Goal: Task Accomplishment & Management: Complete application form

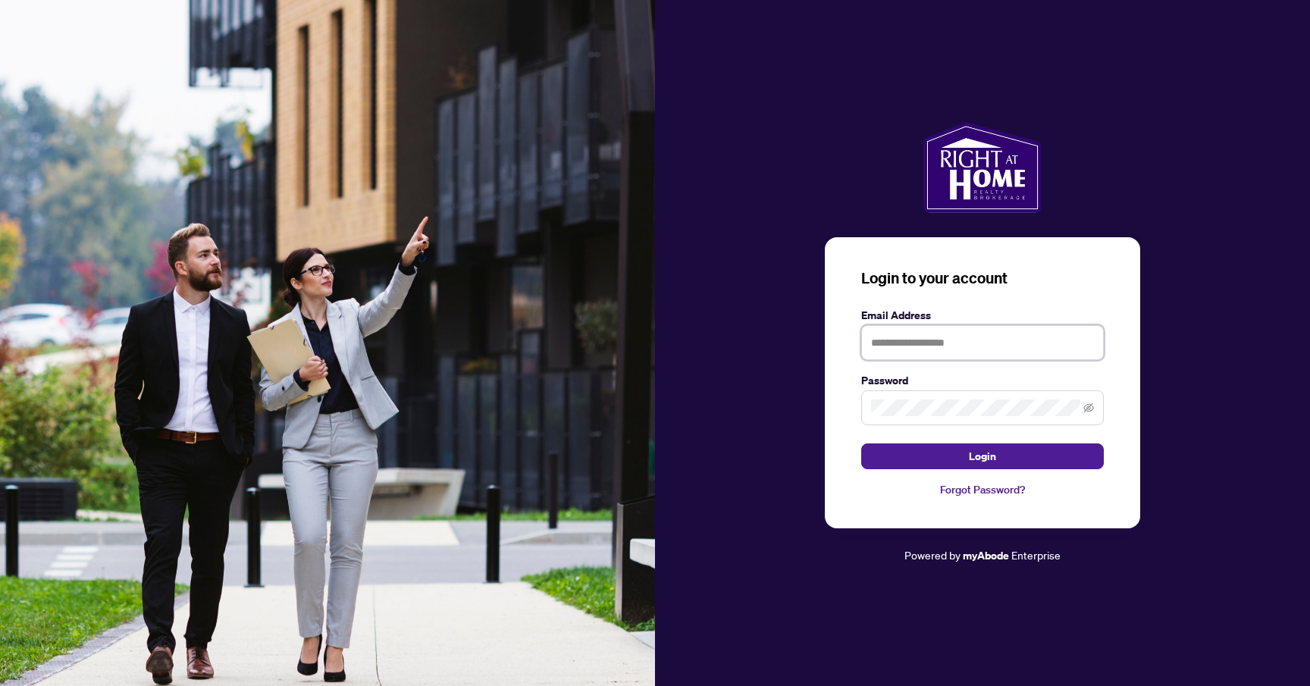
click at [928, 350] on input "text" at bounding box center [982, 342] width 243 height 35
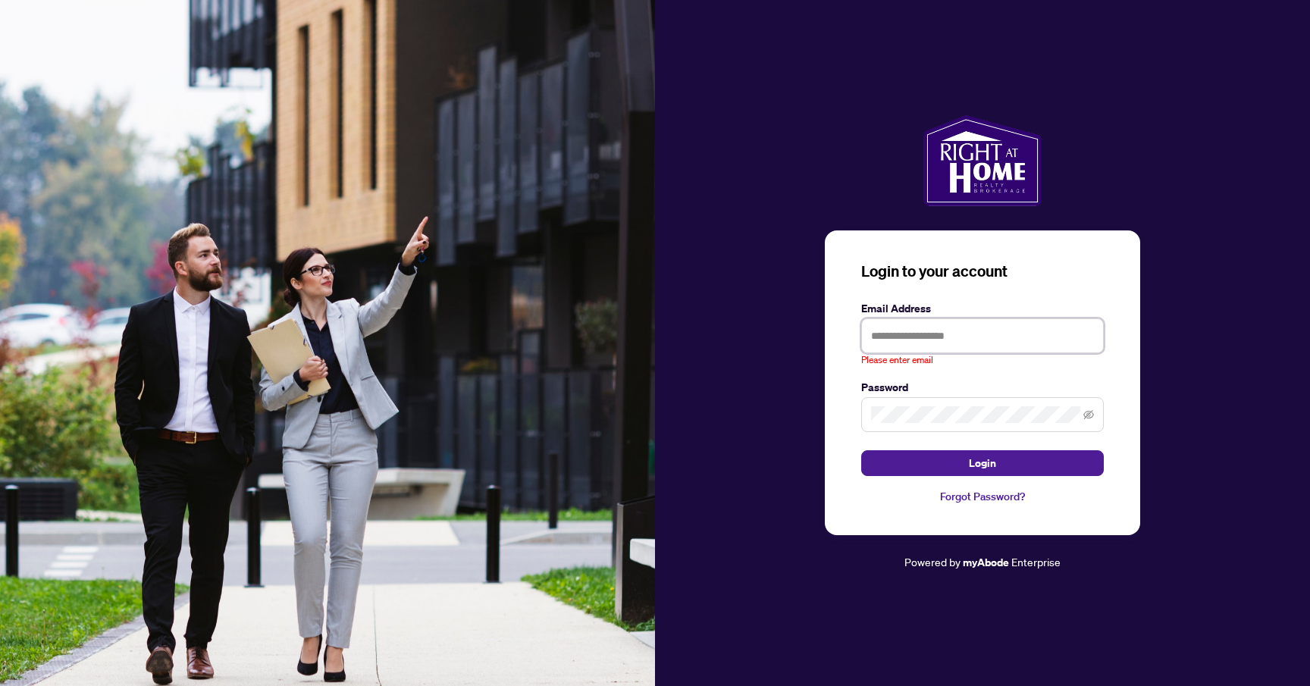
type input "**********"
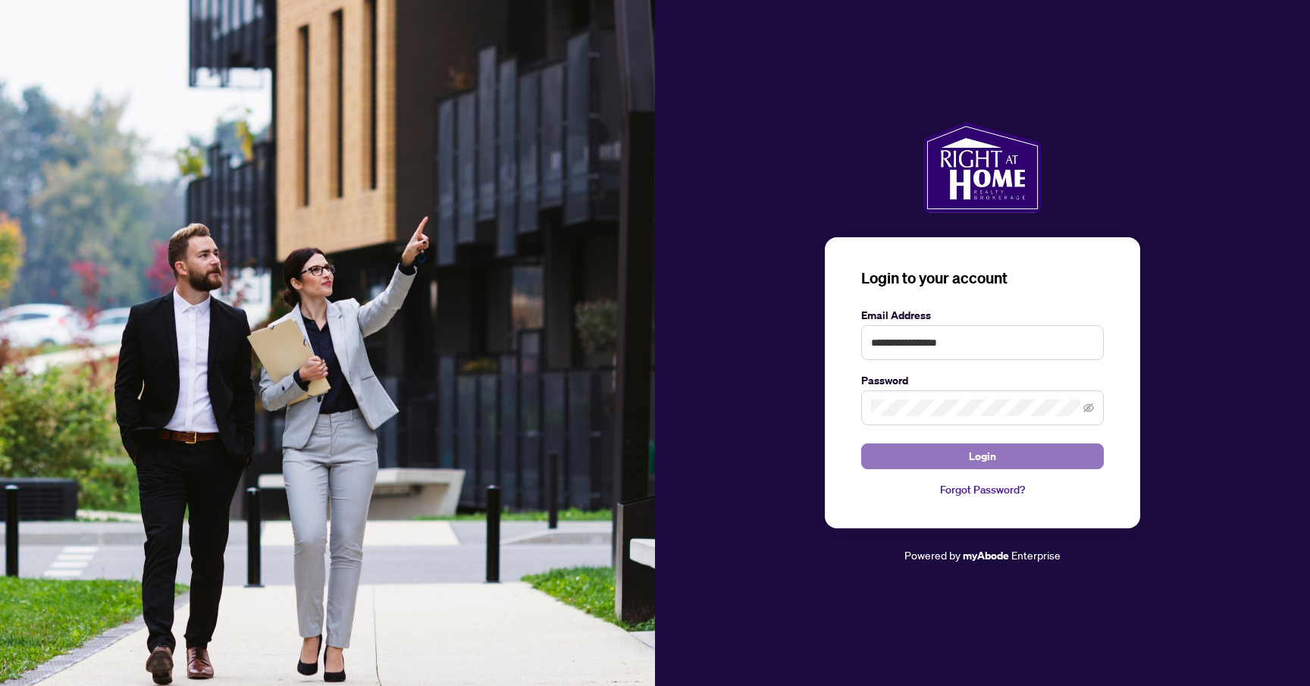
click at [967, 458] on button "Login" at bounding box center [982, 457] width 243 height 26
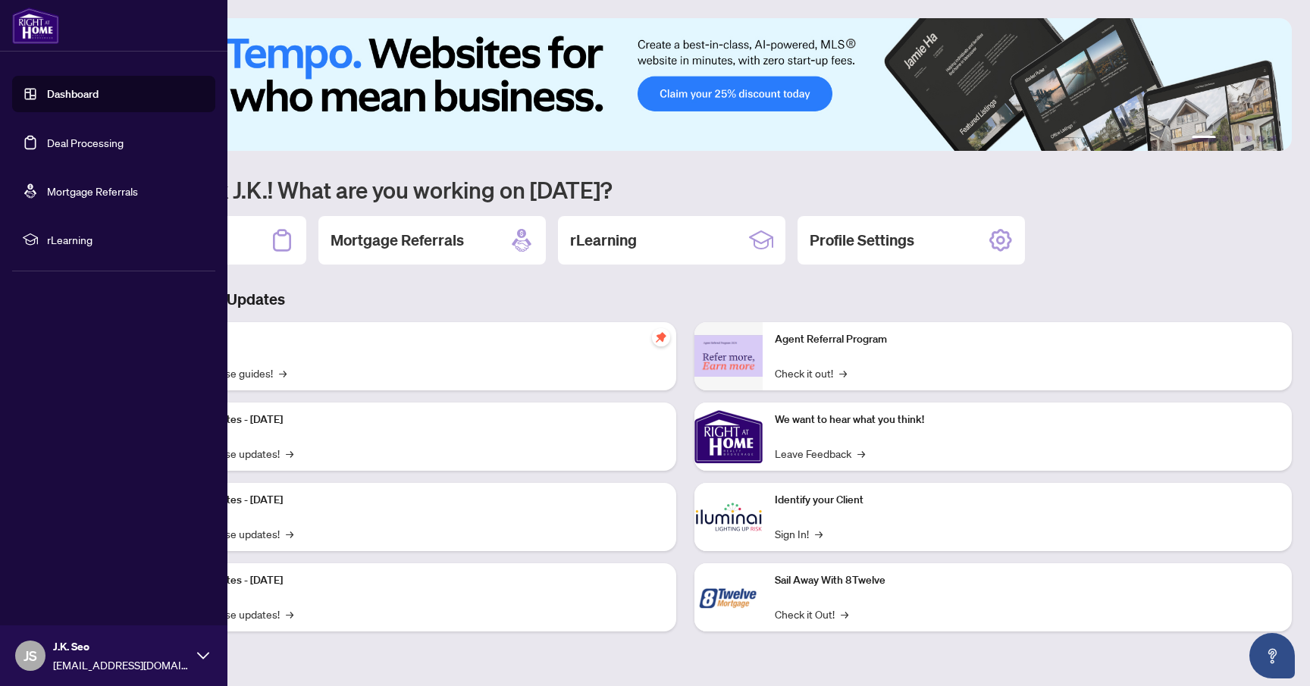
click at [67, 96] on link "Dashboard" at bounding box center [73, 94] width 52 height 14
click at [76, 144] on link "Deal Processing" at bounding box center [85, 143] width 77 height 14
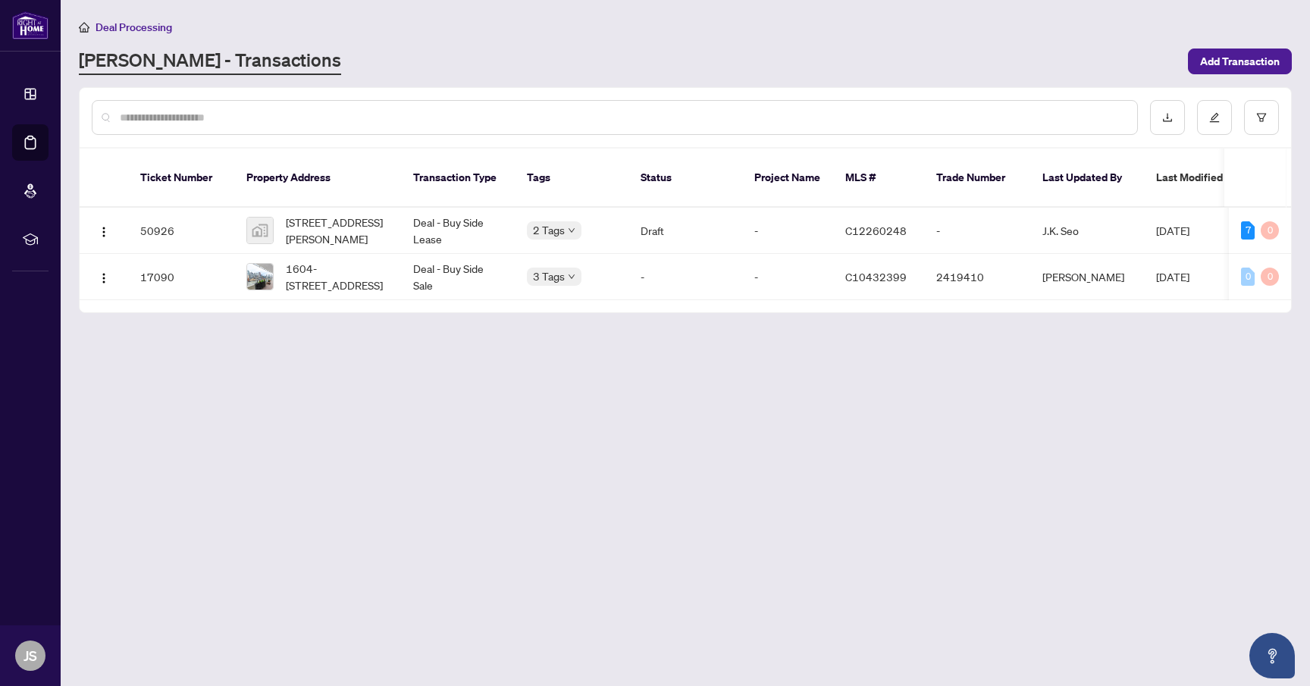
click at [507, 380] on main "Deal Processing [PERSON_NAME] - Transactions Add Transaction Ticket Number Prop…" at bounding box center [685, 343] width 1249 height 686
click at [729, 212] on td "Draft" at bounding box center [686, 231] width 114 height 46
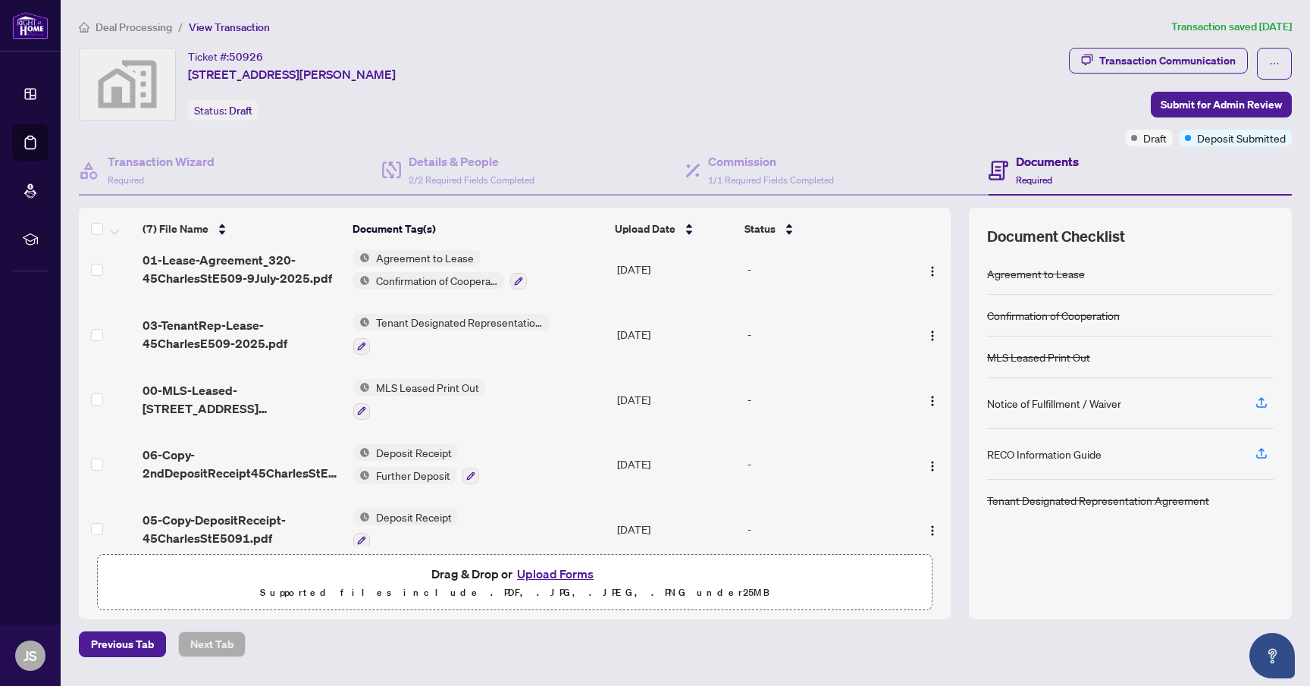
scroll to position [158, 0]
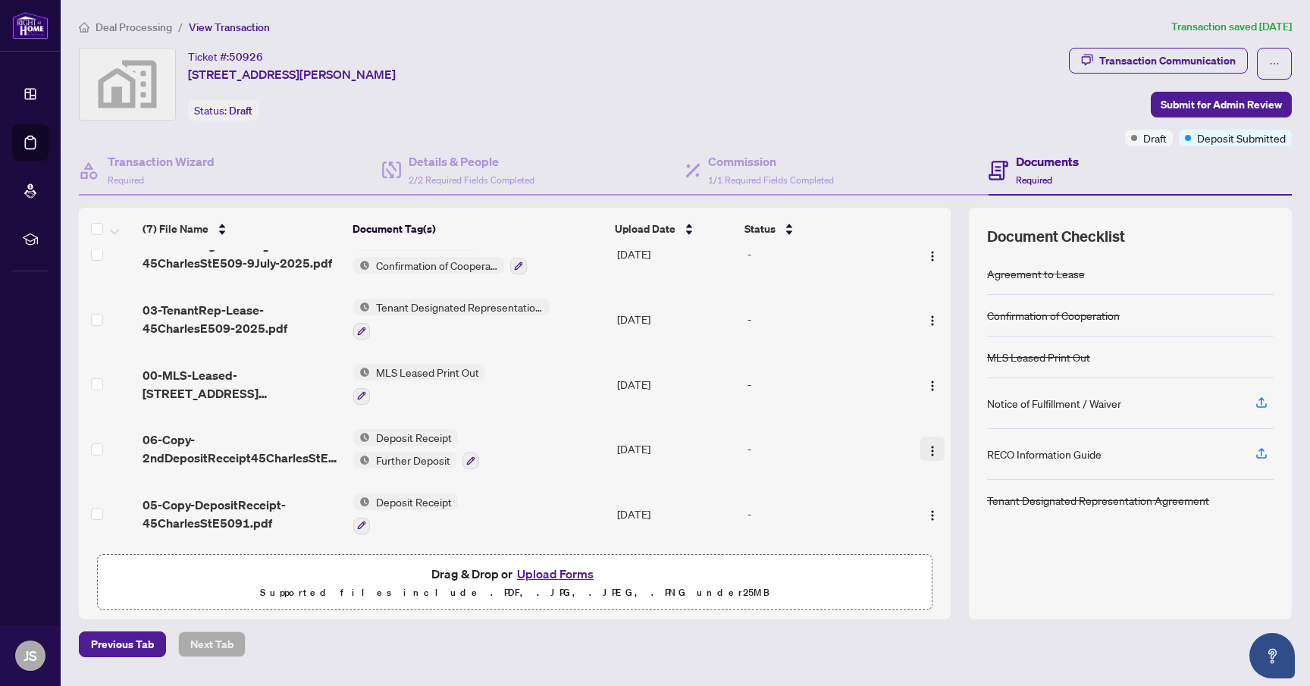
click at [932, 445] on img "button" at bounding box center [933, 451] width 12 height 12
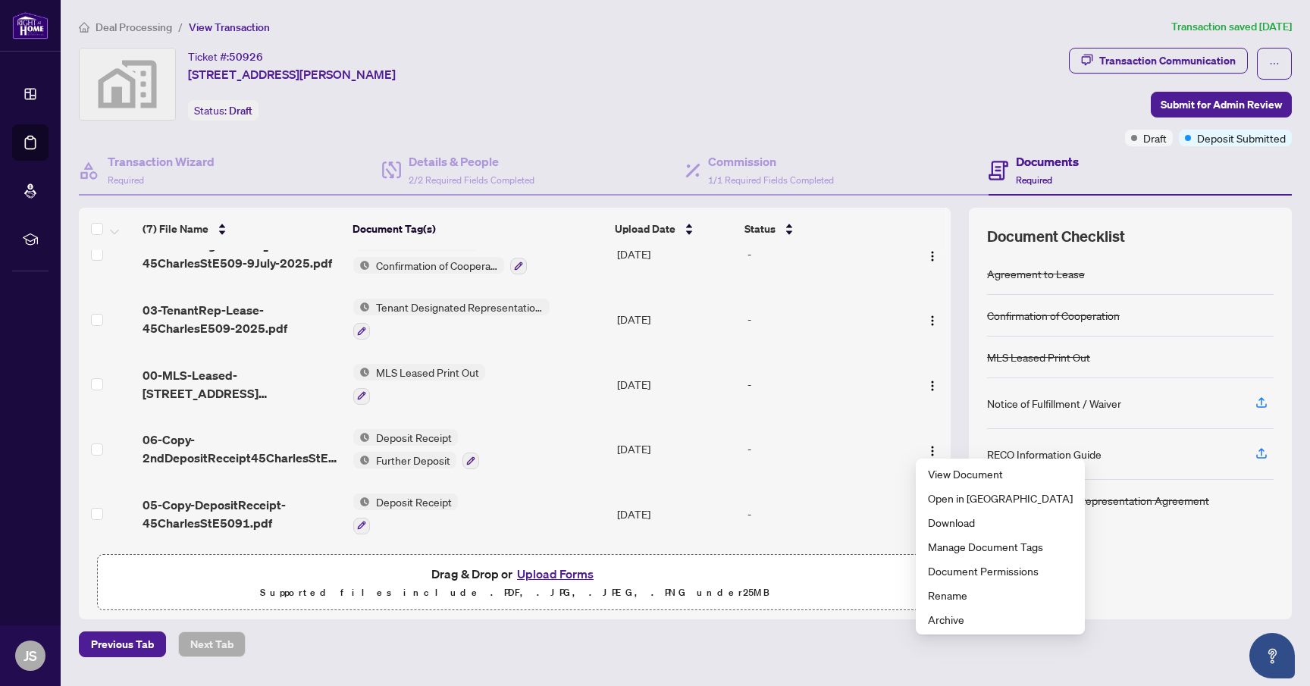
click at [265, 444] on span "06-Copy-2ndDepositReceipt45CharlesStE509.pdf" at bounding box center [242, 449] width 199 height 36
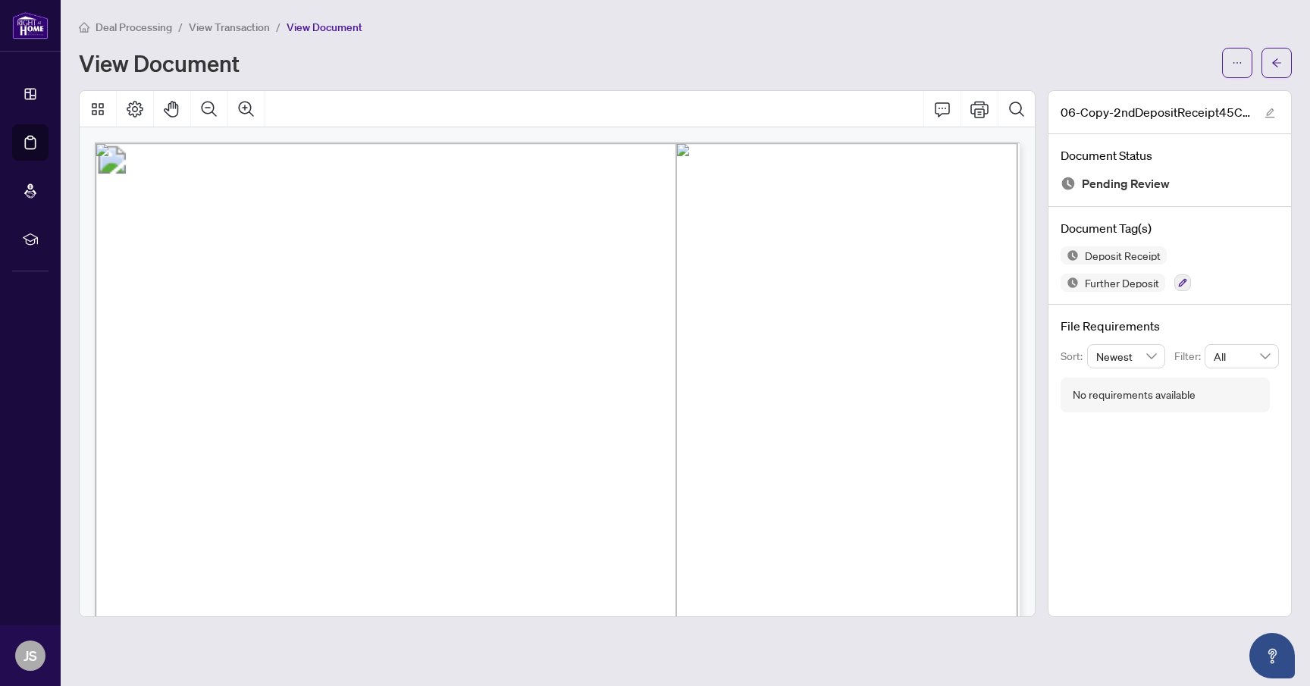
click at [309, 27] on span "View Document" at bounding box center [325, 27] width 76 height 14
click at [1271, 60] on button "button" at bounding box center [1277, 63] width 30 height 30
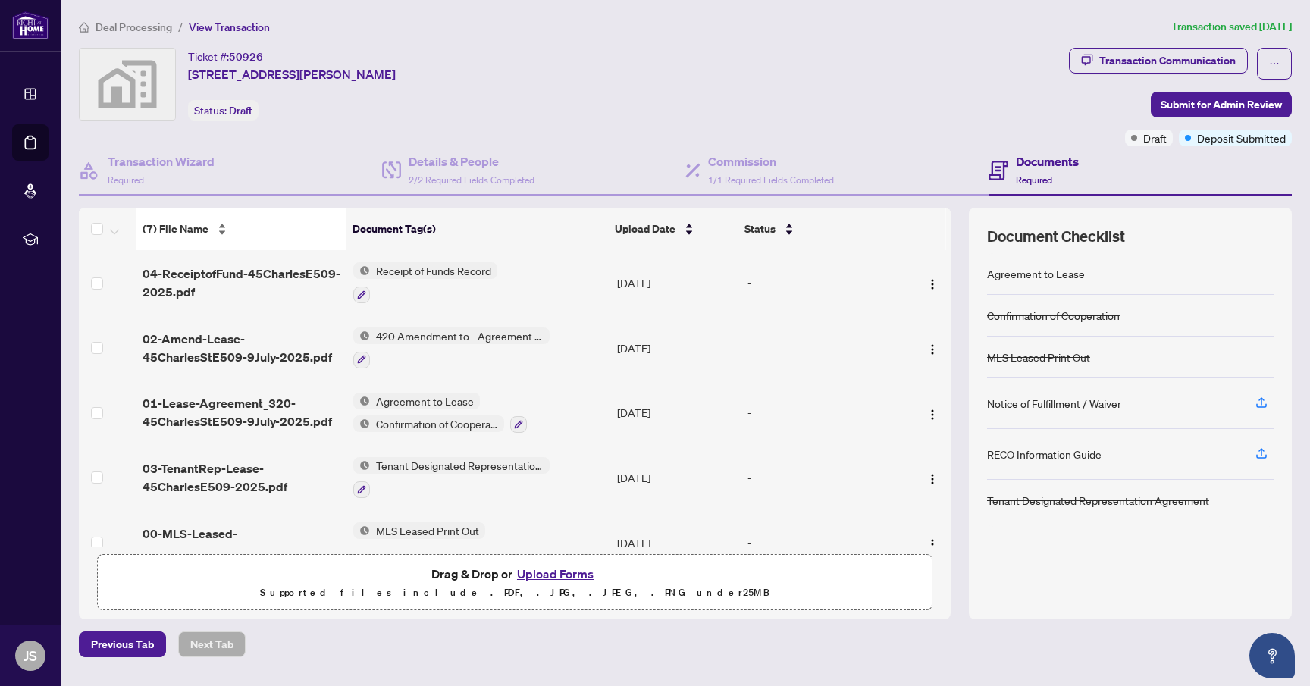
click at [193, 231] on span "(7) File Name" at bounding box center [176, 229] width 66 height 17
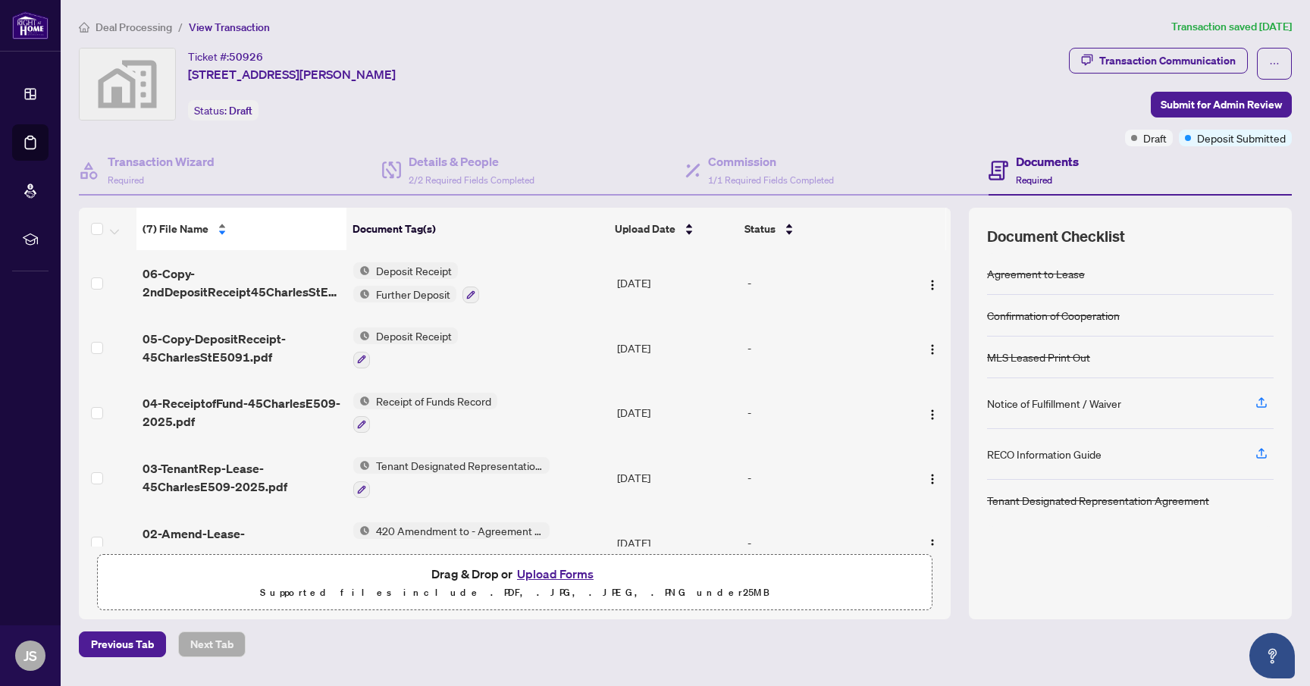
click at [174, 228] on span "(7) File Name" at bounding box center [176, 229] width 66 height 17
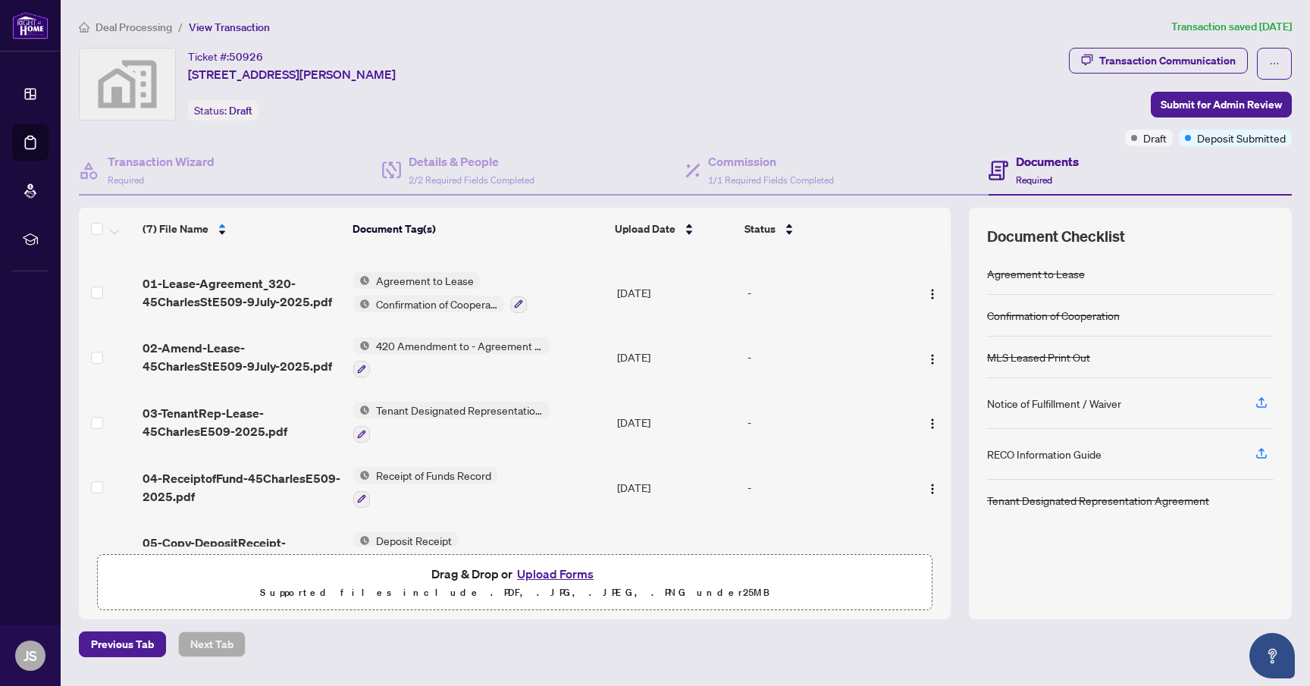
scroll to position [158, 0]
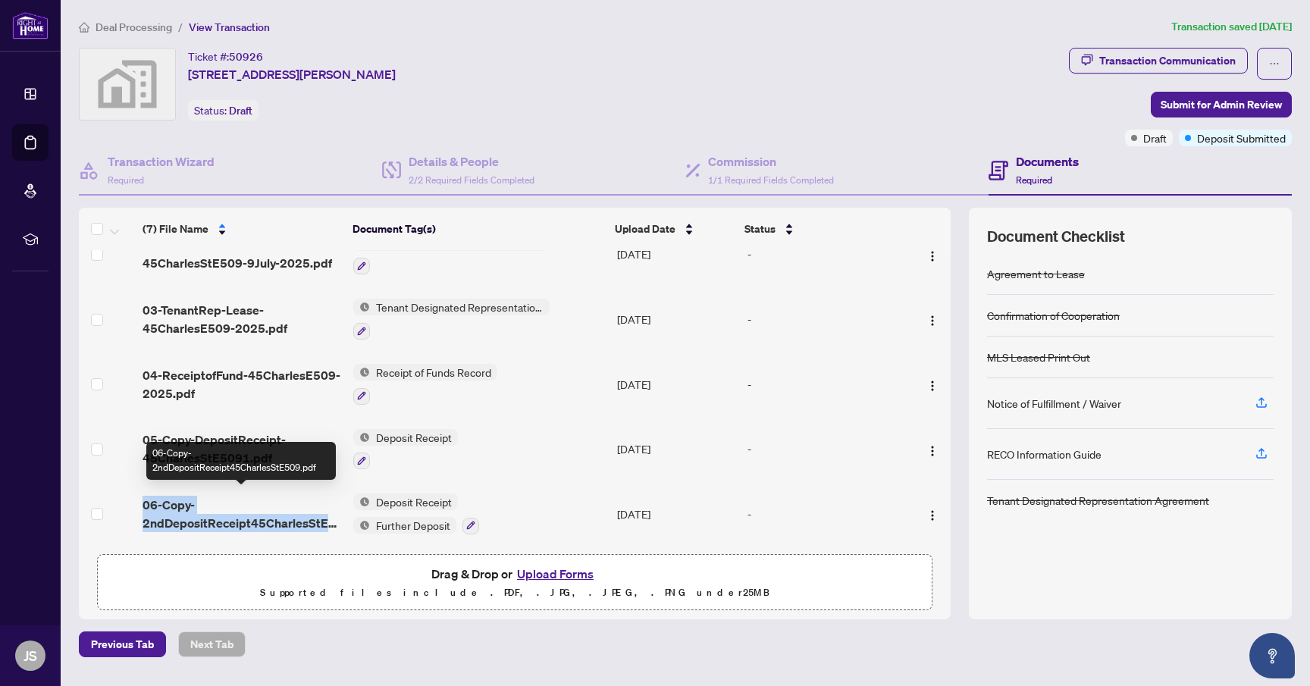
drag, startPoint x: 143, startPoint y: 500, endPoint x: 328, endPoint y: 524, distance: 187.2
click at [328, 524] on span "06-Copy-2ndDepositReceipt45CharlesStE509.pdf" at bounding box center [242, 514] width 199 height 36
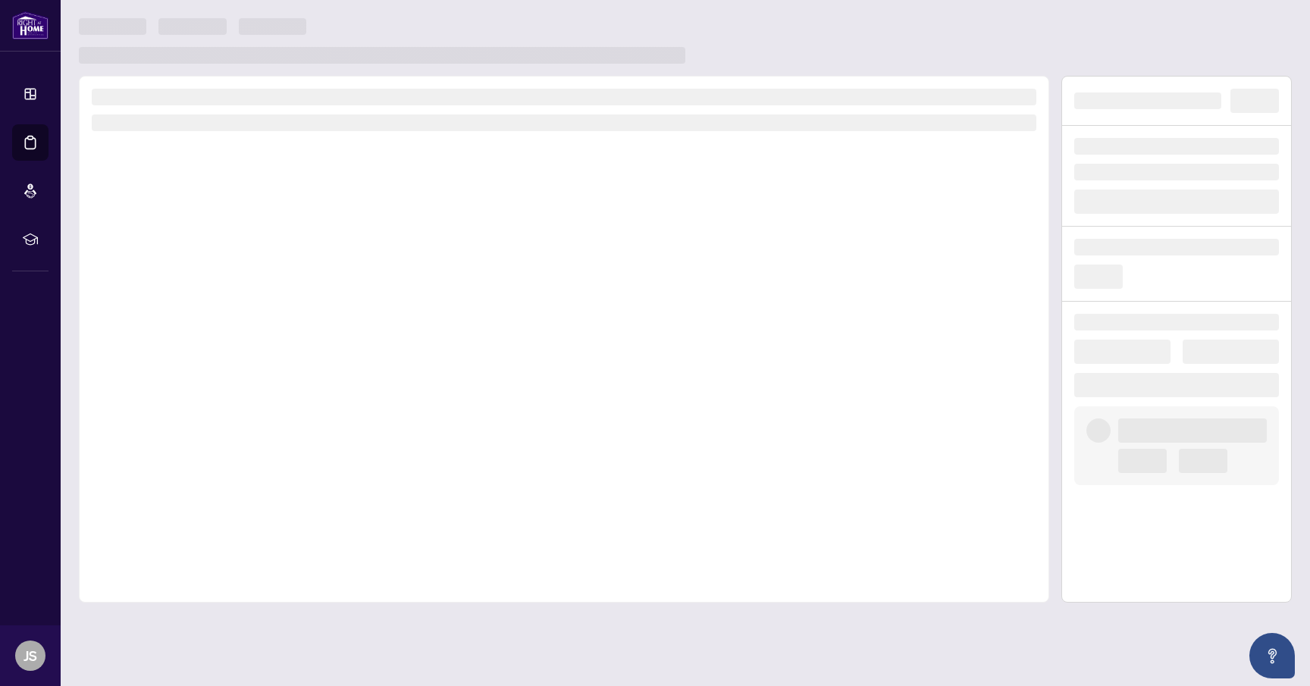
click at [1102, 263] on div at bounding box center [1176, 264] width 229 height 75
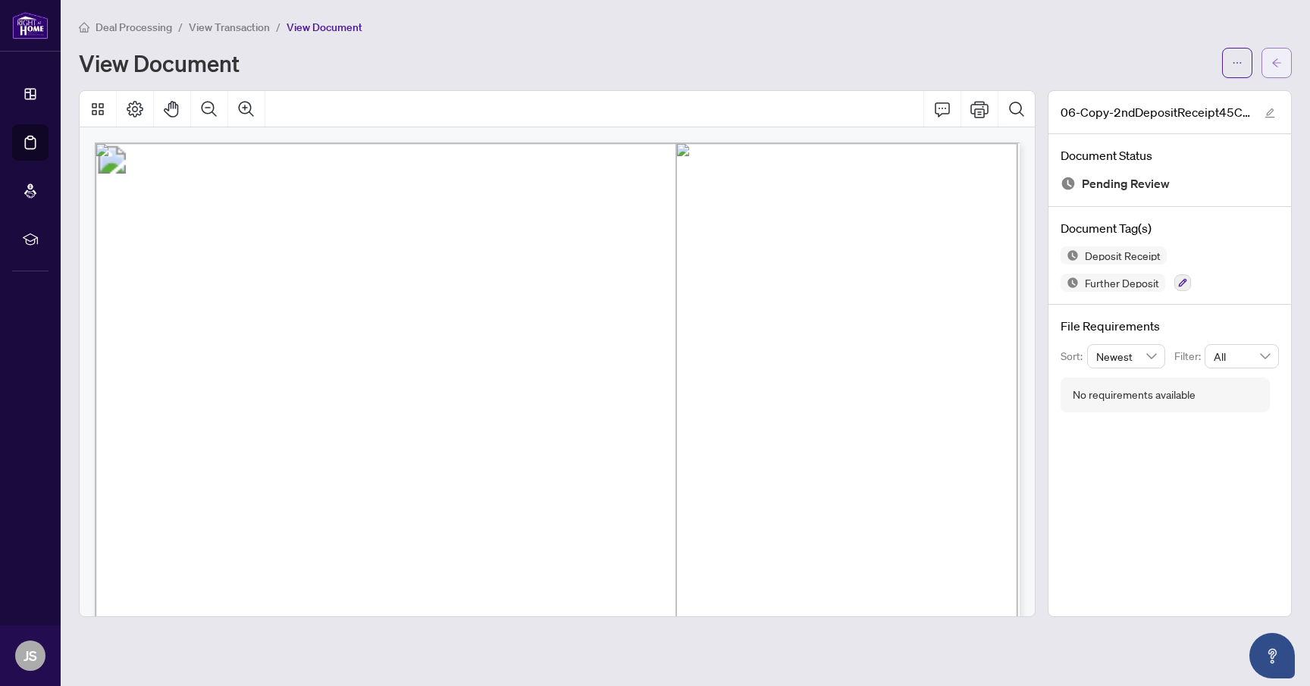
click at [1283, 58] on button "button" at bounding box center [1277, 63] width 30 height 30
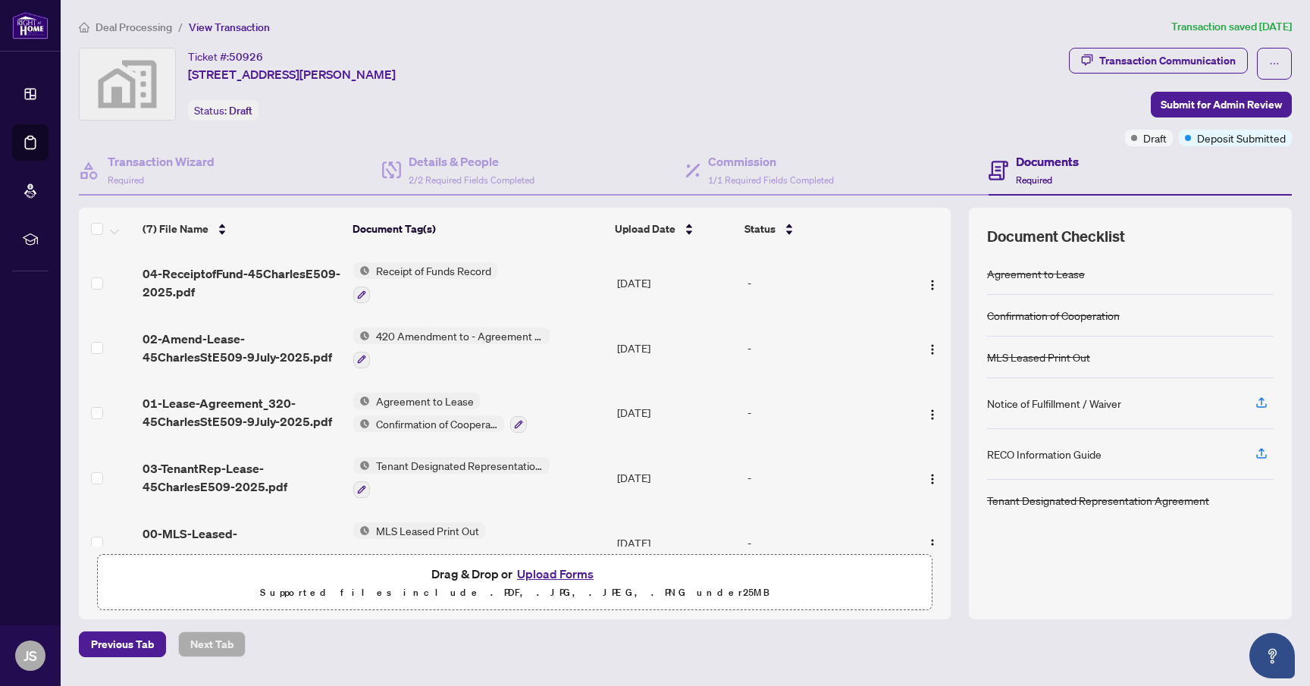
scroll to position [158, 0]
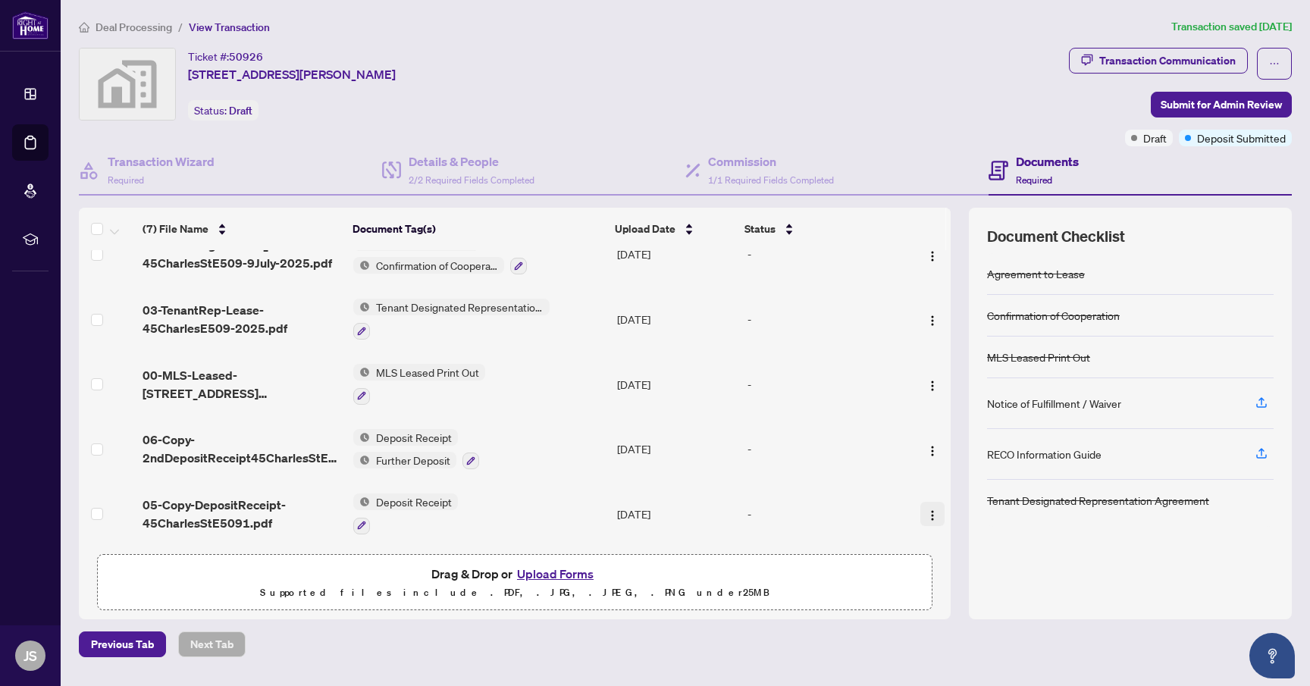
click at [931, 510] on img "button" at bounding box center [933, 516] width 12 height 12
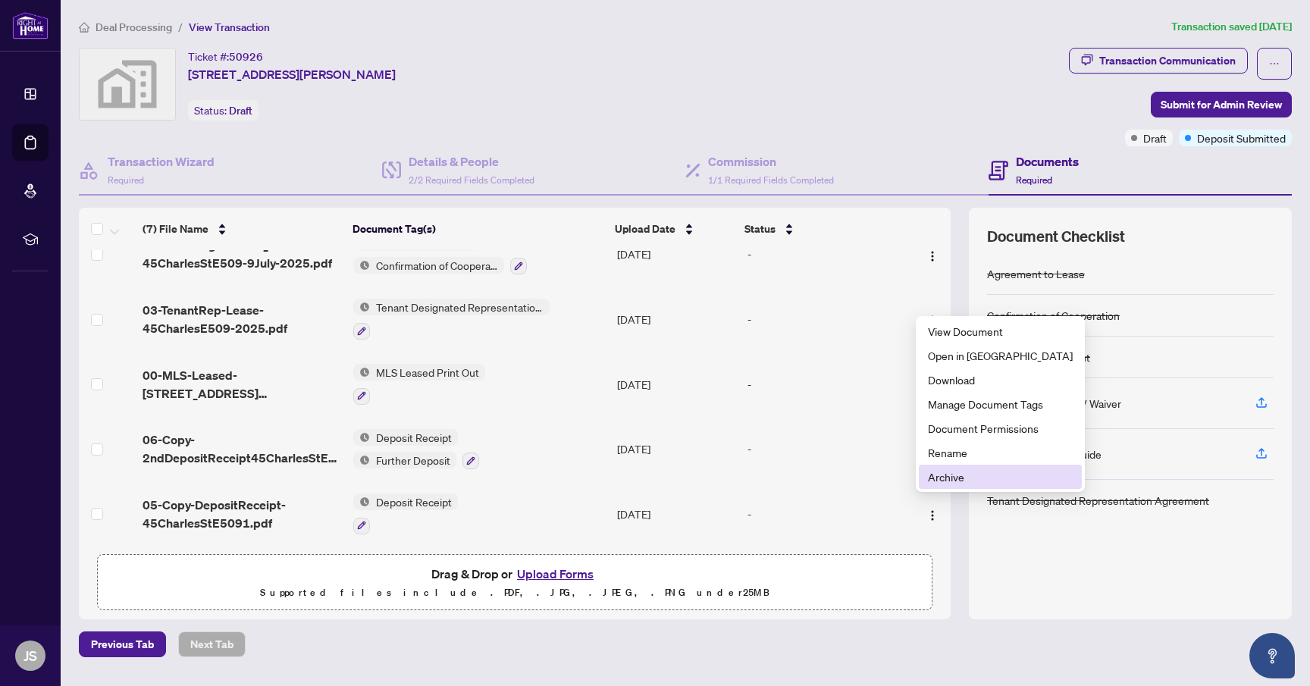
click at [961, 470] on span "Archive" at bounding box center [1000, 477] width 145 height 17
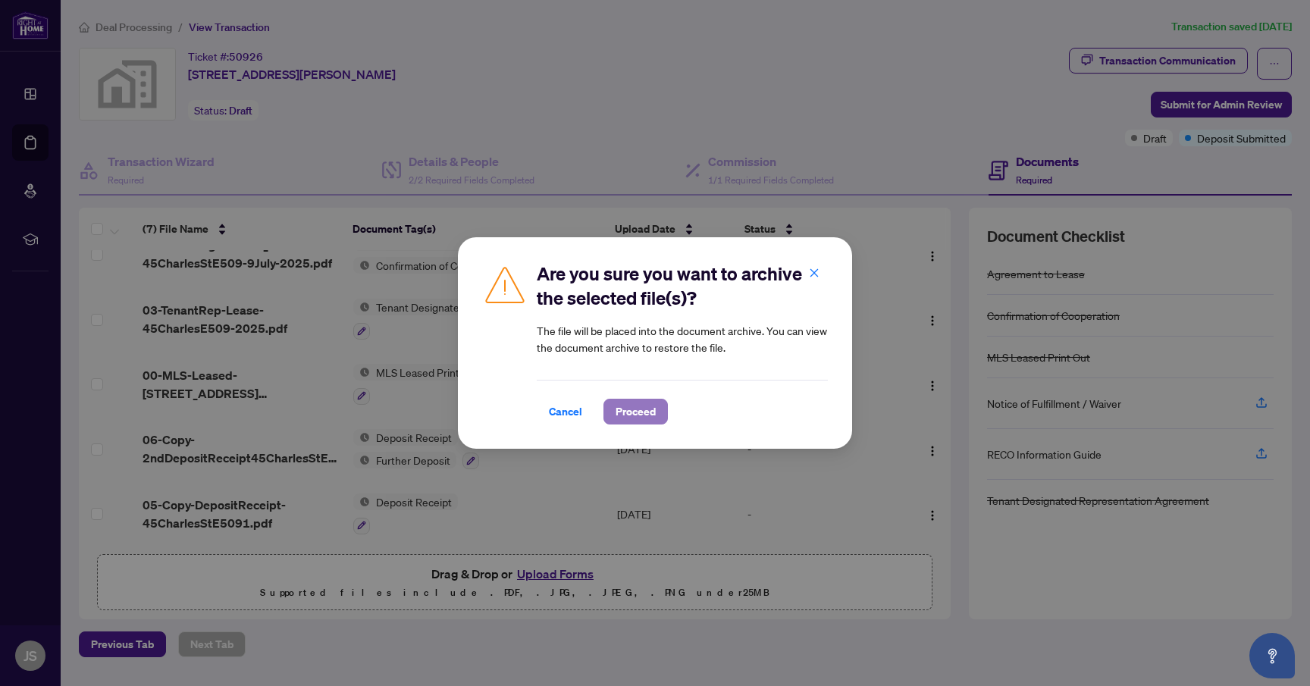
click at [641, 412] on span "Proceed" at bounding box center [636, 412] width 40 height 24
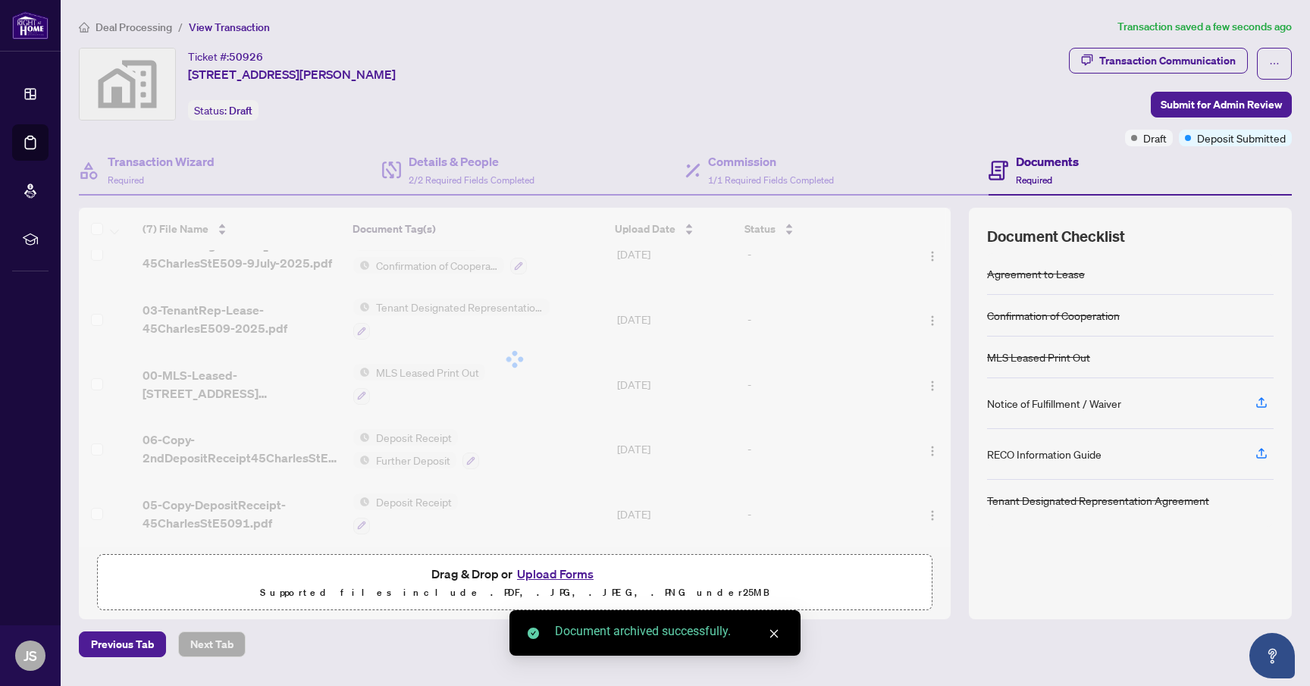
scroll to position [94, 0]
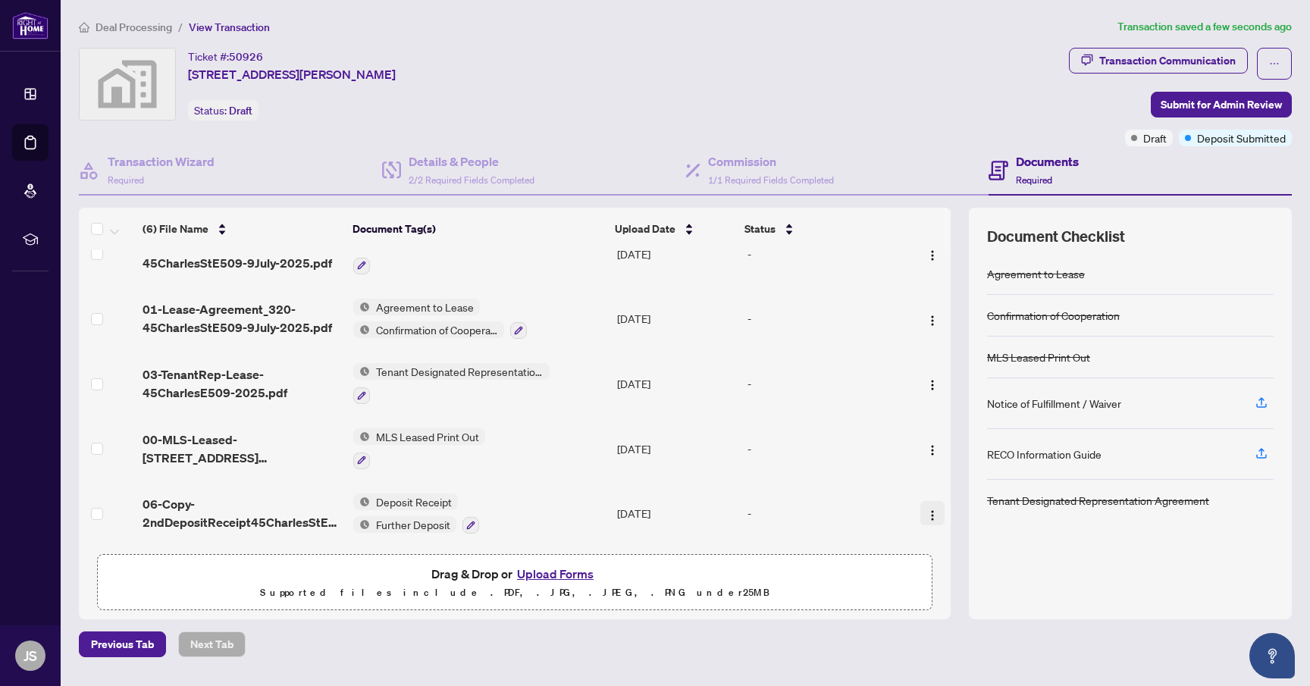
click at [927, 511] on img "button" at bounding box center [933, 516] width 12 height 12
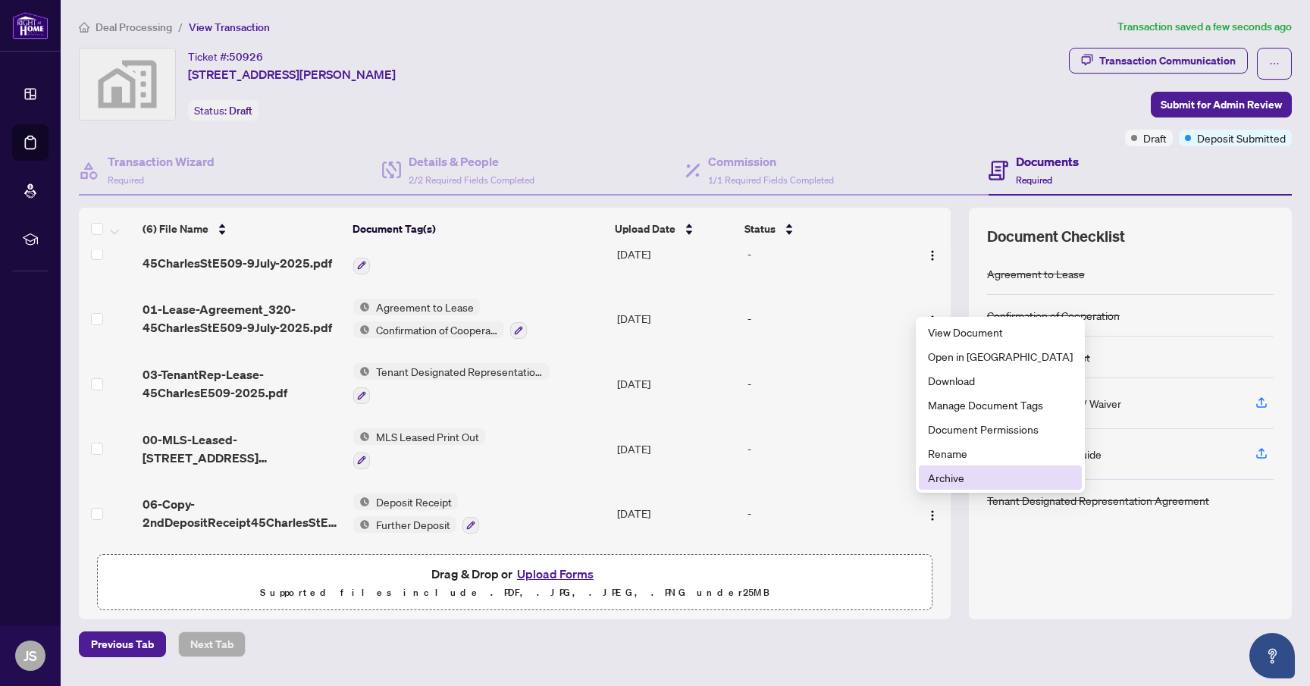
click at [977, 473] on span "Archive" at bounding box center [1000, 477] width 145 height 17
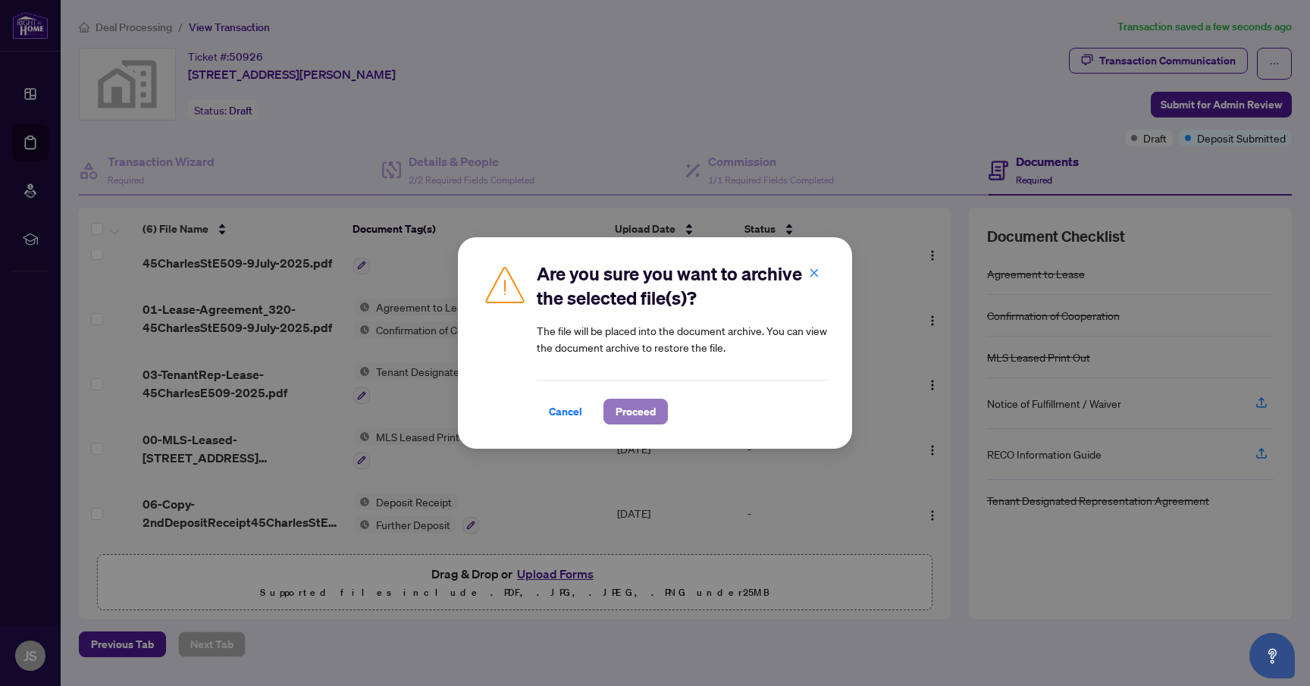
click at [644, 417] on span "Proceed" at bounding box center [636, 412] width 40 height 24
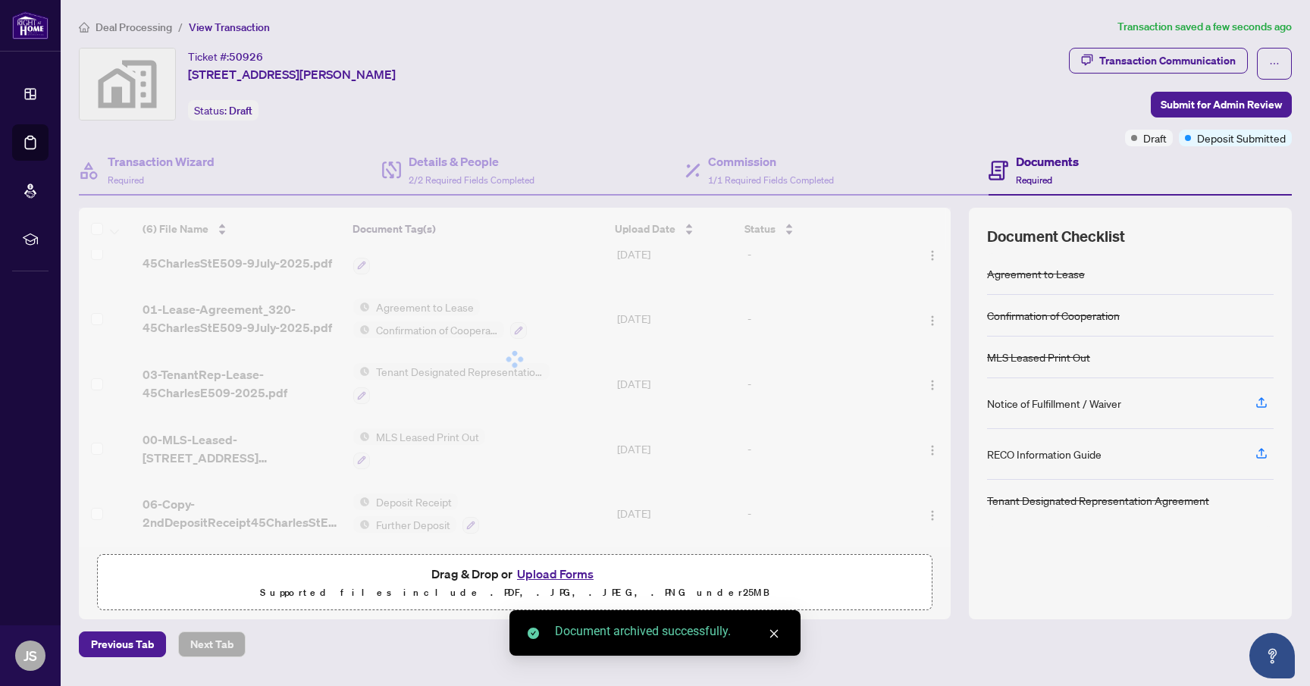
scroll to position [30, 0]
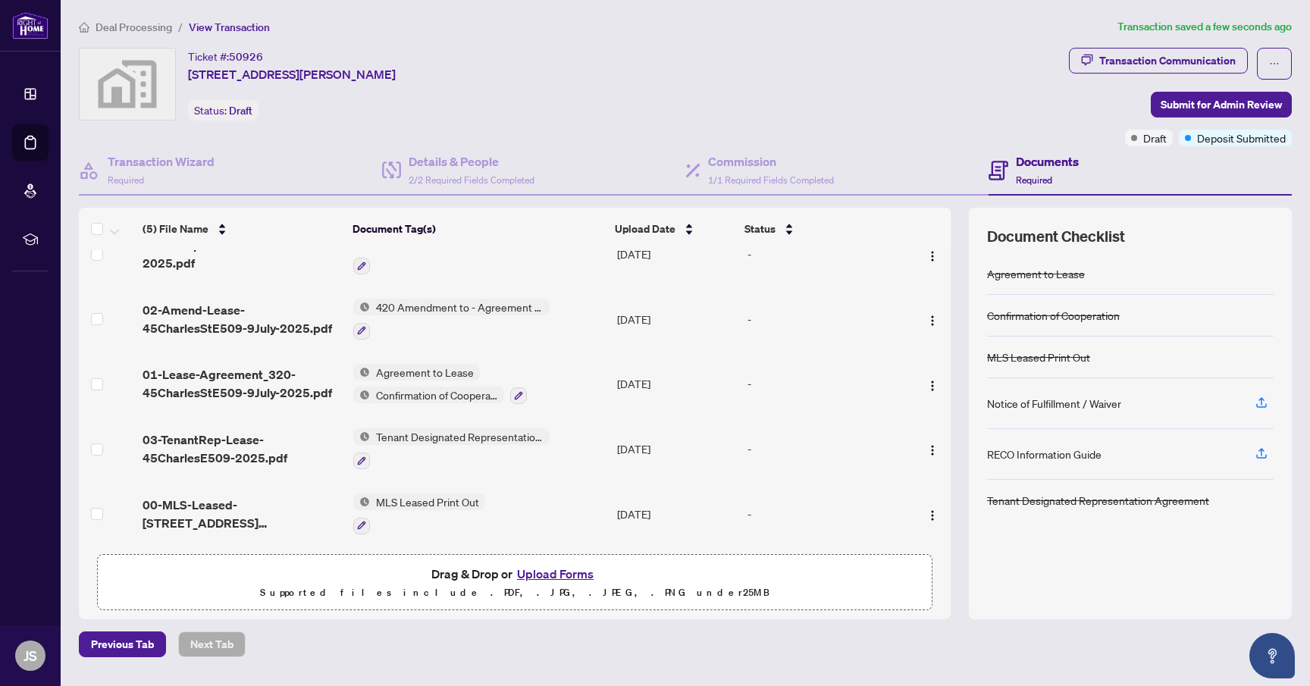
click at [557, 569] on button "Upload Forms" at bounding box center [556, 574] width 86 height 20
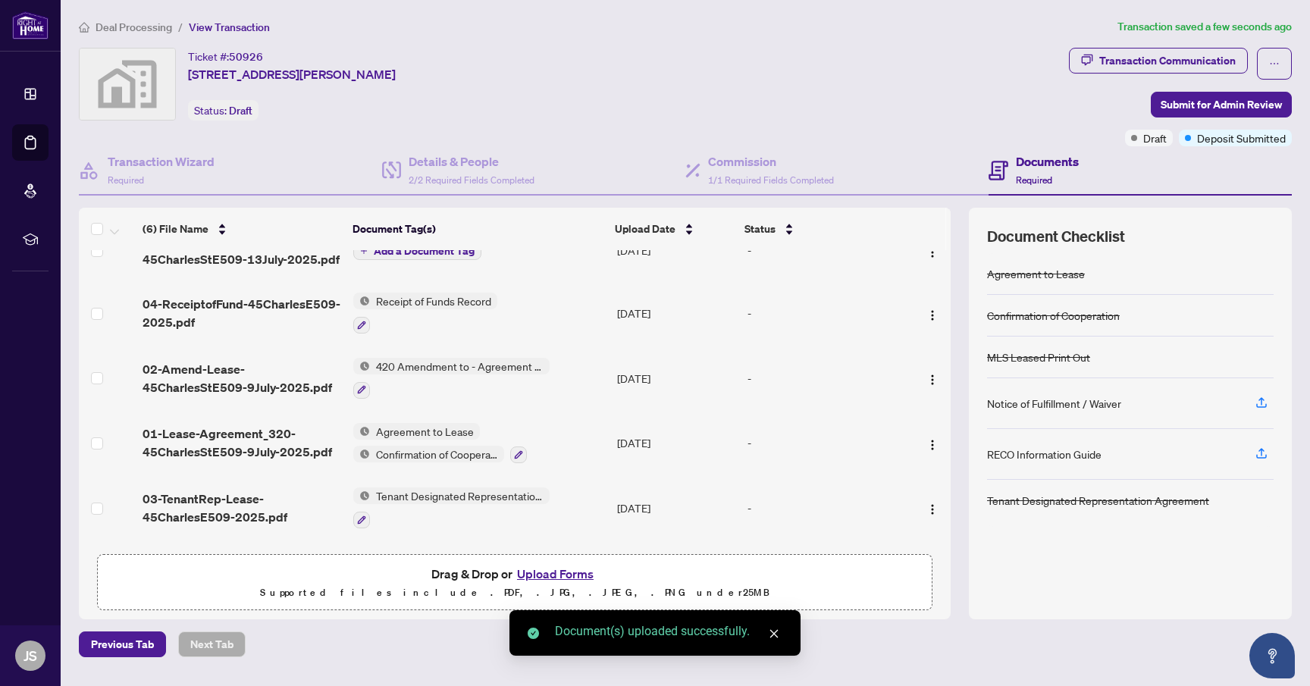
scroll to position [91, 0]
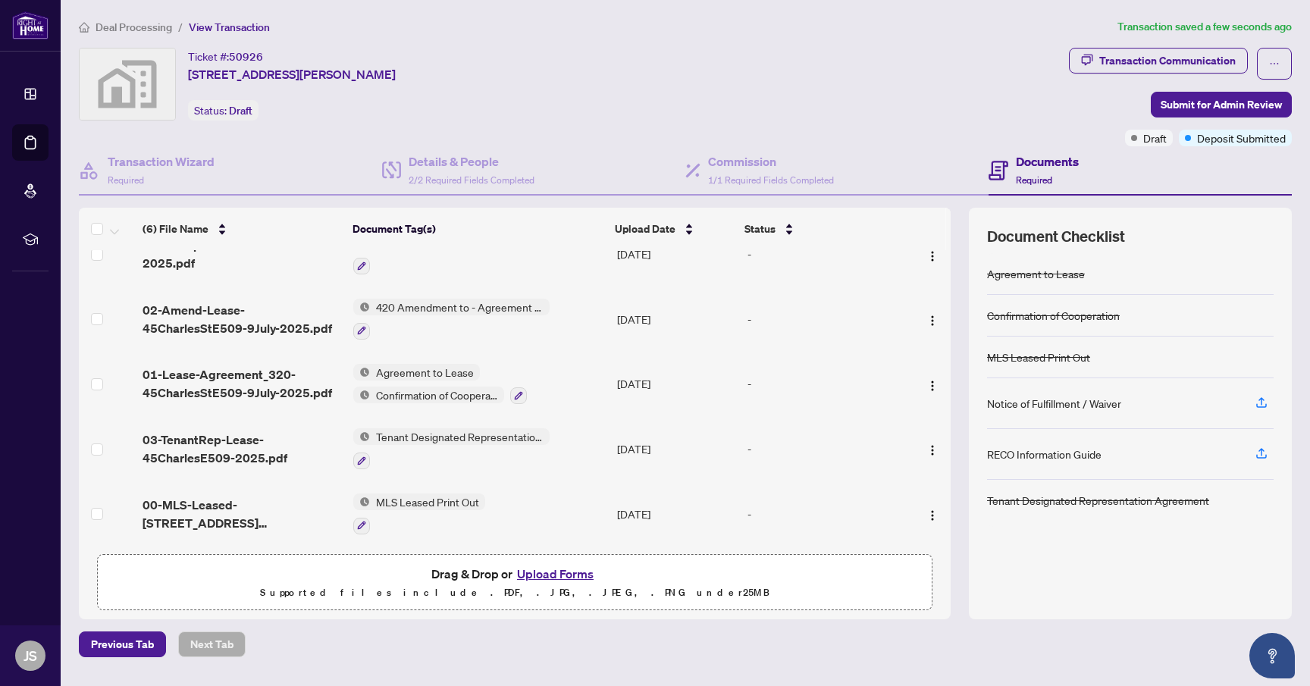
click at [573, 565] on button "Upload Forms" at bounding box center [556, 574] width 86 height 20
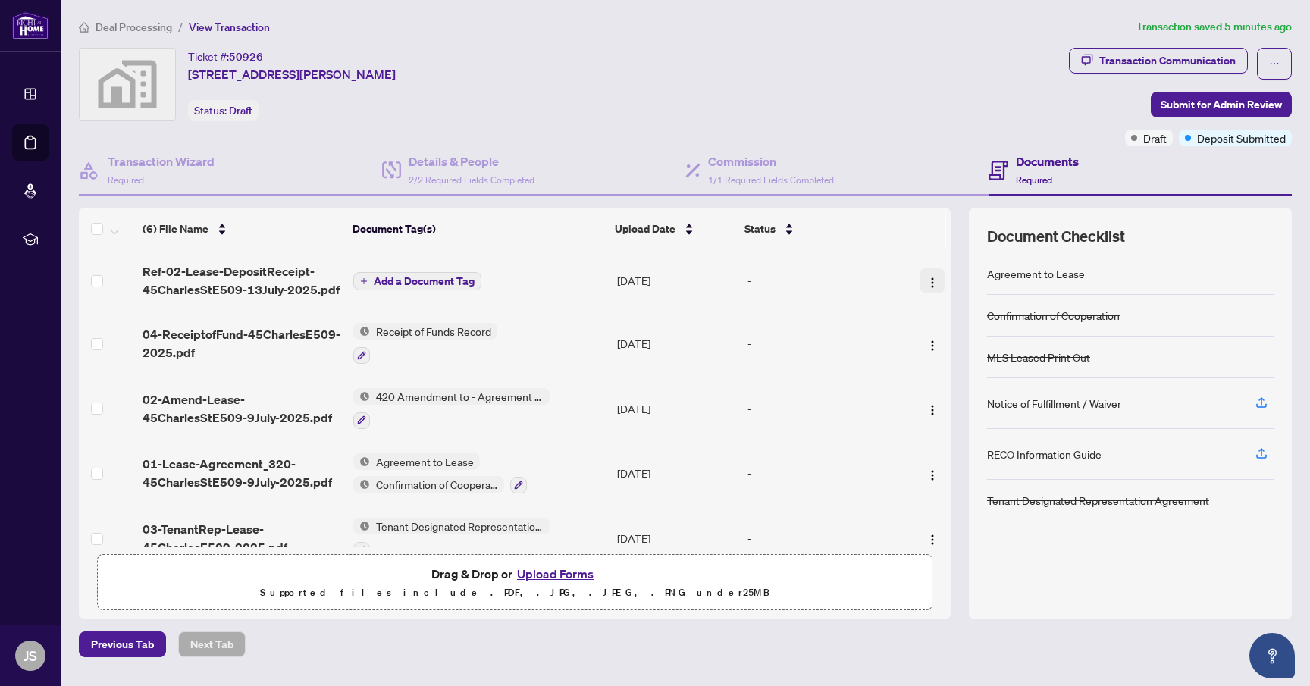
click at [927, 277] on img "button" at bounding box center [933, 283] width 12 height 12
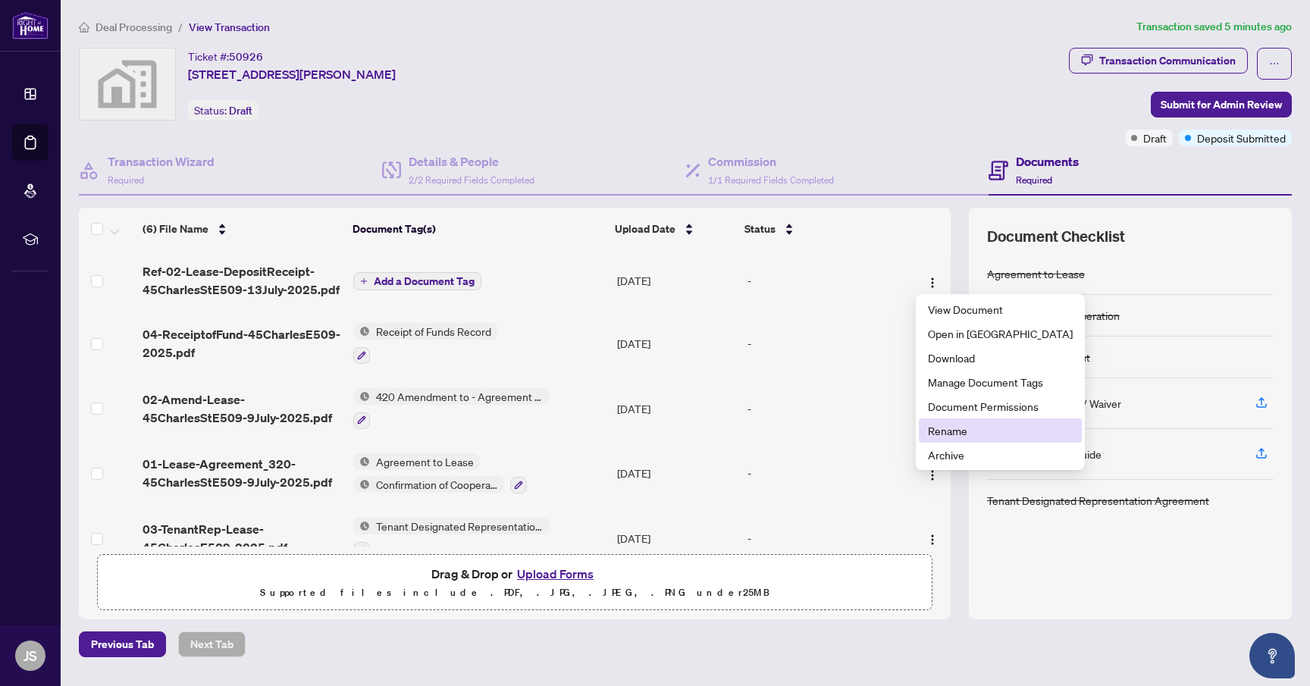
click at [963, 428] on span "Rename" at bounding box center [1000, 430] width 145 height 17
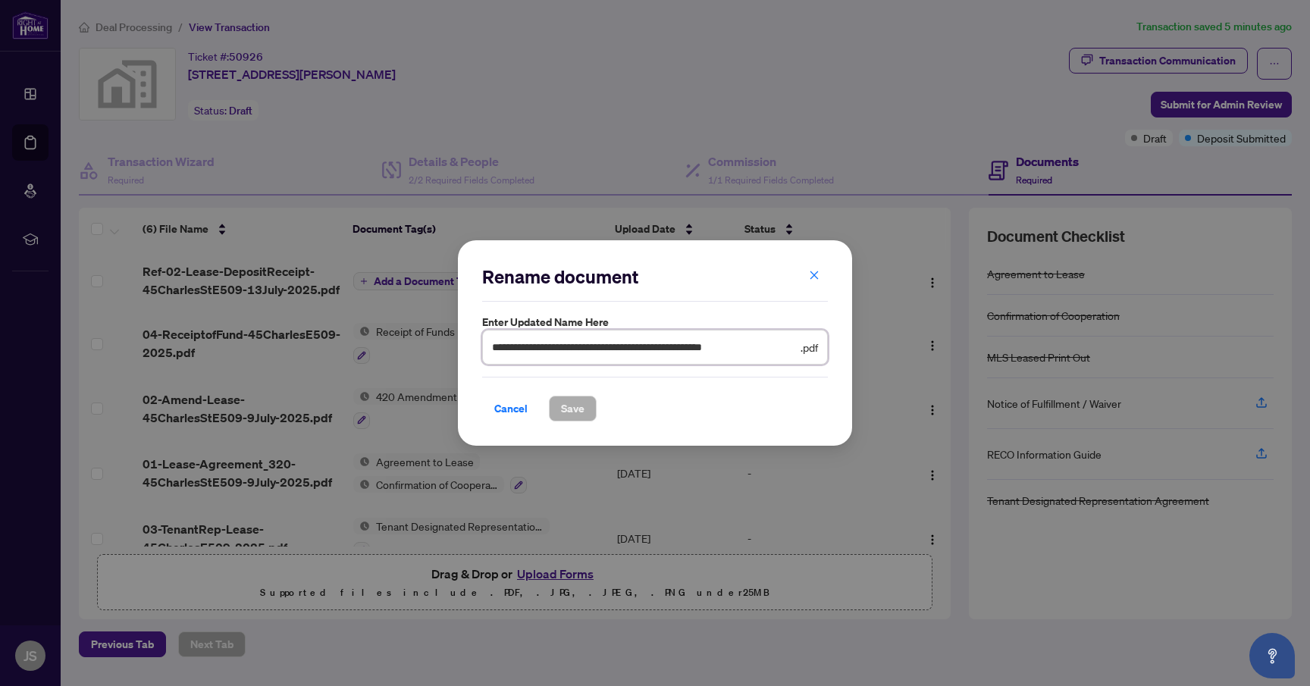
click at [600, 353] on input "**********" at bounding box center [645, 347] width 306 height 17
drag, startPoint x: 522, startPoint y: 346, endPoint x: 397, endPoint y: 346, distance: 125.1
click at [397, 346] on div "**********" at bounding box center [655, 343] width 1310 height 686
click at [505, 349] on input "**********" at bounding box center [645, 347] width 306 height 17
type input "**********"
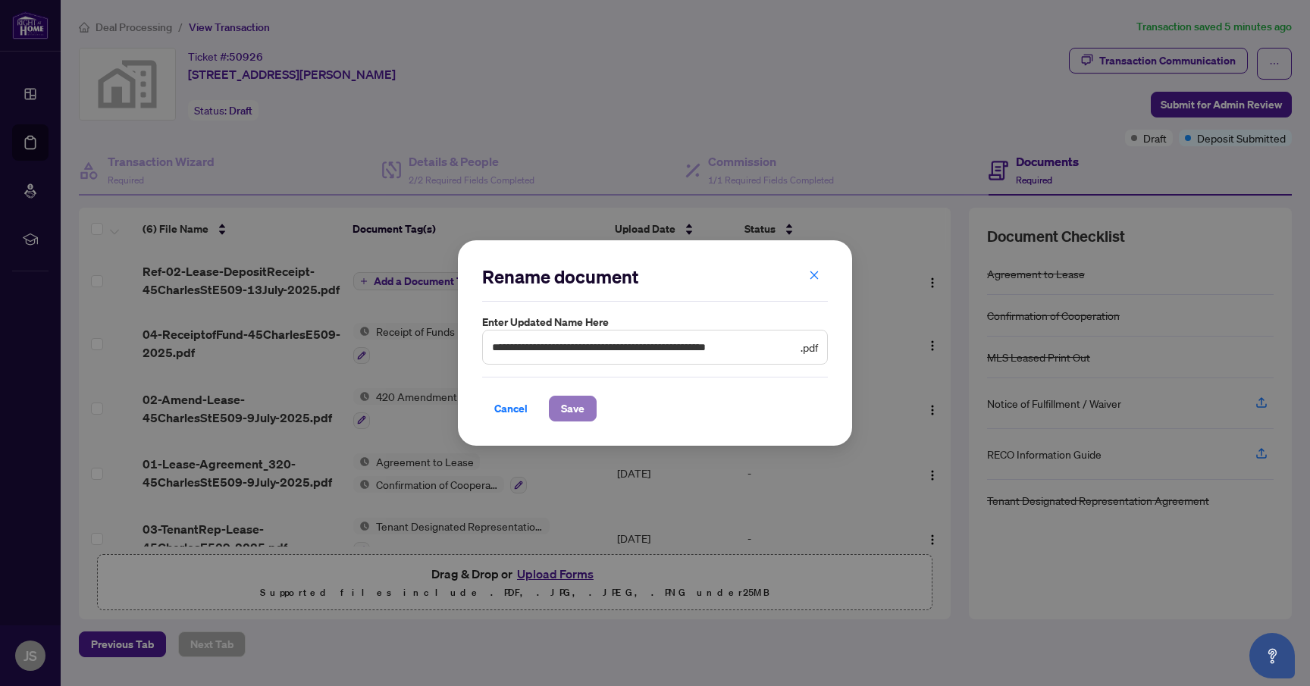
click at [575, 411] on span "Save" at bounding box center [573, 409] width 24 height 24
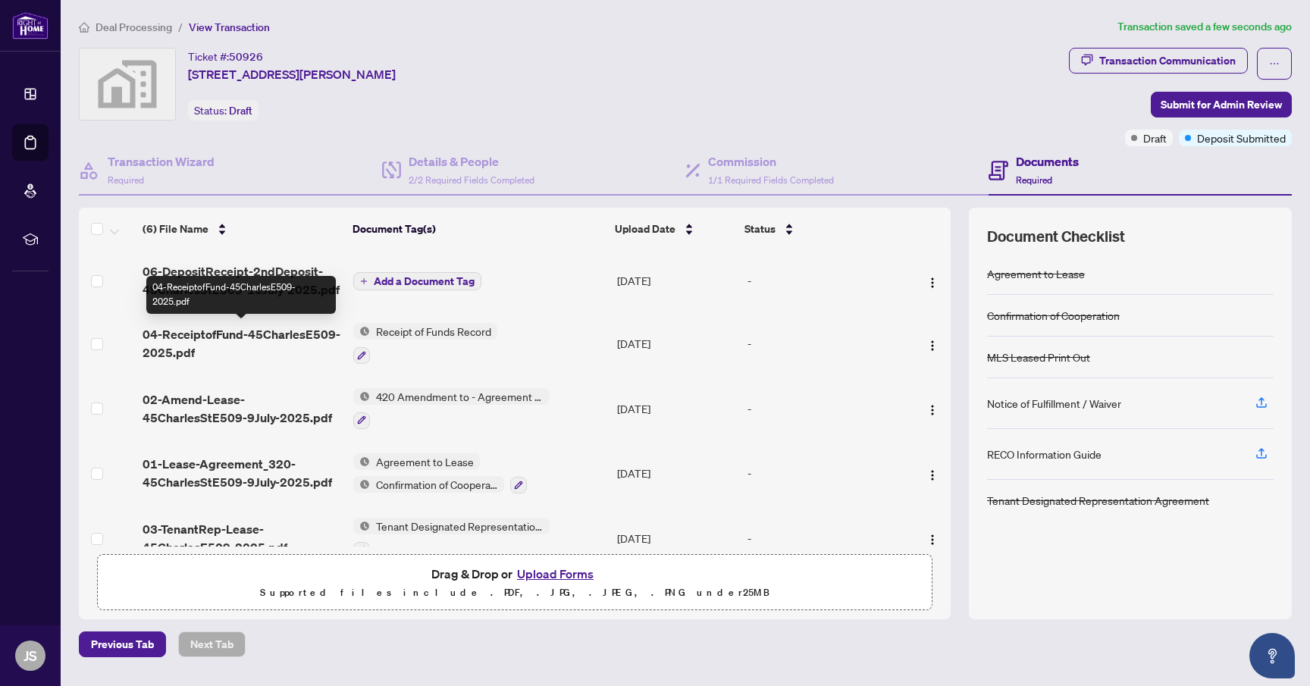
click at [190, 330] on span "04-ReceiptofFund-45CharlesE509-2025.pdf" at bounding box center [242, 343] width 199 height 36
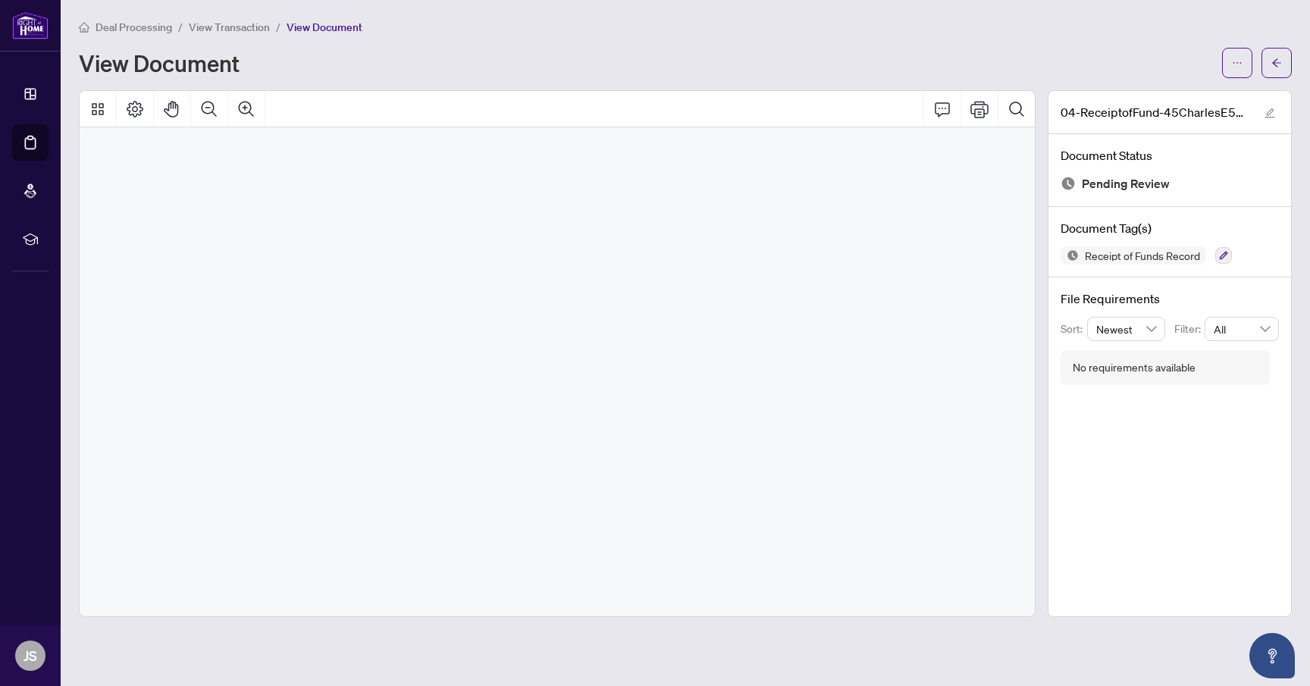
scroll to position [69900, 0]
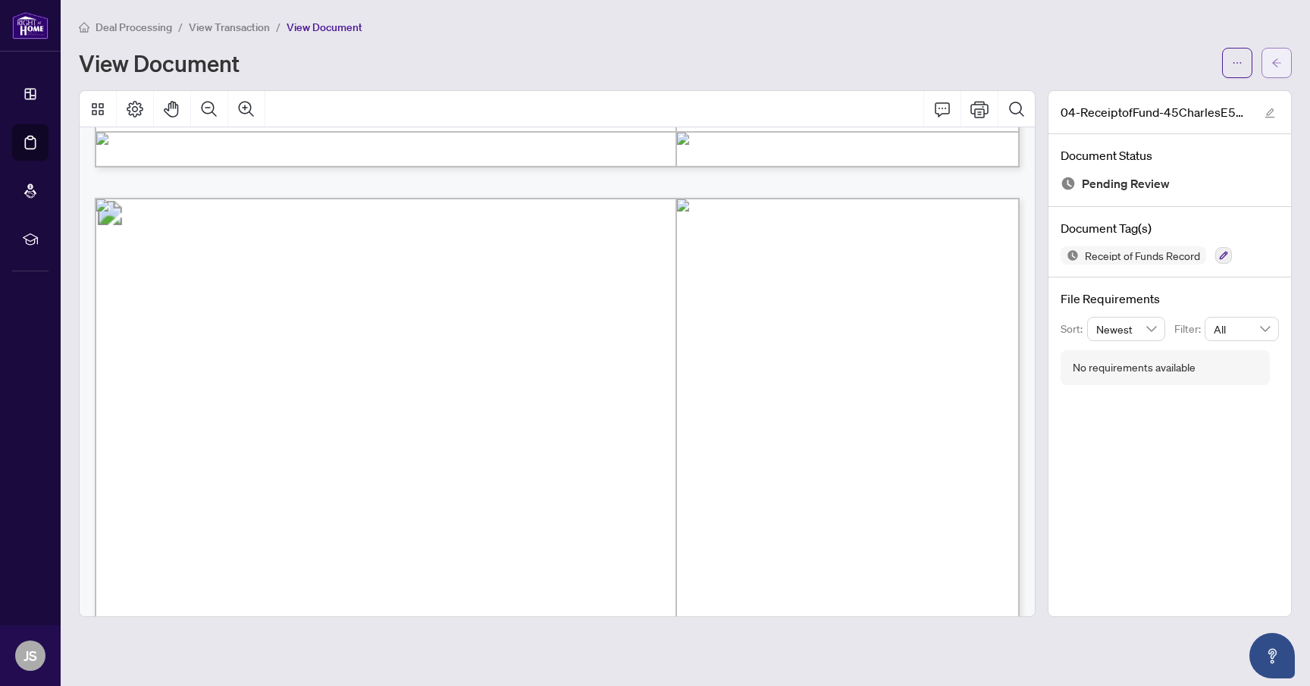
click at [1280, 54] on span "button" at bounding box center [1276, 63] width 11 height 24
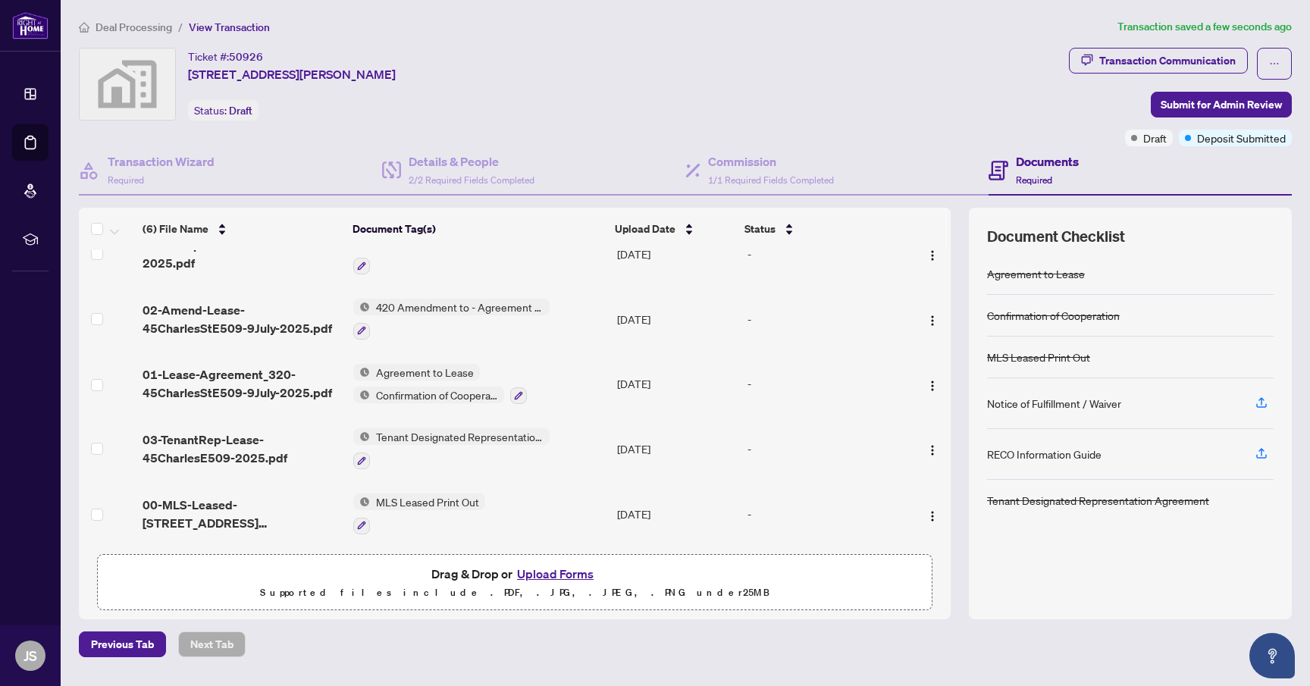
scroll to position [77, 0]
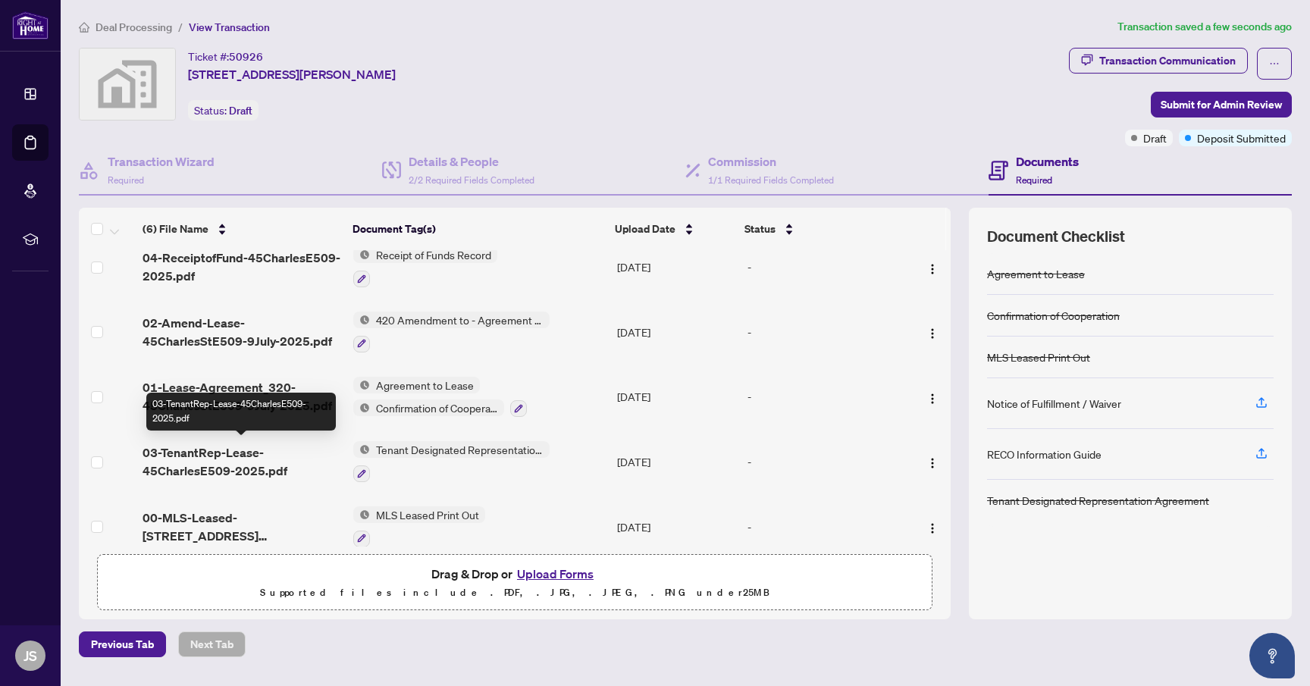
click at [234, 461] on span "03-TenantRep-Lease-45CharlesE509-2025.pdf" at bounding box center [242, 462] width 199 height 36
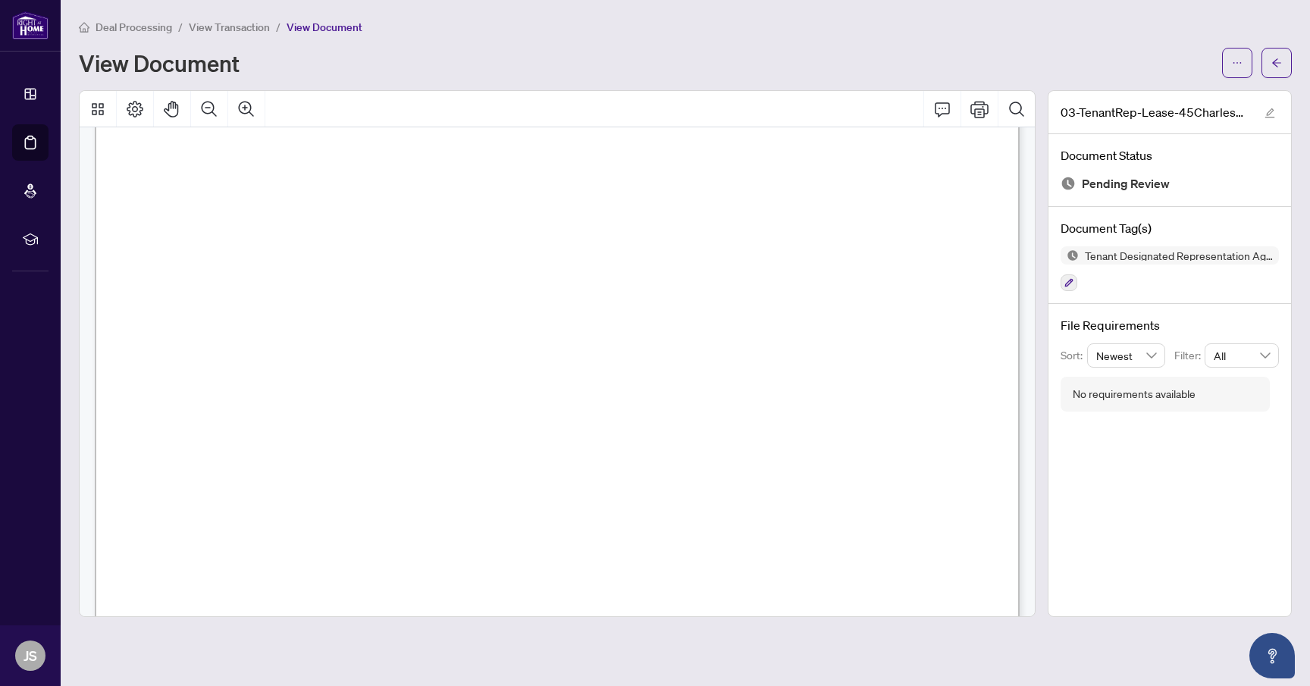
scroll to position [25283, 0]
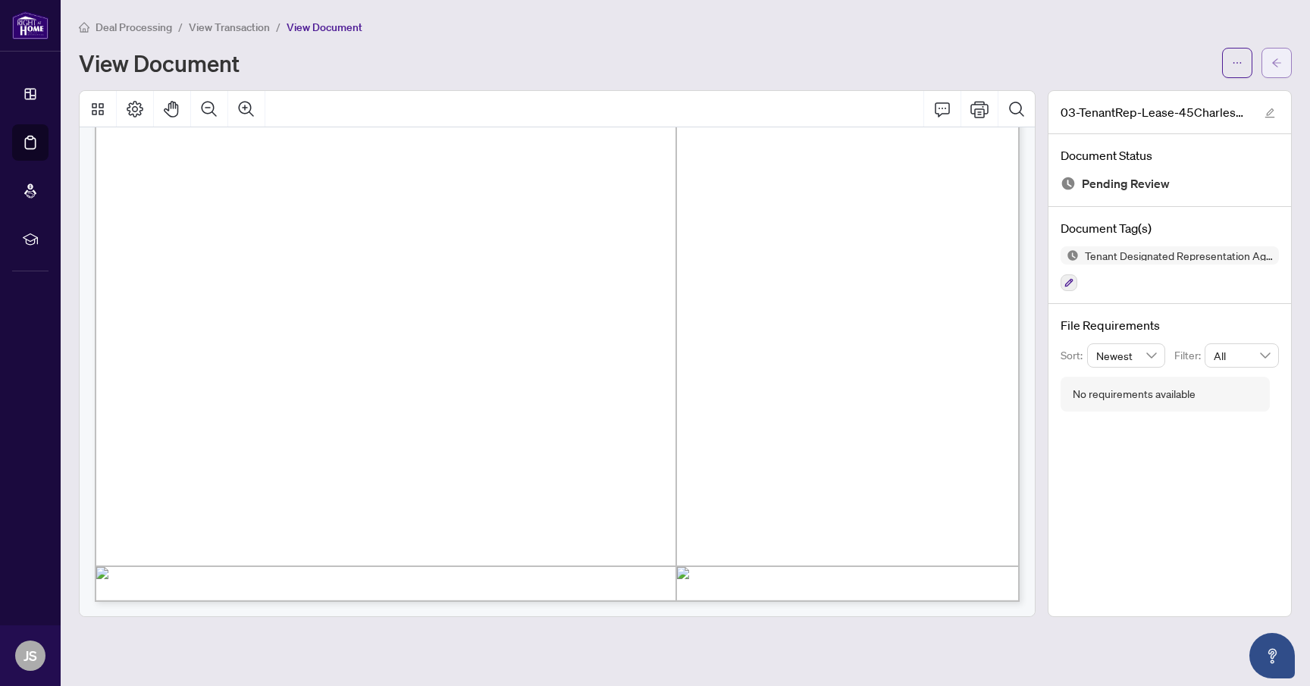
click at [1278, 64] on icon "arrow-left" at bounding box center [1276, 63] width 11 height 11
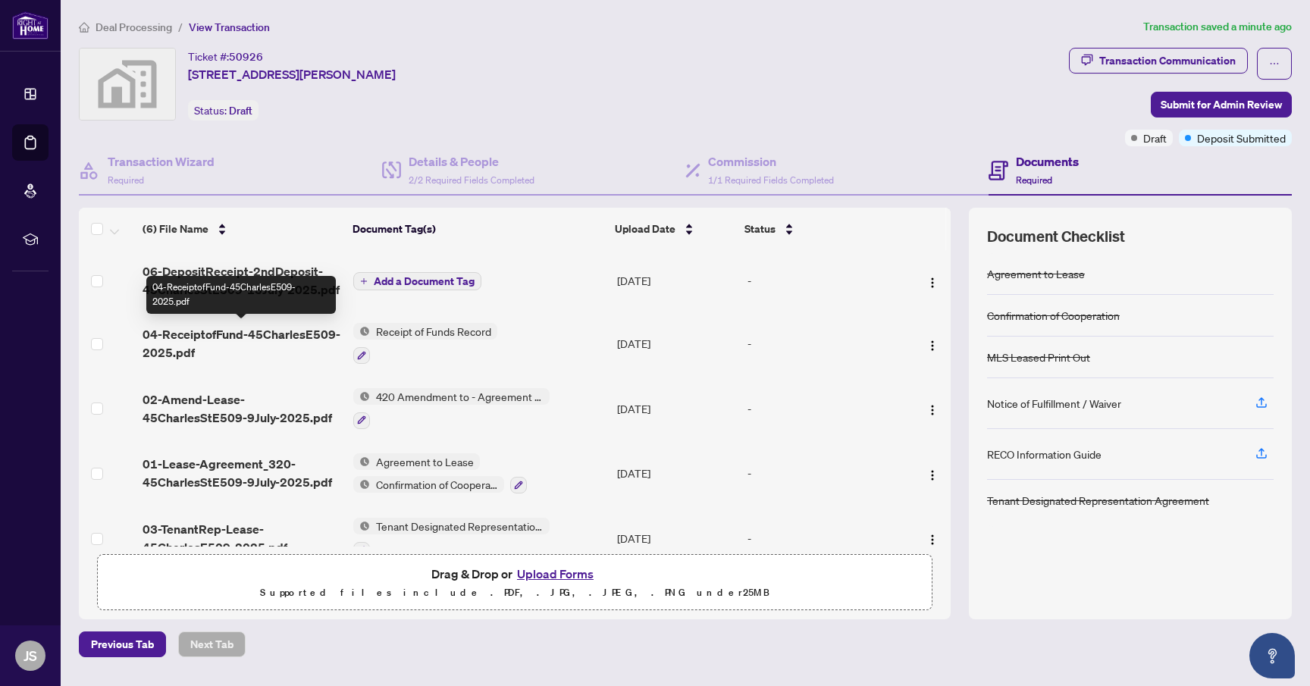
click at [270, 343] on span "04-ReceiptofFund-45CharlesE509-2025.pdf" at bounding box center [242, 343] width 199 height 36
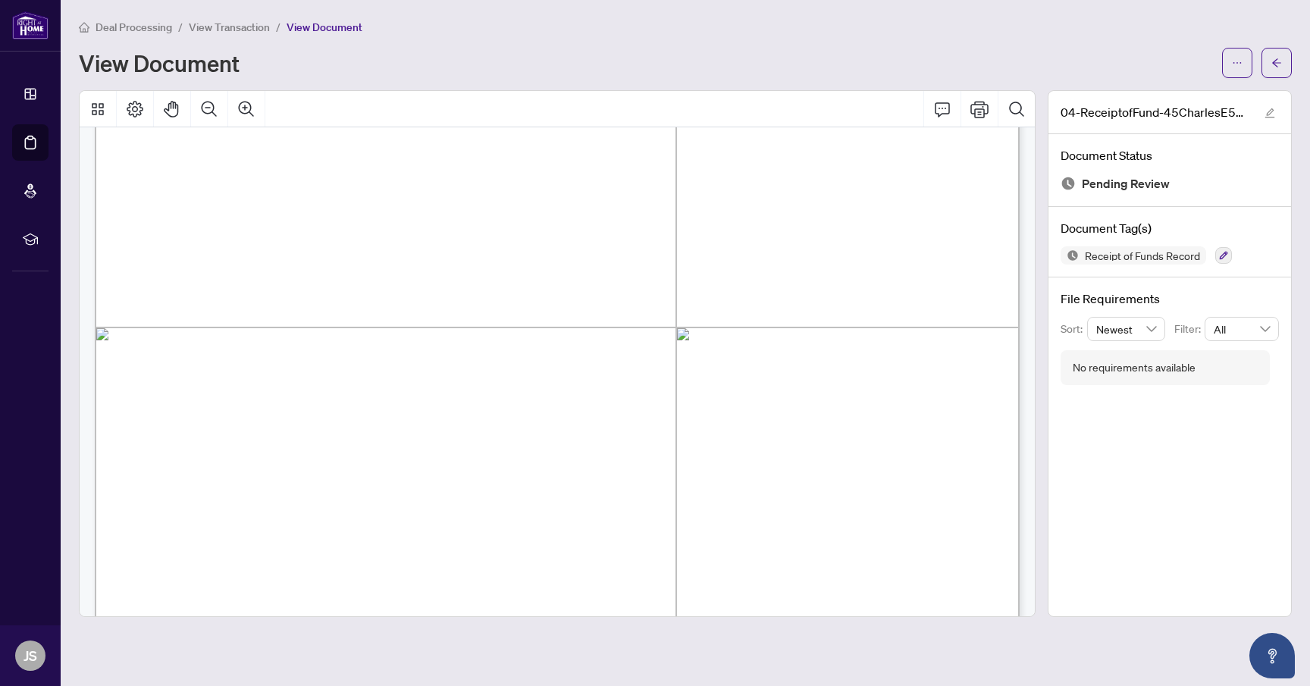
scroll to position [62931, 0]
click at [1271, 58] on button "button" at bounding box center [1277, 63] width 30 height 30
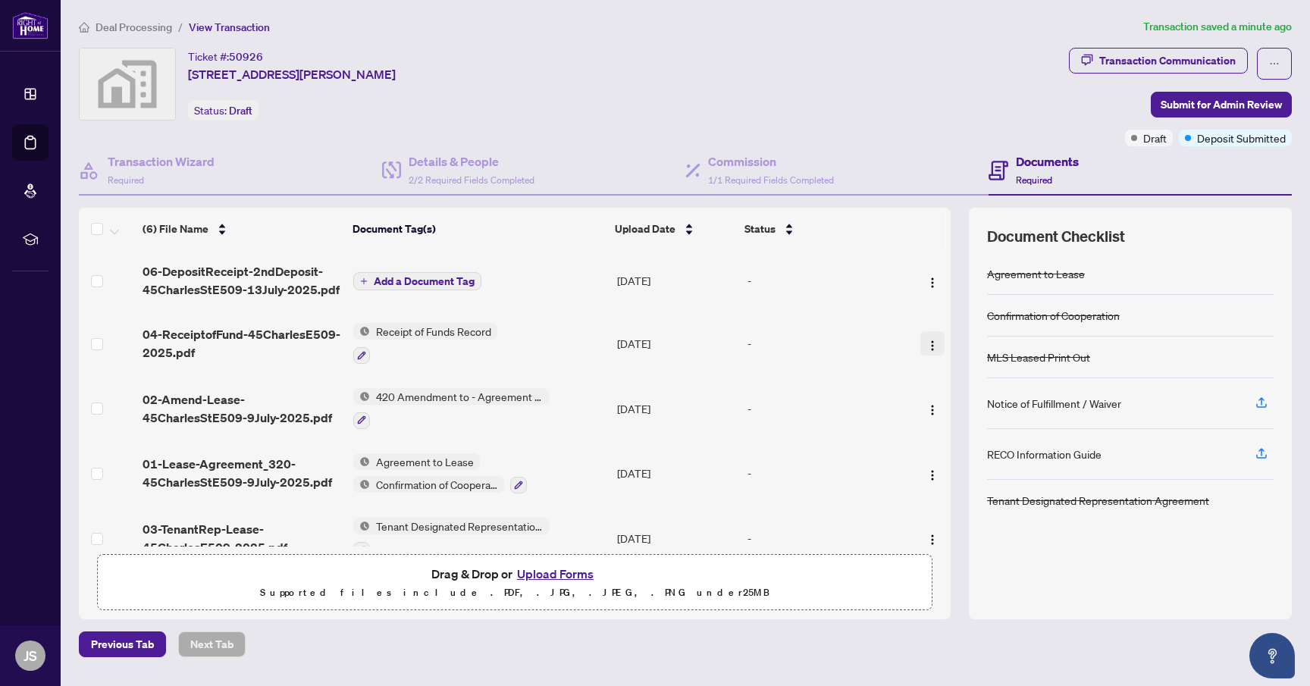
click at [927, 342] on img "button" at bounding box center [933, 346] width 12 height 12
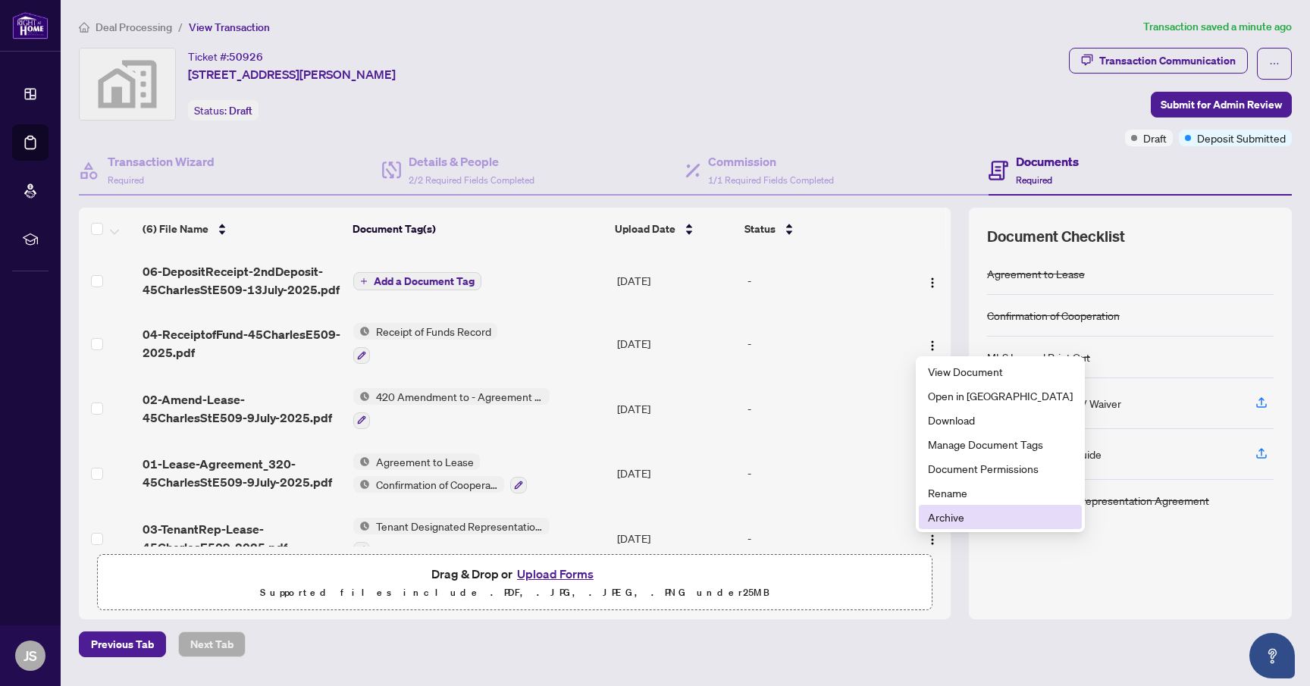
click at [963, 513] on span "Archive" at bounding box center [1000, 517] width 145 height 17
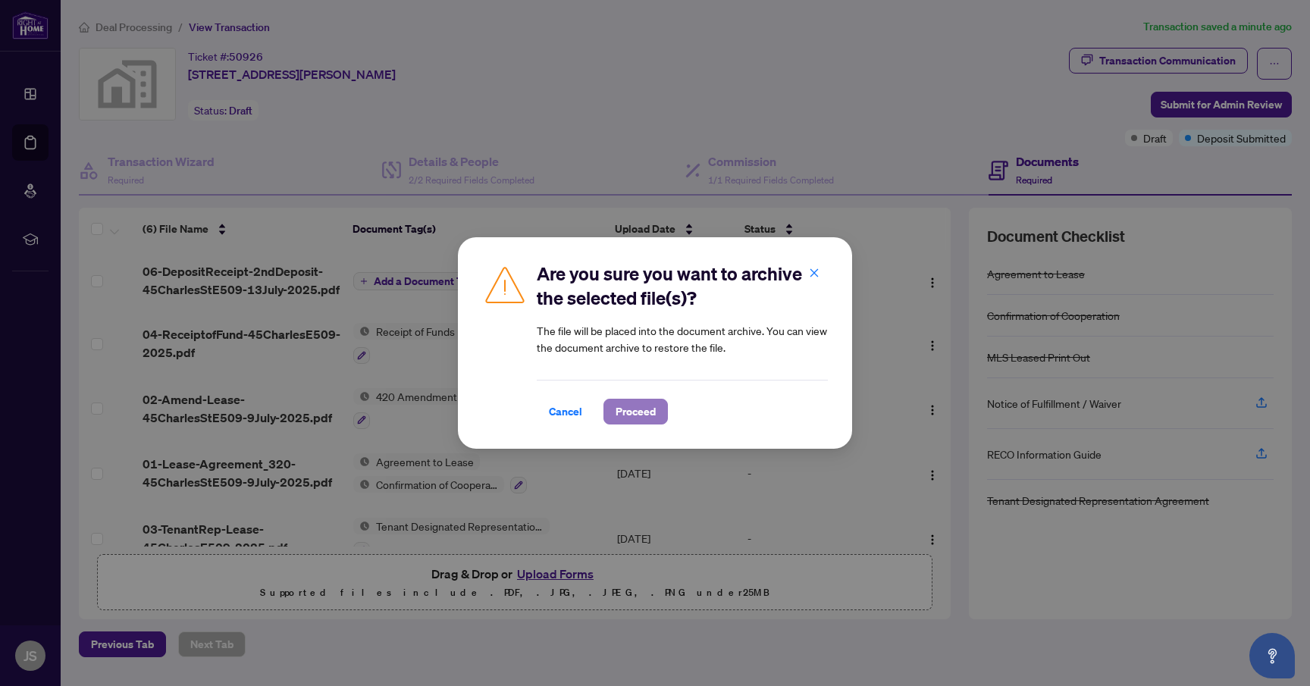
click at [647, 415] on span "Proceed" at bounding box center [636, 412] width 40 height 24
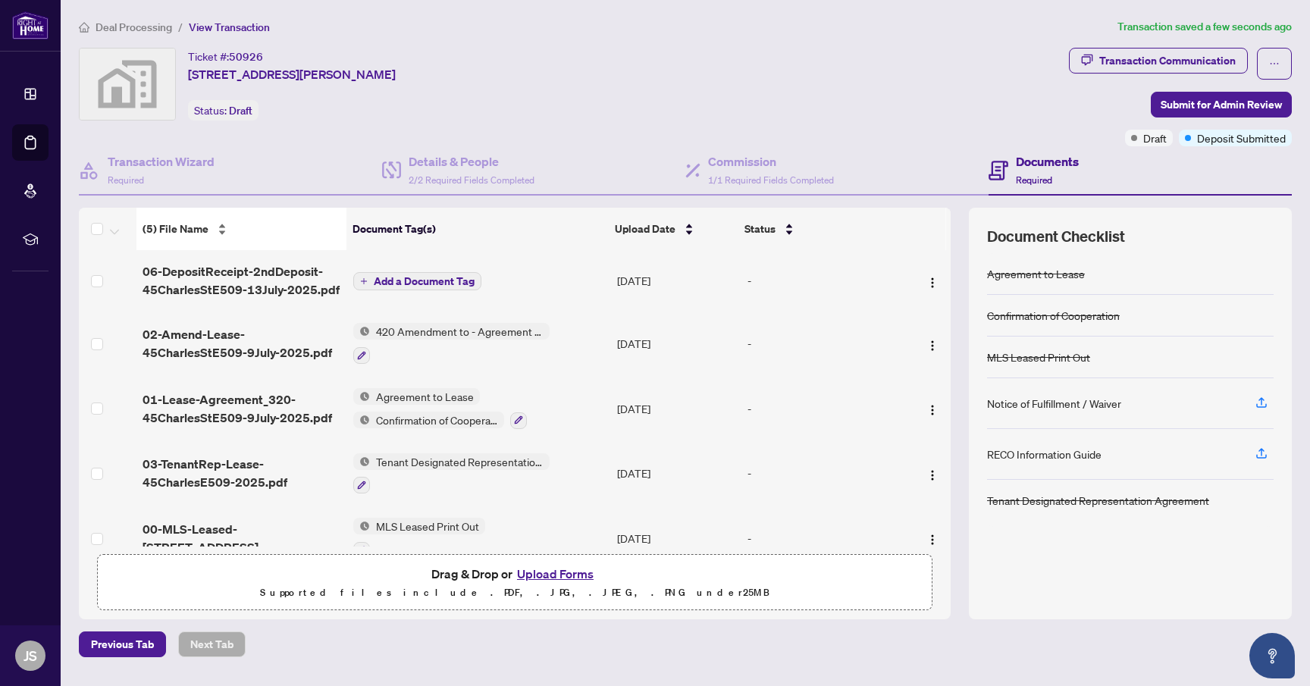
click at [199, 227] on span "(5) File Name" at bounding box center [176, 229] width 66 height 17
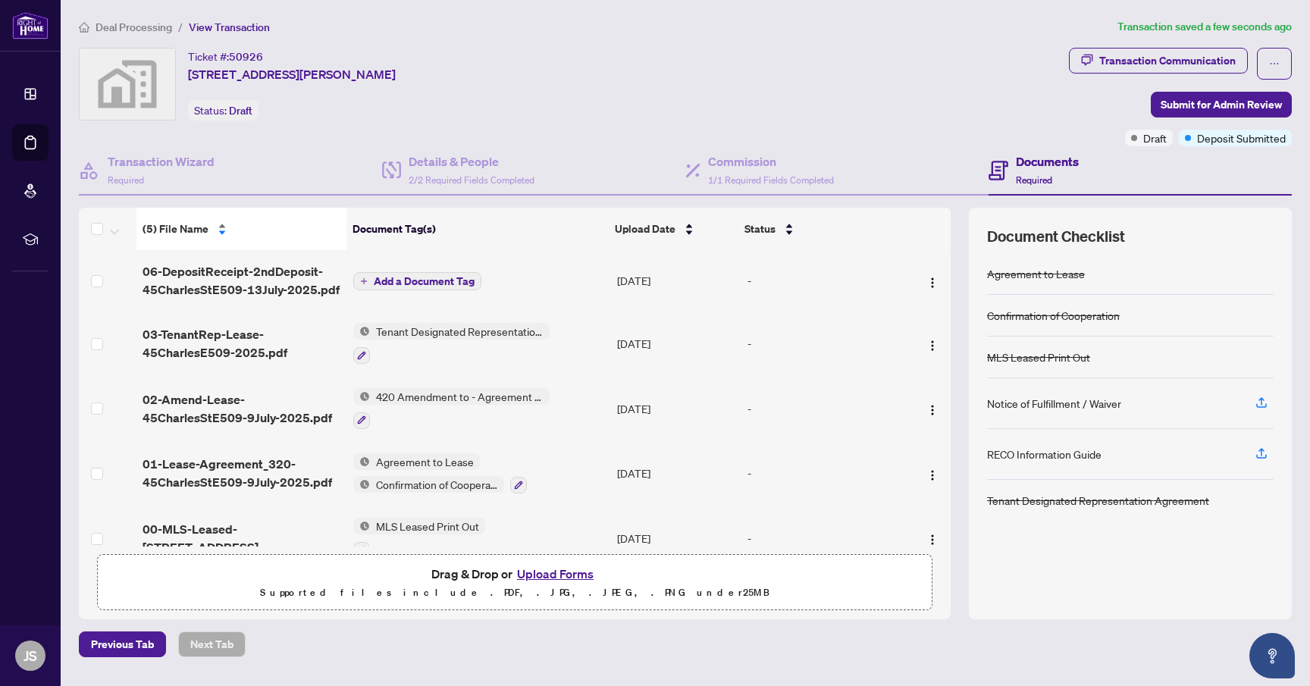
click at [198, 227] on span "(5) File Name" at bounding box center [176, 229] width 66 height 17
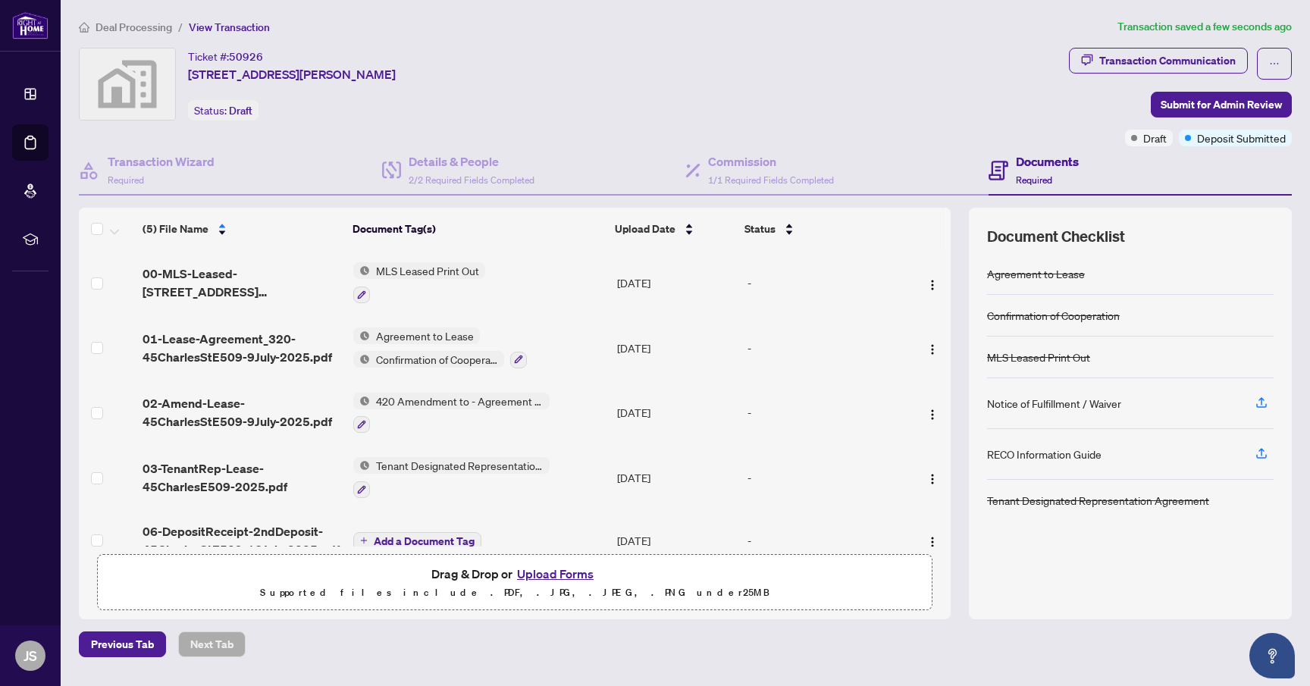
click at [249, 259] on td "00-MLS-Leased-[STREET_ADDRESS][PERSON_NAME]pdf" at bounding box center [241, 282] width 211 height 65
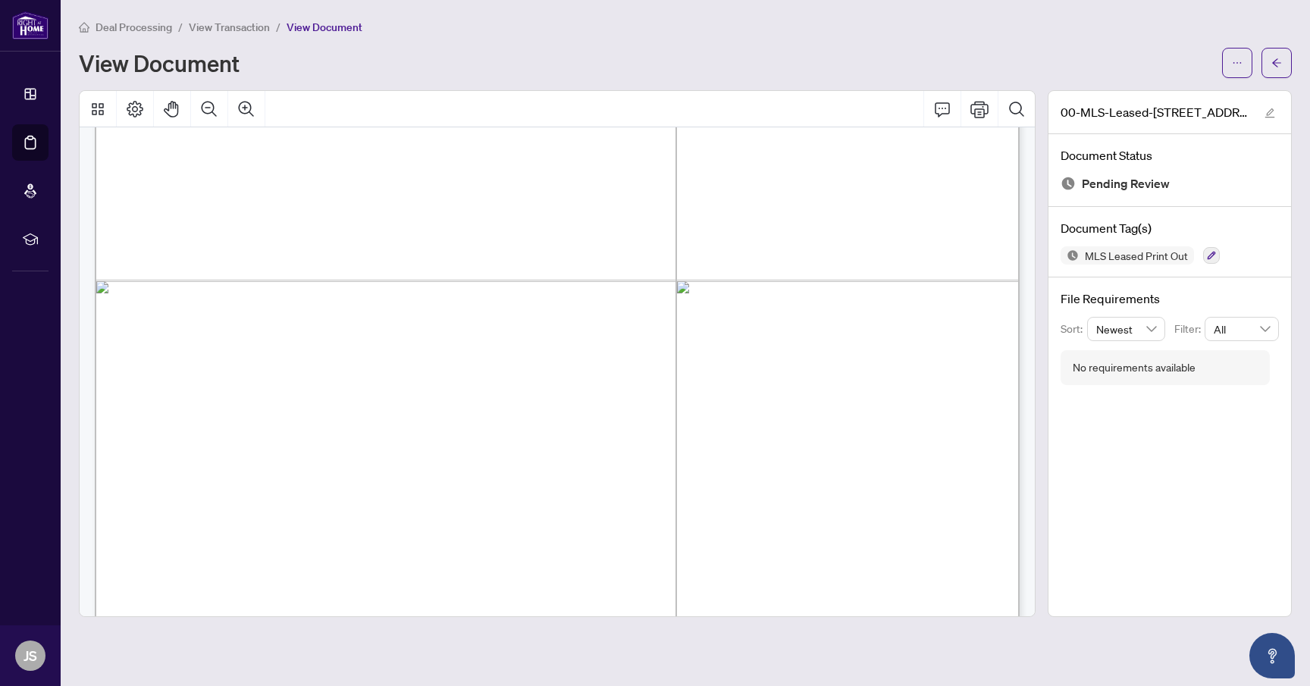
scroll to position [1965, 0]
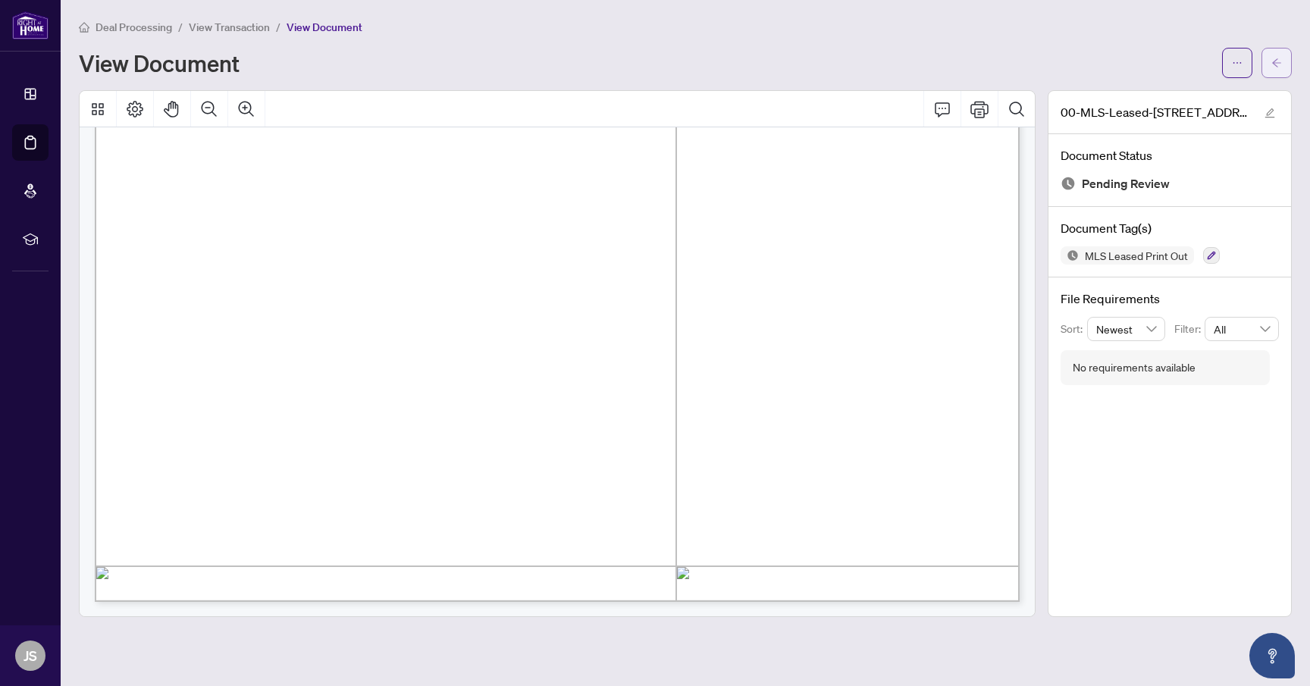
click at [1285, 63] on button "button" at bounding box center [1277, 63] width 30 height 30
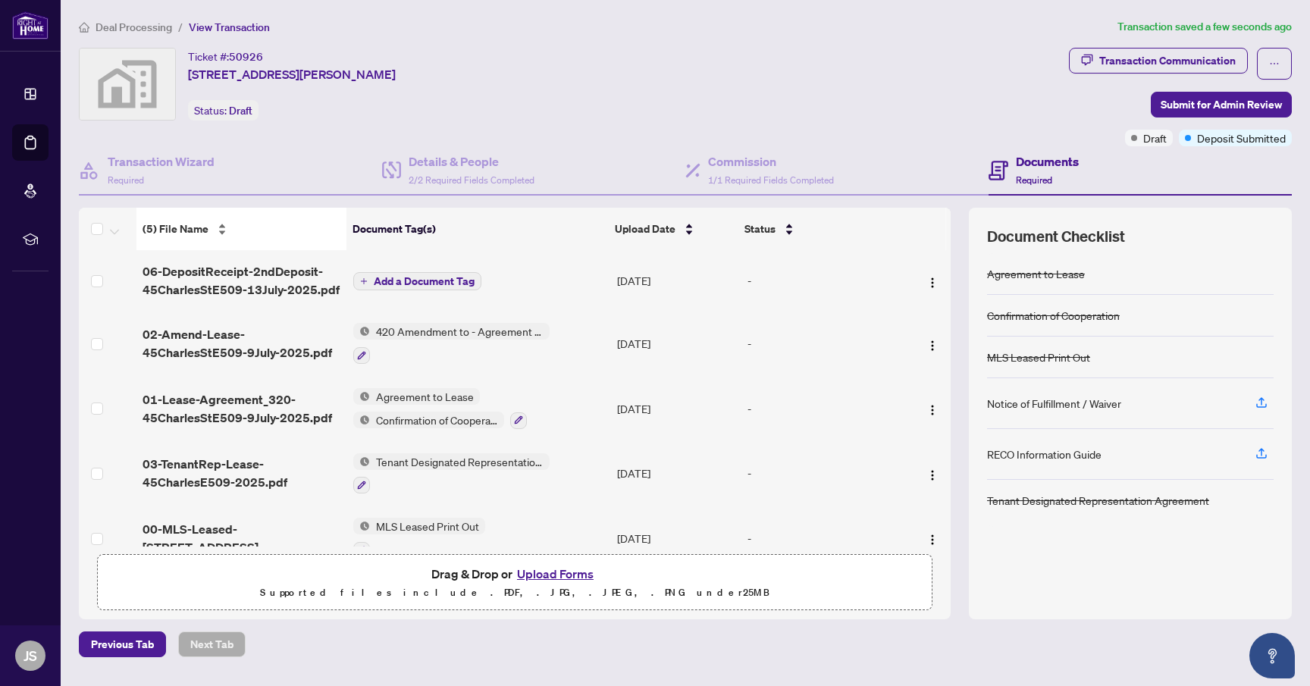
click at [183, 221] on div "(5) File Name" at bounding box center [242, 229] width 198 height 17
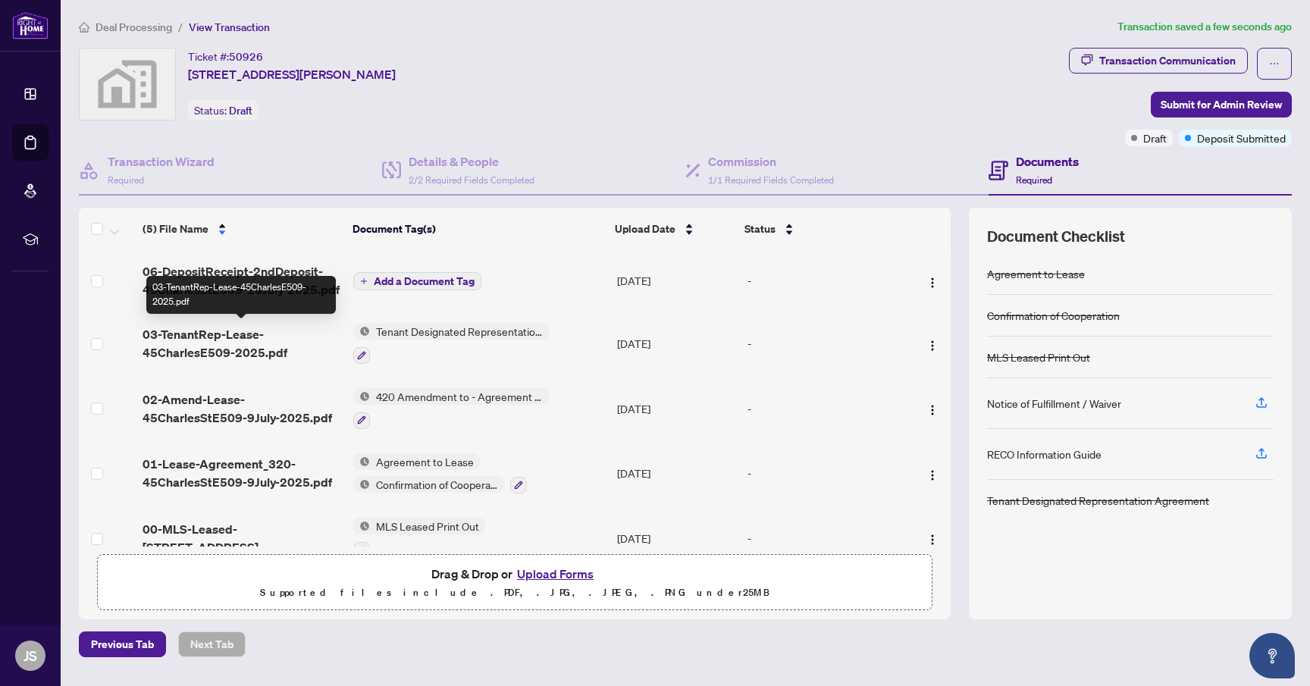
click at [230, 344] on span "03-TenantRep-Lease-45CharlesE509-2025.pdf" at bounding box center [242, 343] width 199 height 36
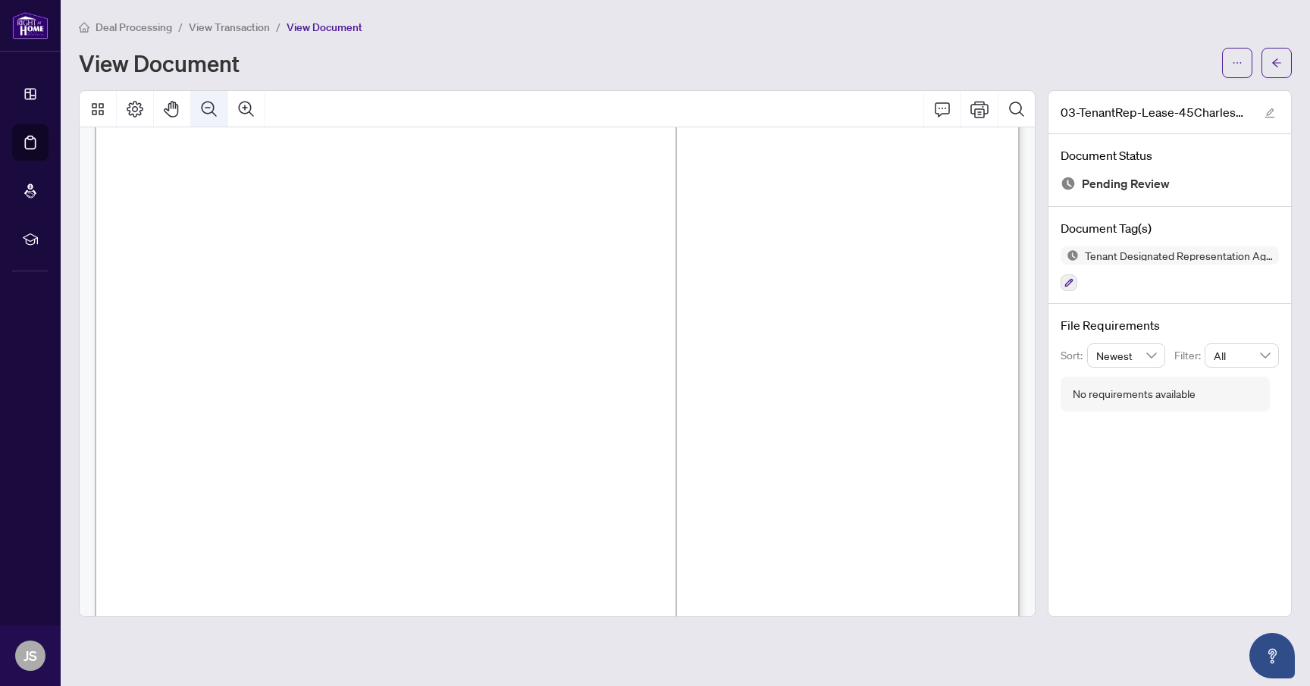
click at [199, 98] on button "Zoom Out" at bounding box center [209, 109] width 36 height 36
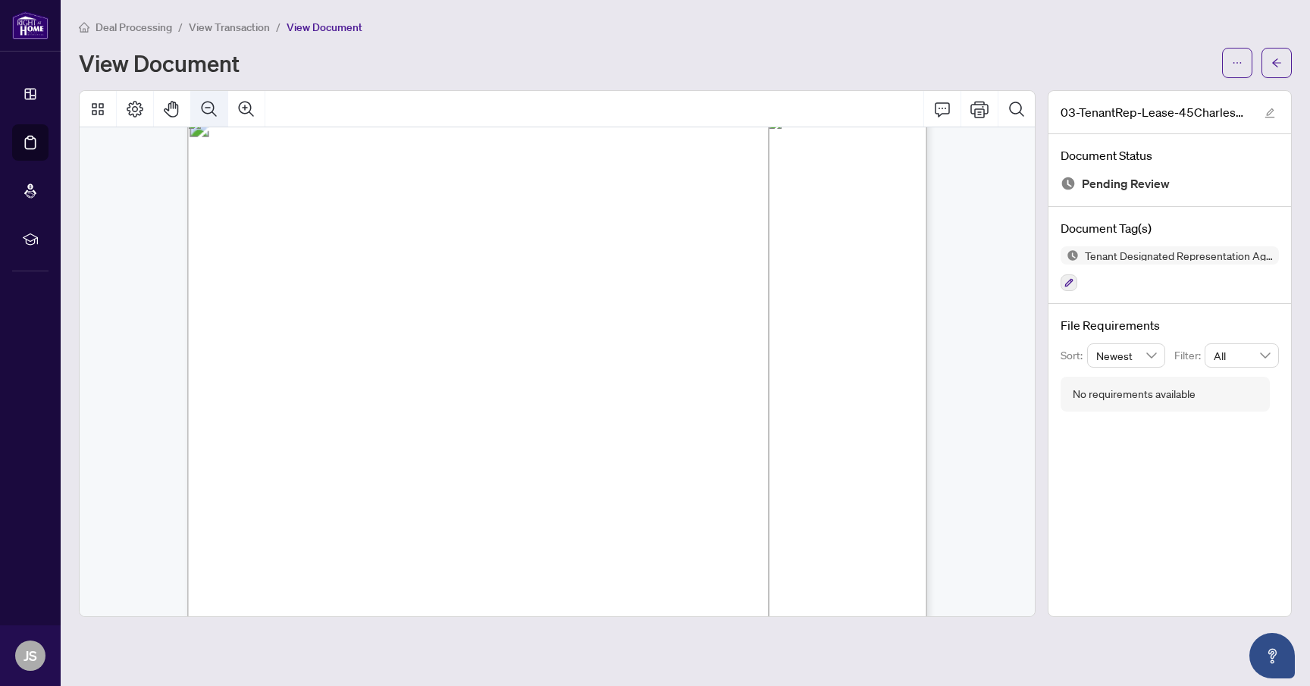
click at [199, 98] on button "Zoom Out" at bounding box center [209, 109] width 36 height 36
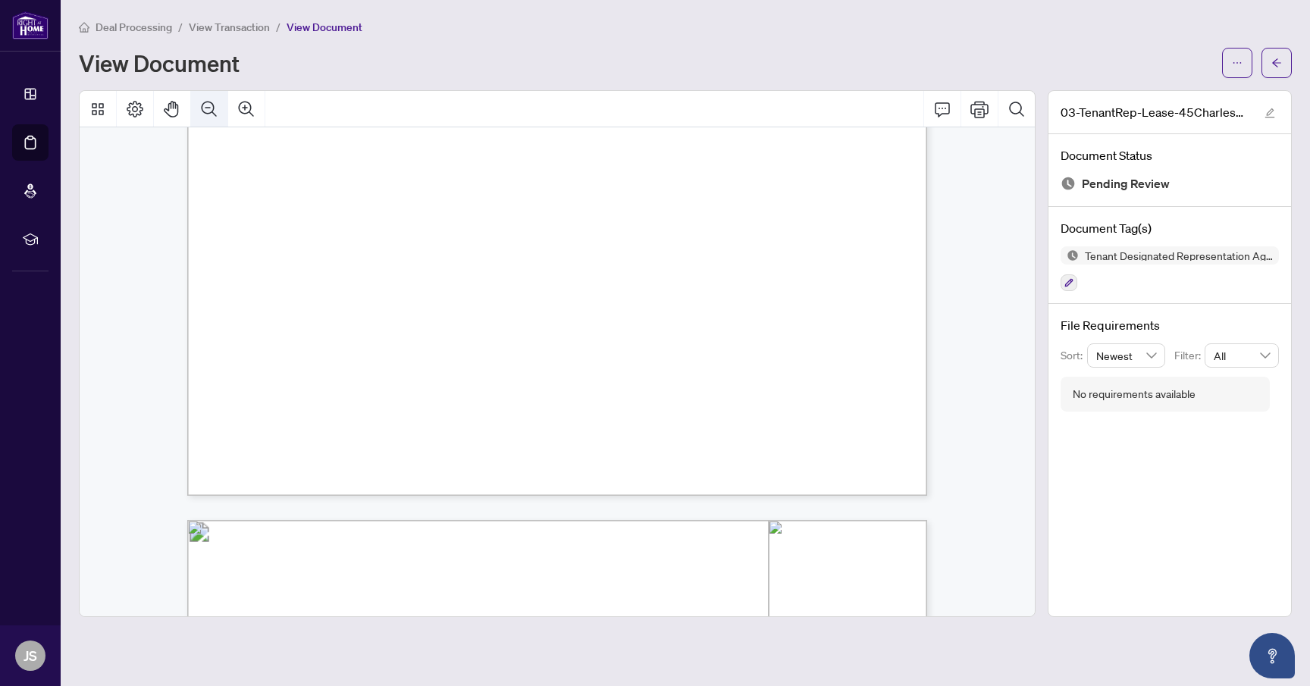
click at [199, 98] on button "Zoom Out" at bounding box center [209, 109] width 36 height 36
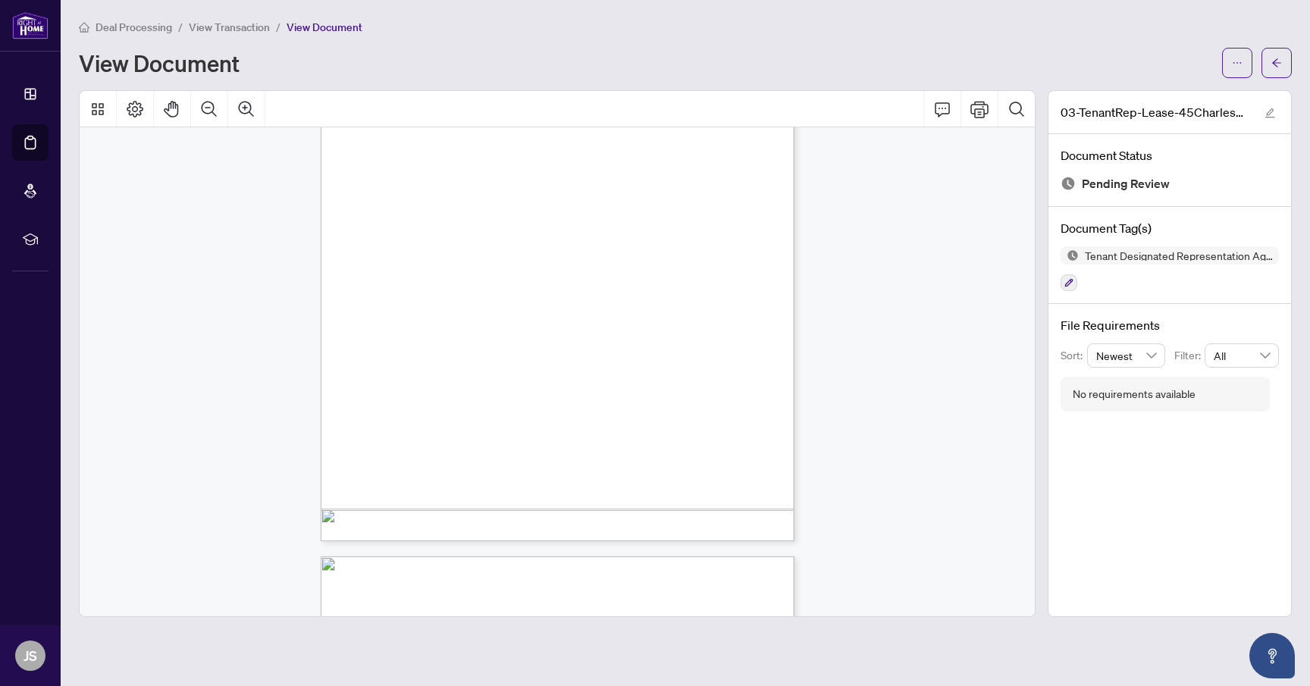
scroll to position [12235, 0]
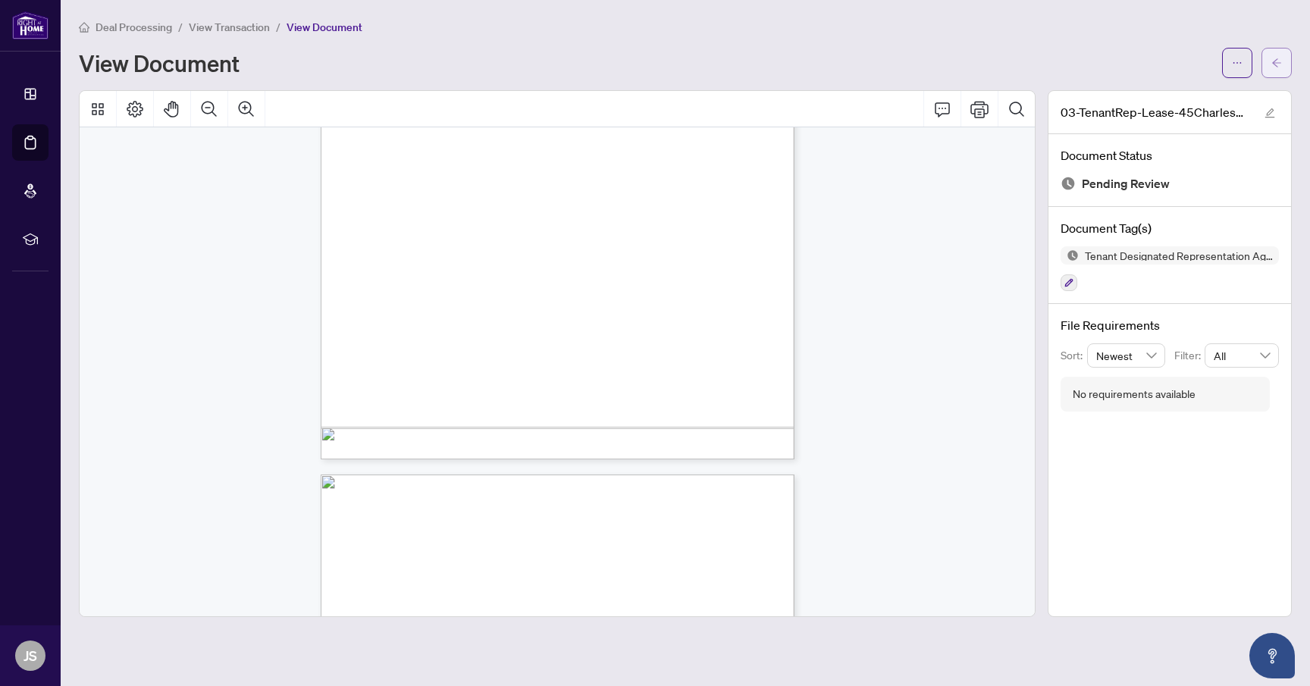
click at [1277, 53] on span "button" at bounding box center [1276, 63] width 11 height 24
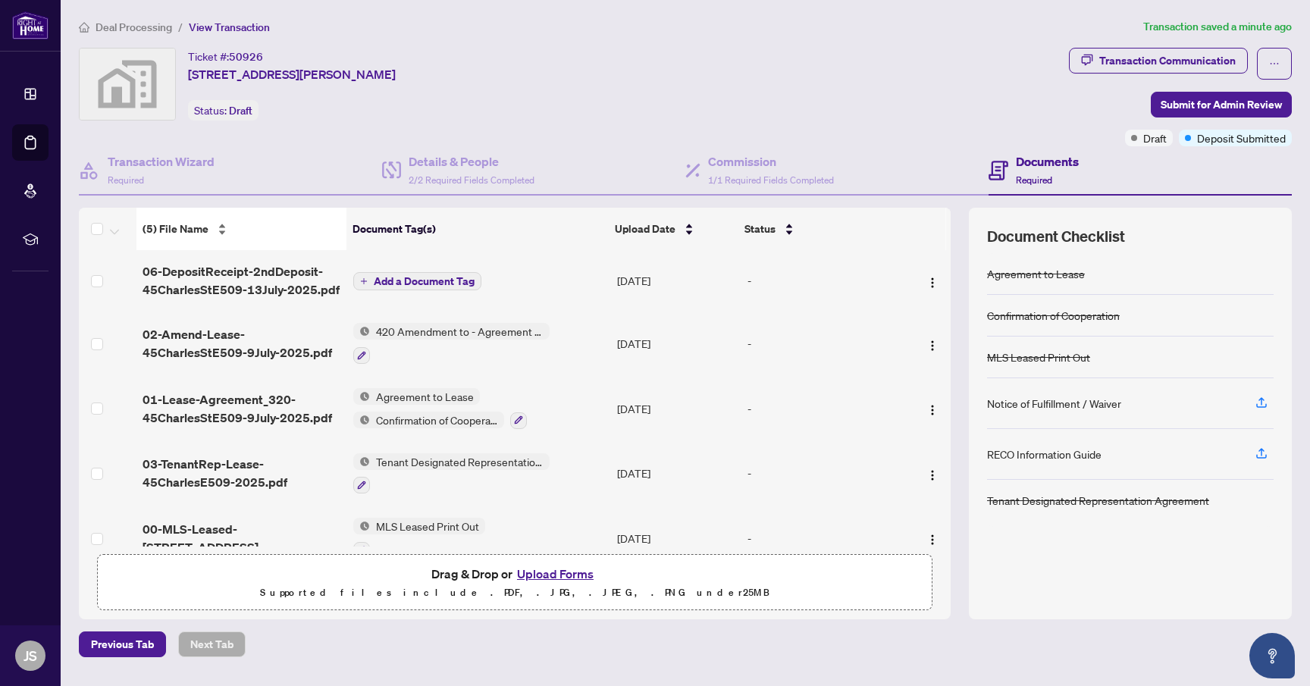
click at [182, 237] on div "(5) File Name" at bounding box center [242, 229] width 198 height 17
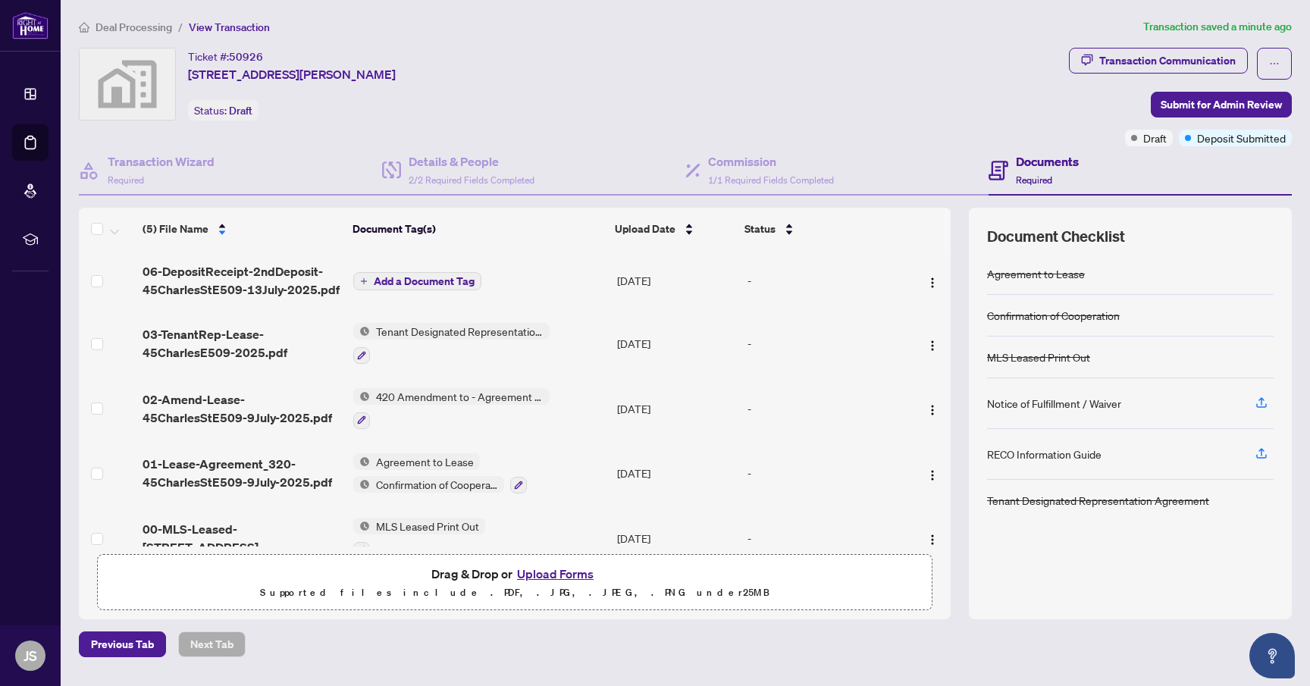
click at [368, 353] on div at bounding box center [451, 355] width 196 height 18
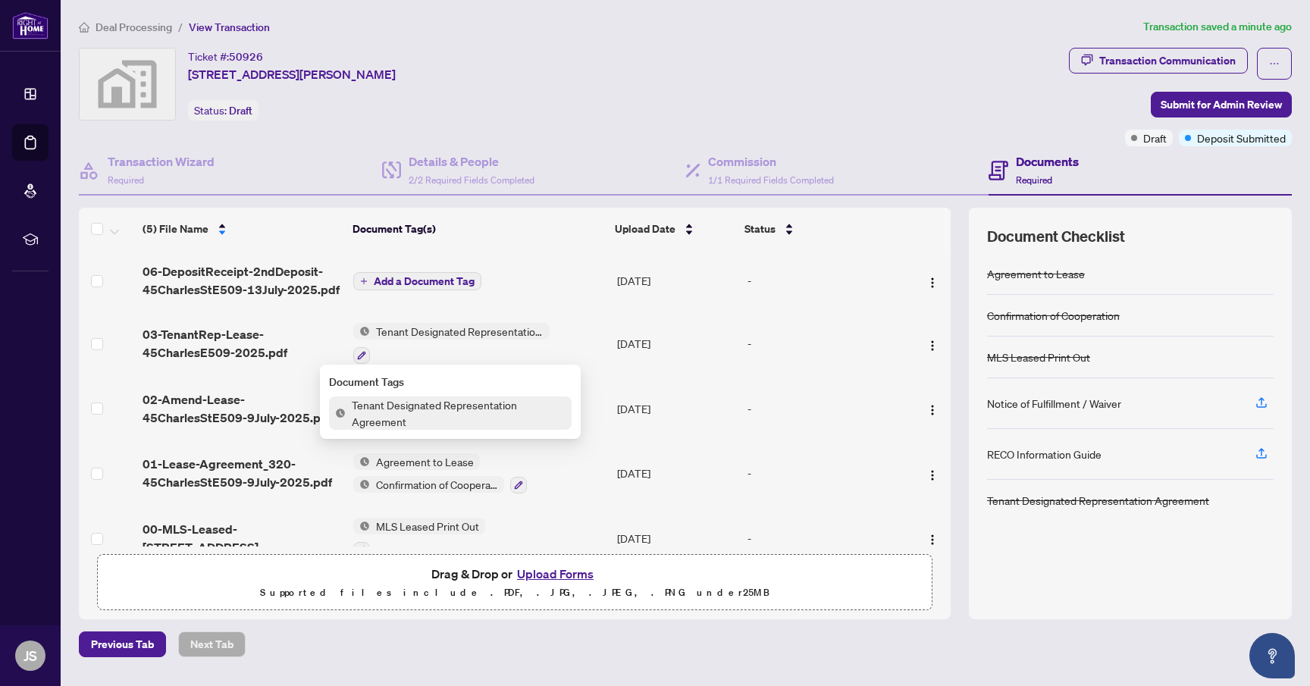
click at [497, 347] on div at bounding box center [451, 355] width 196 height 18
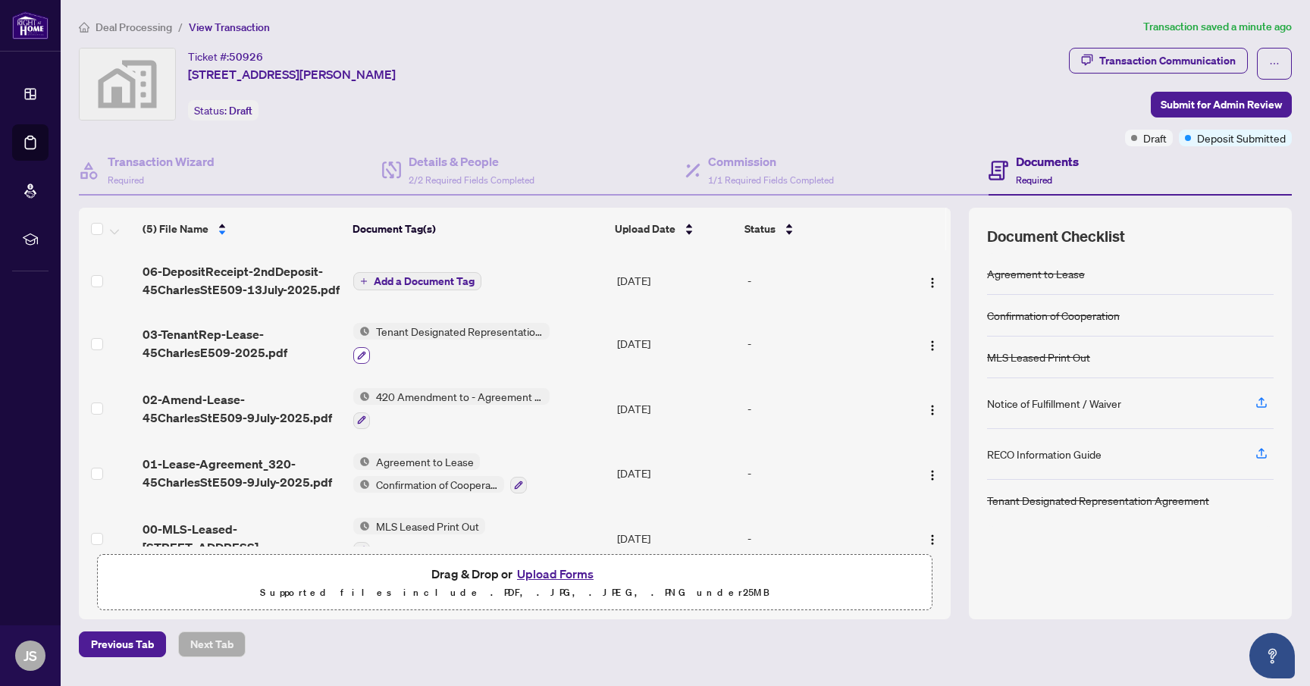
click at [357, 351] on icon "button" at bounding box center [361, 355] width 9 height 9
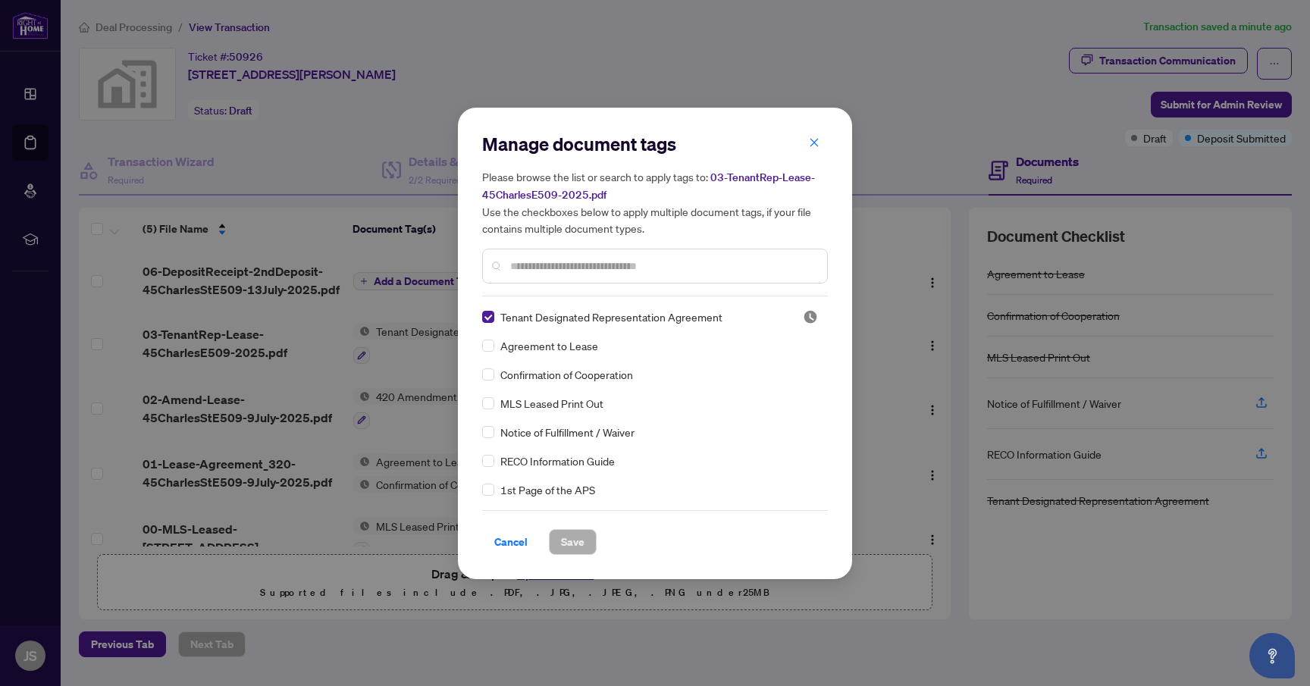
click at [608, 263] on input "text" at bounding box center [662, 266] width 305 height 17
type input "****"
click at [492, 323] on label at bounding box center [488, 317] width 12 height 17
click at [574, 552] on span "Save" at bounding box center [573, 542] width 24 height 24
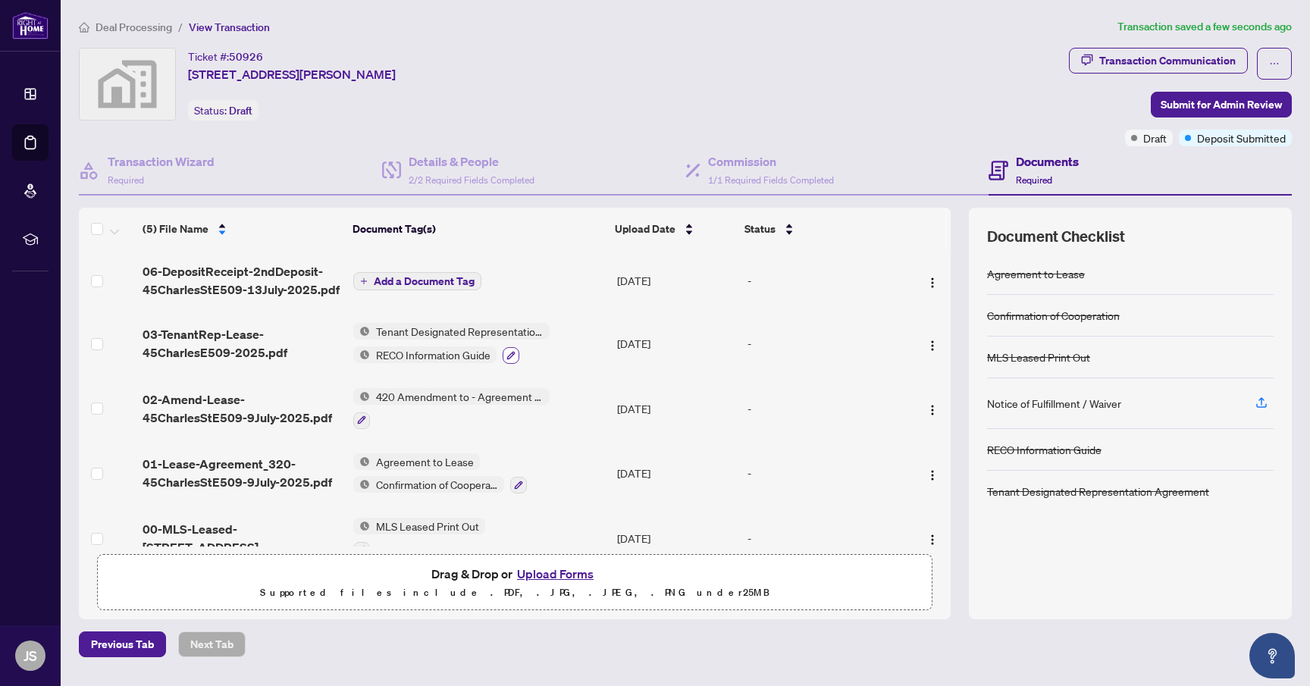
click at [510, 353] on icon "button" at bounding box center [511, 355] width 8 height 8
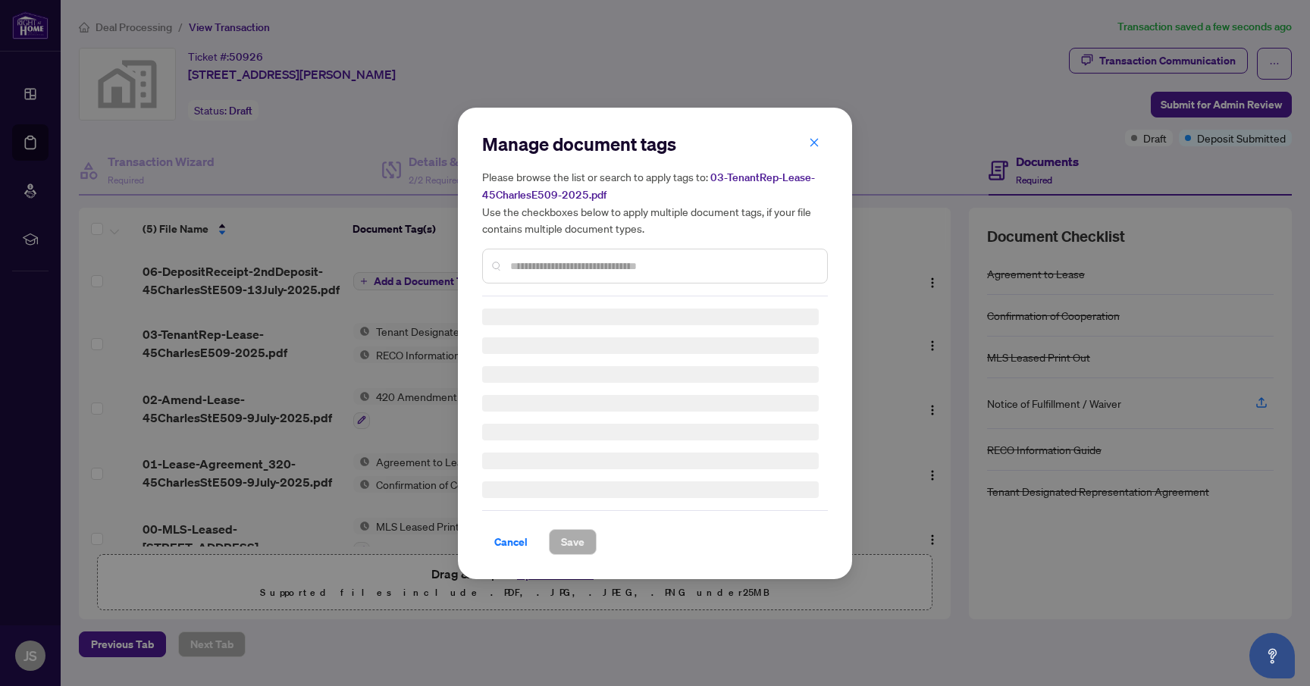
click at [610, 262] on input "text" at bounding box center [662, 266] width 305 height 17
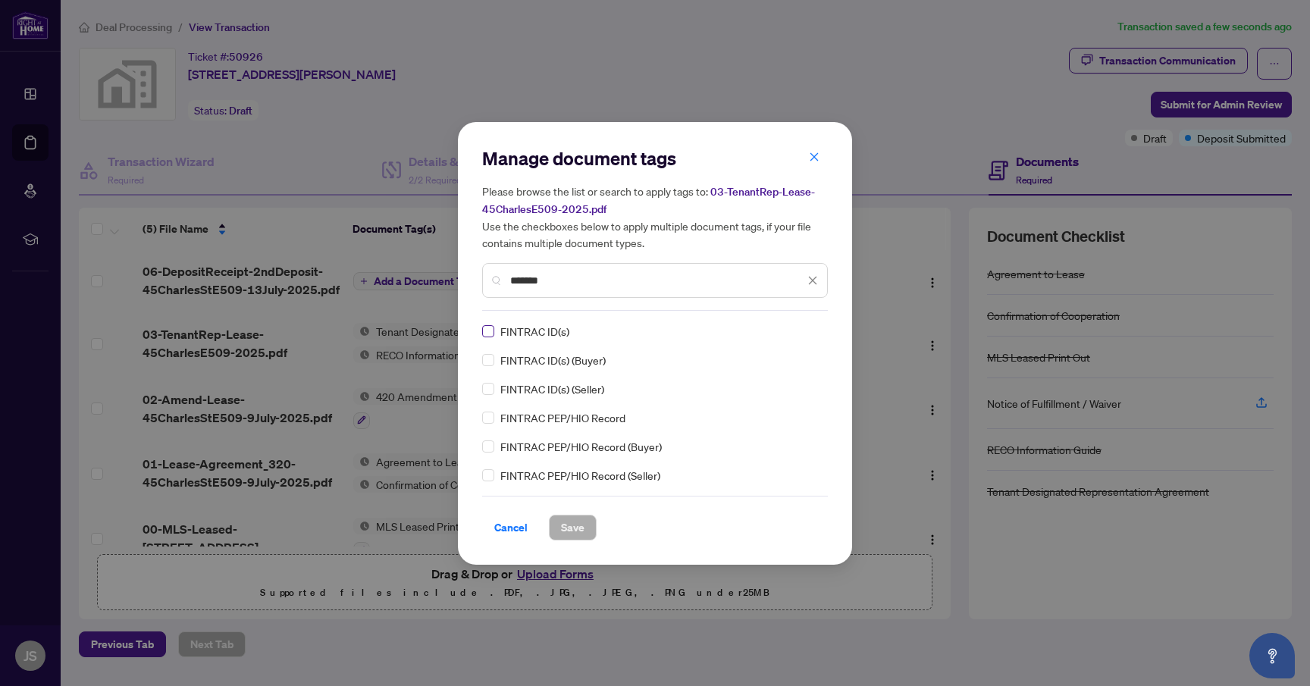
type input "*******"
click at [577, 524] on span "Save" at bounding box center [573, 528] width 24 height 24
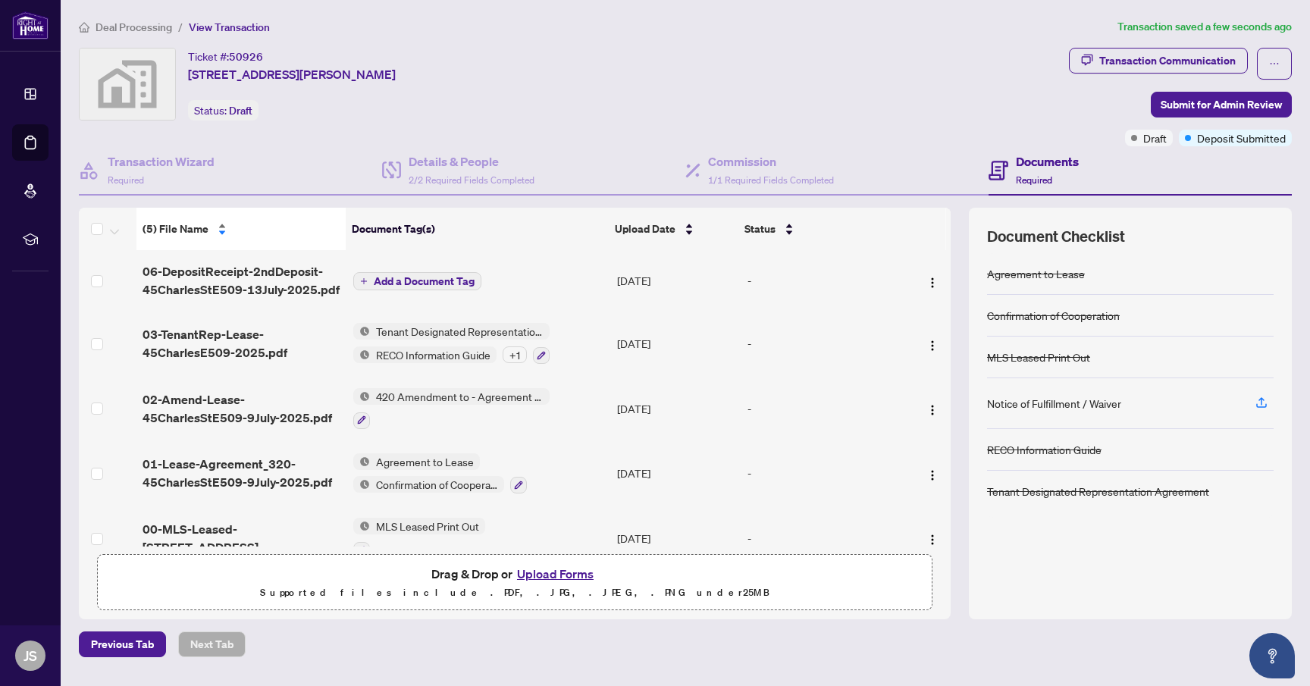
click at [209, 229] on div "(5) File Name" at bounding box center [242, 229] width 198 height 17
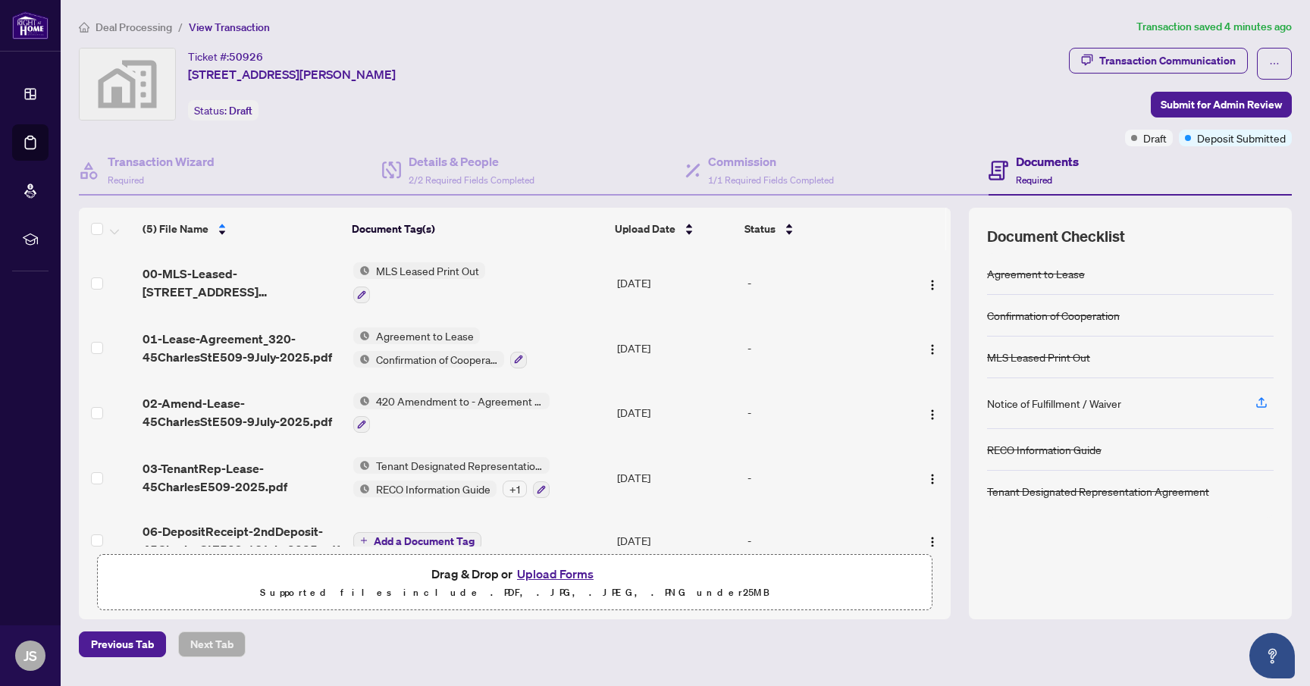
scroll to position [27, 0]
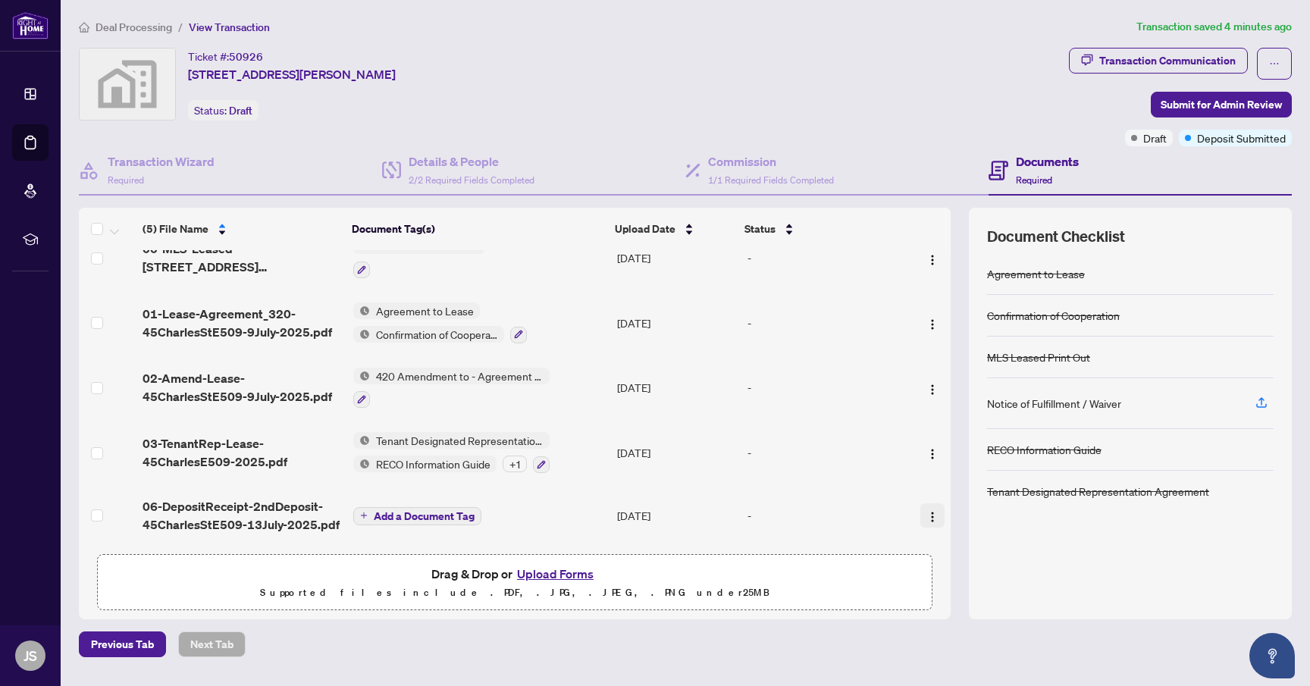
click at [930, 511] on img "button" at bounding box center [933, 517] width 12 height 12
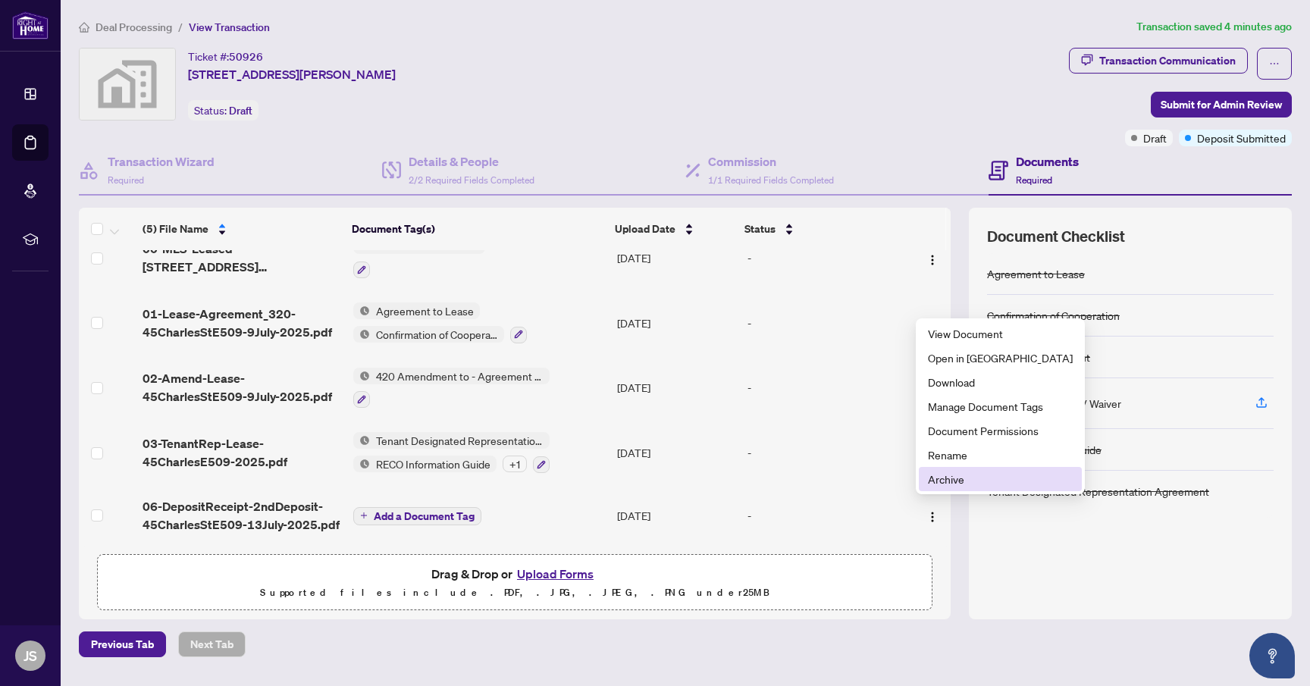
click at [955, 479] on span "Archive" at bounding box center [1000, 479] width 145 height 17
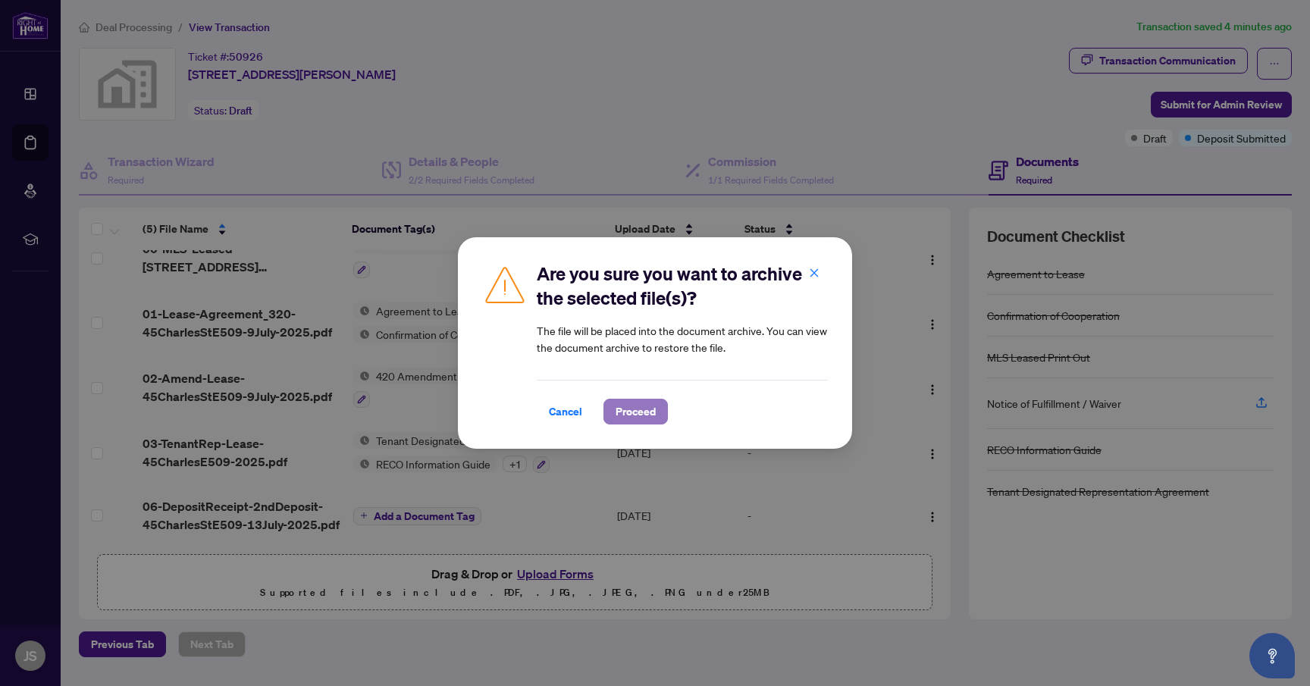
click at [633, 407] on span "Proceed" at bounding box center [636, 412] width 40 height 24
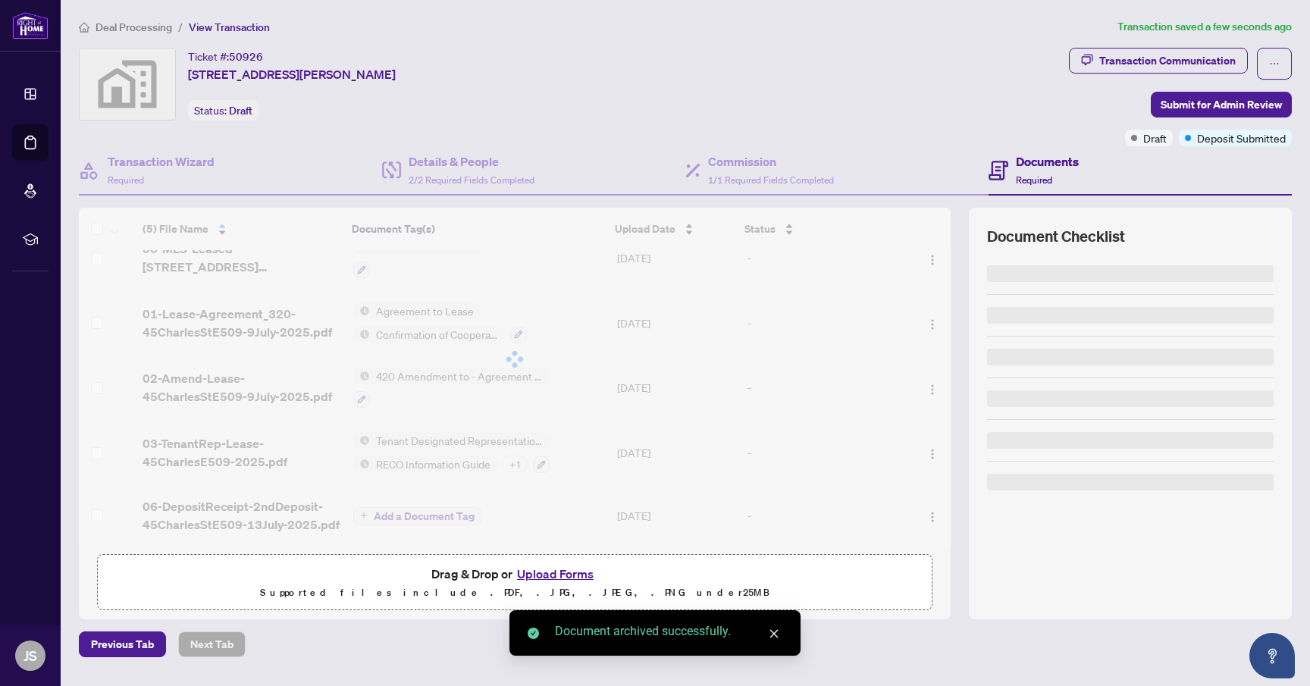
scroll to position [0, 0]
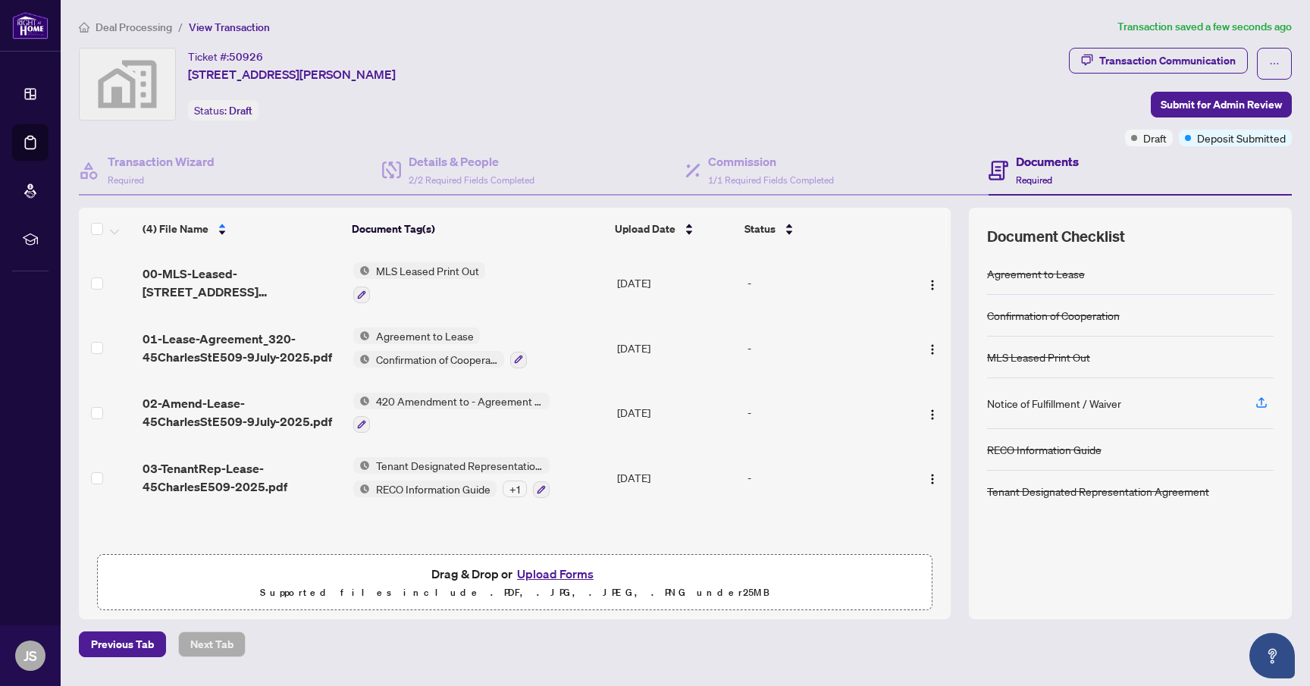
click at [557, 571] on button "Upload Forms" at bounding box center [556, 574] width 86 height 20
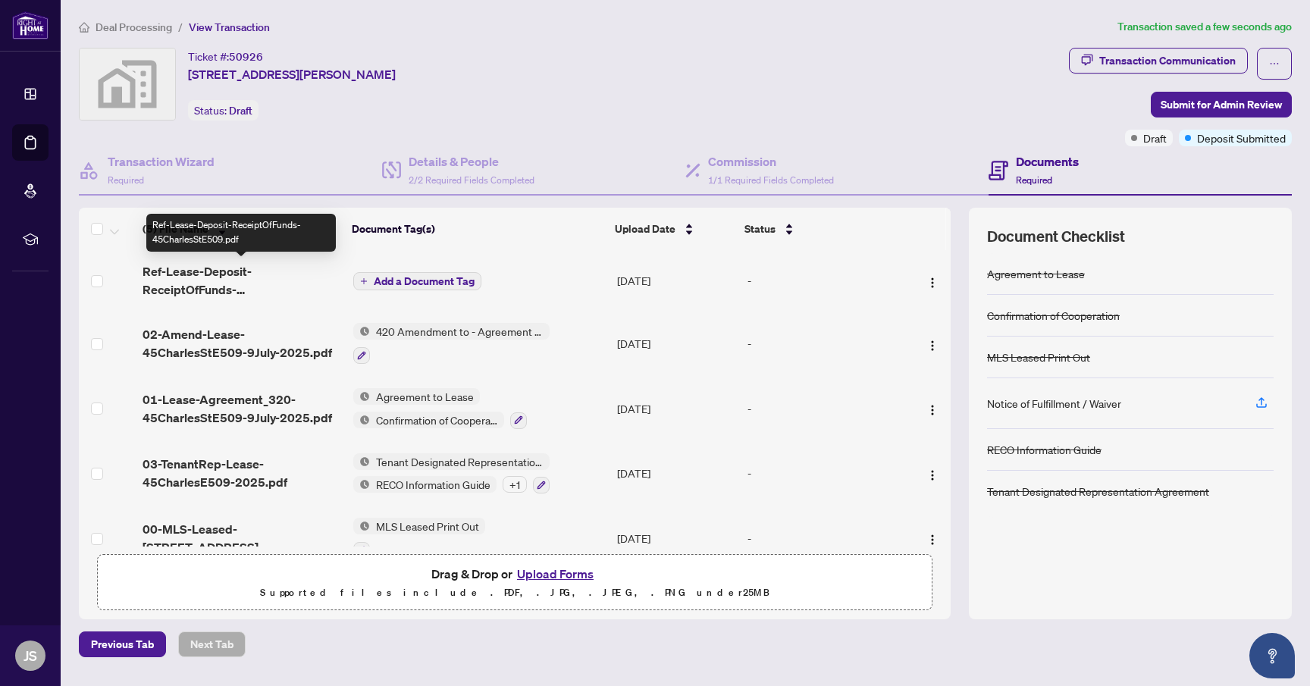
click at [190, 227] on div "Ref-Lease-Deposit-ReceiptOfFunds-45CharlesStE509.pdf" at bounding box center [241, 233] width 190 height 38
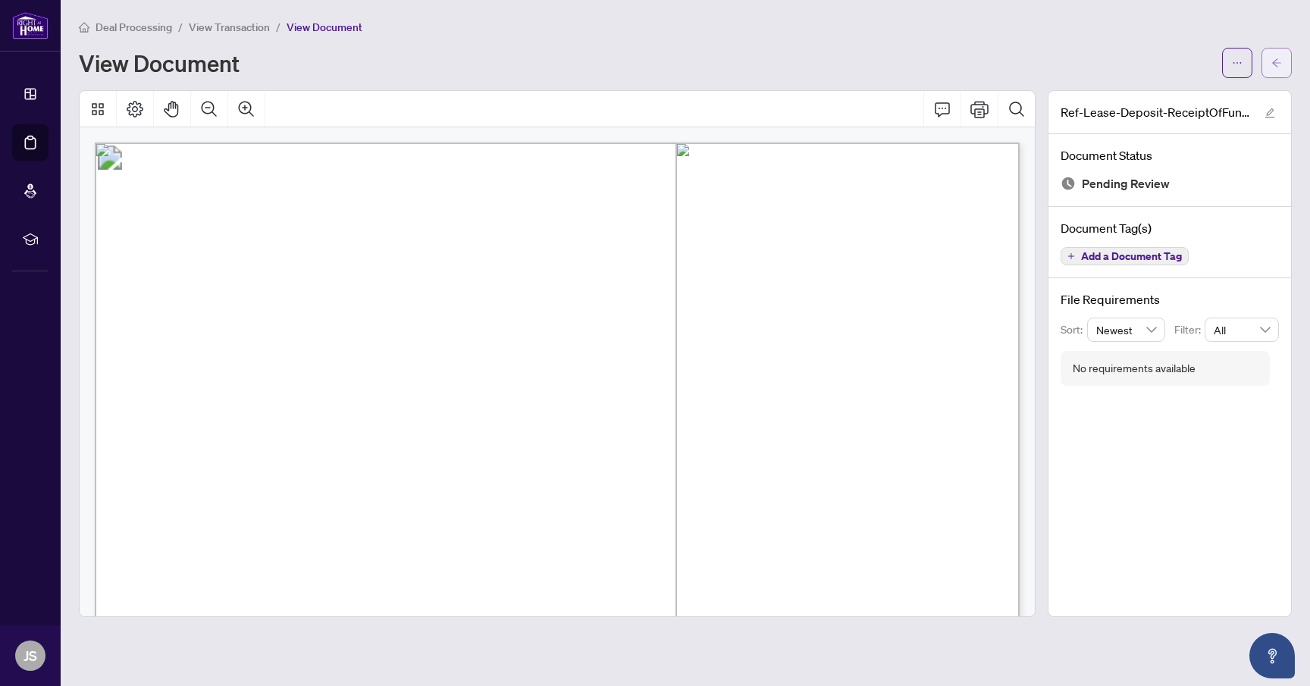
click at [1269, 65] on button "button" at bounding box center [1277, 63] width 30 height 30
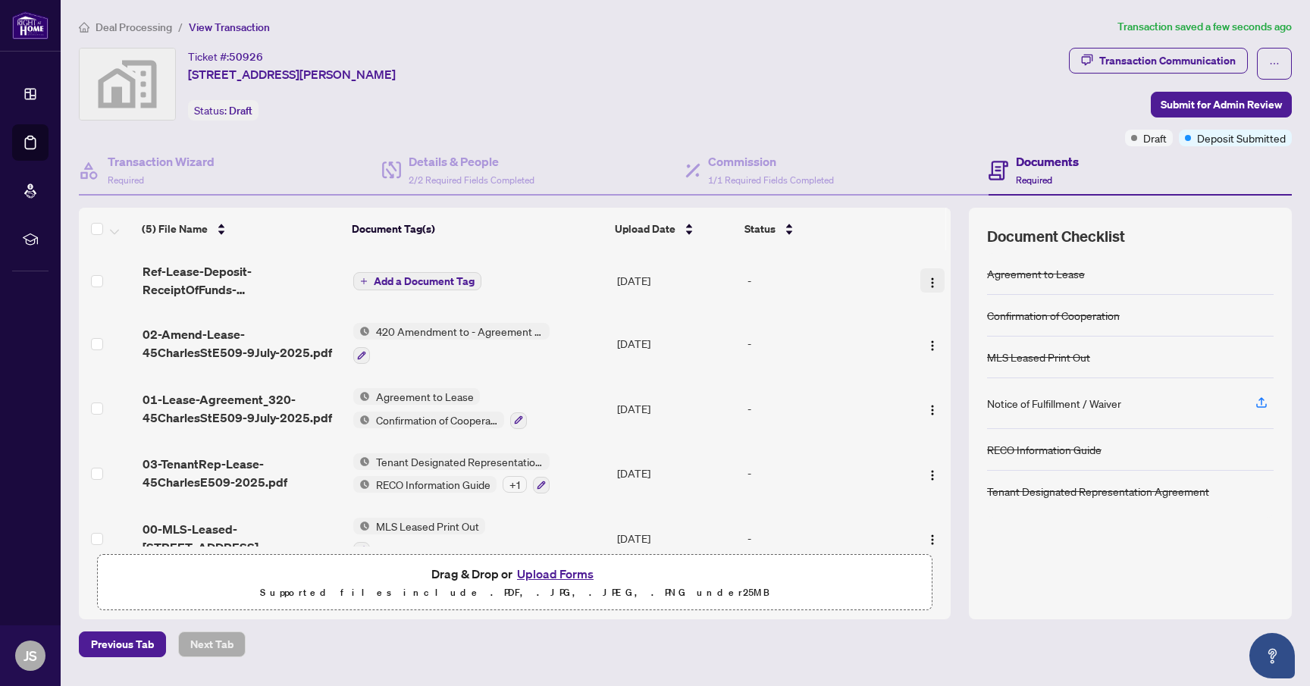
click at [927, 277] on img "button" at bounding box center [933, 283] width 12 height 12
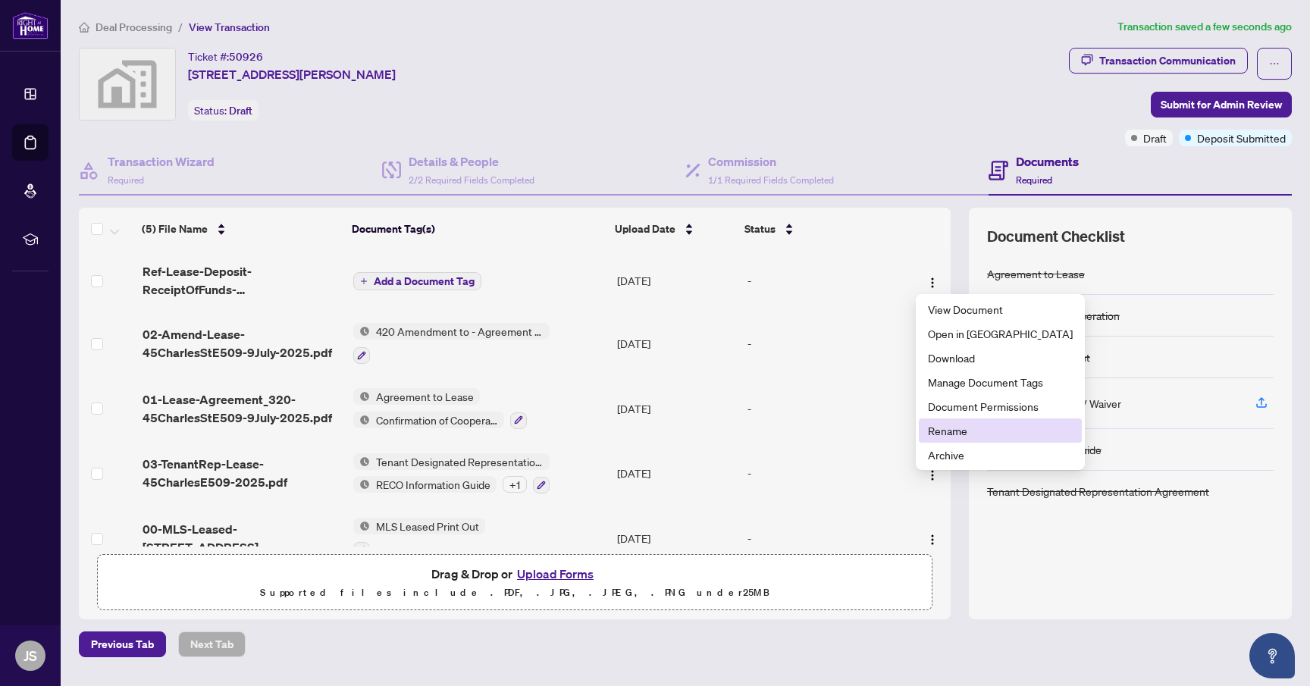
click at [974, 428] on span "Rename" at bounding box center [1000, 430] width 145 height 17
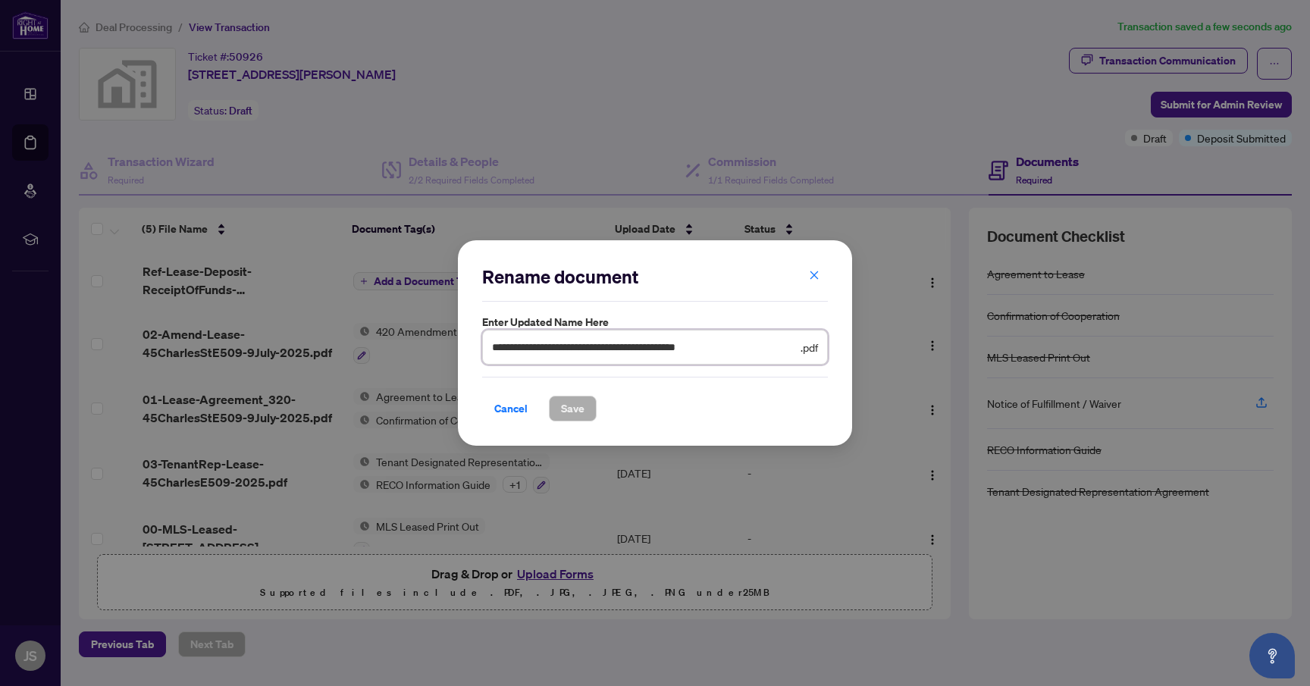
click at [509, 353] on input "**********" at bounding box center [645, 347] width 306 height 17
click at [494, 349] on input "**********" at bounding box center [645, 347] width 306 height 17
click at [556, 346] on input "**********" at bounding box center [645, 347] width 306 height 17
type input "**********"
click at [586, 406] on button "Save" at bounding box center [573, 409] width 48 height 26
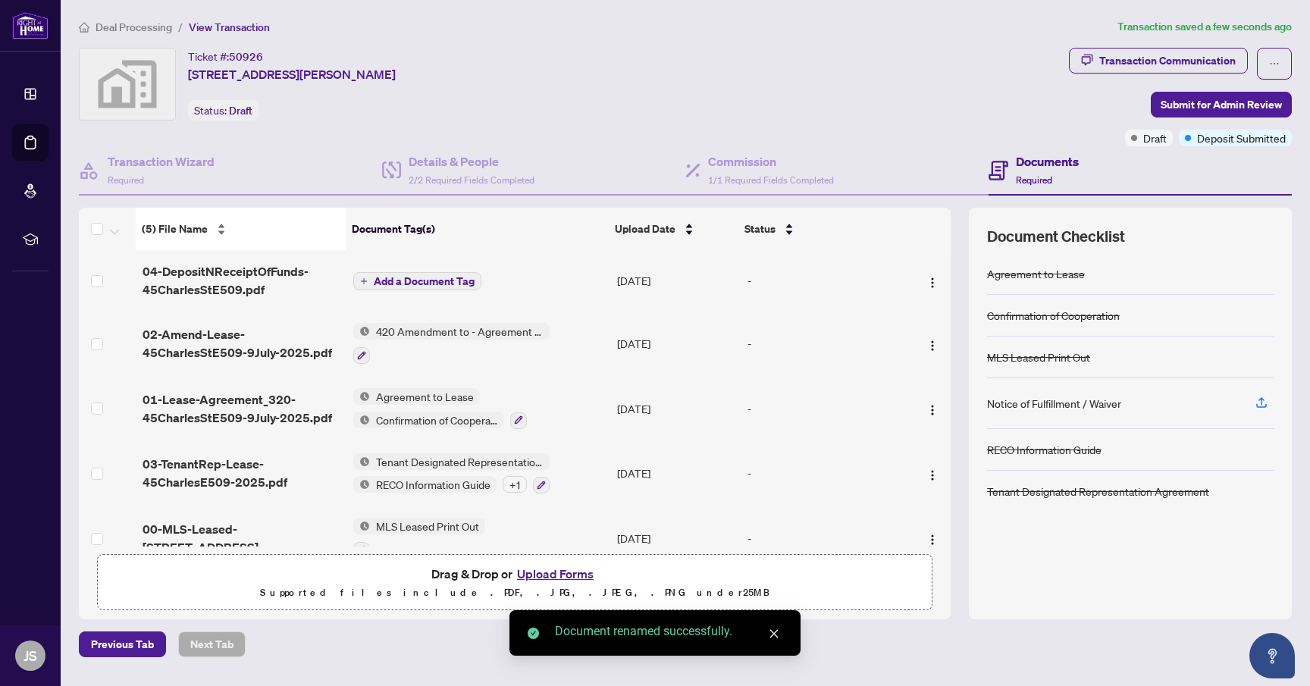
click at [184, 234] on span "(5) File Name" at bounding box center [175, 229] width 66 height 17
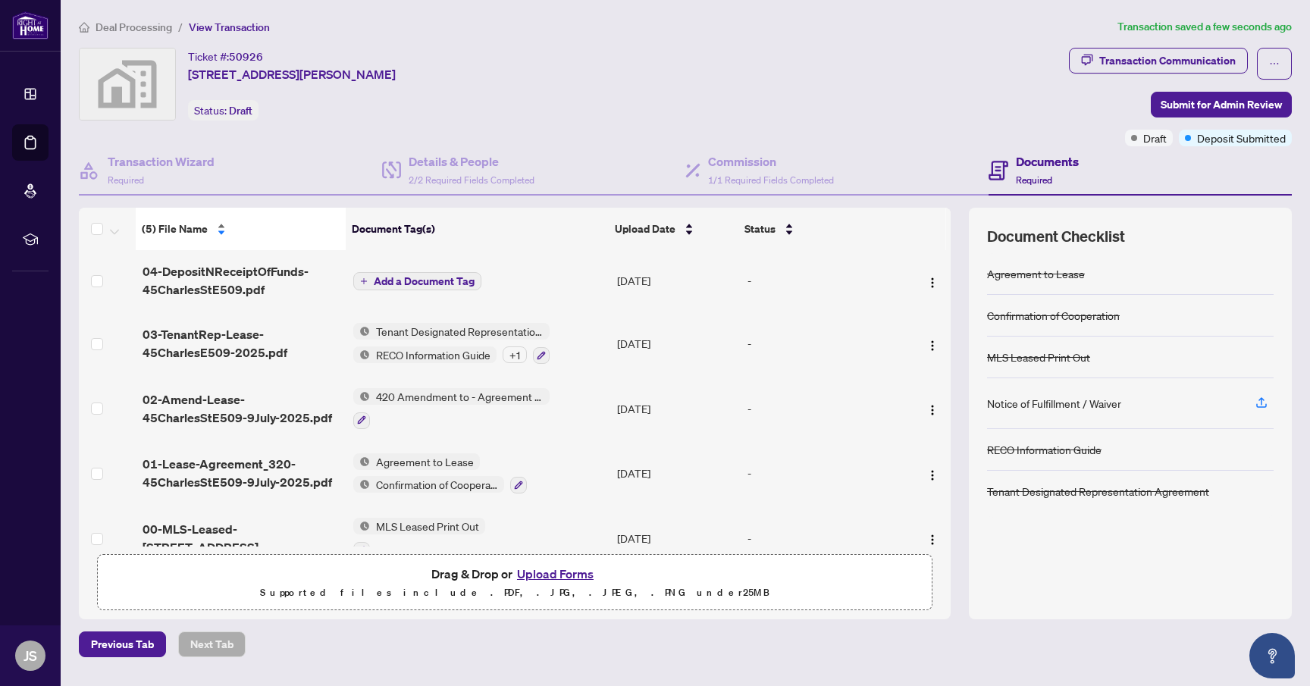
click at [156, 221] on div "(5) File Name" at bounding box center [241, 229] width 198 height 17
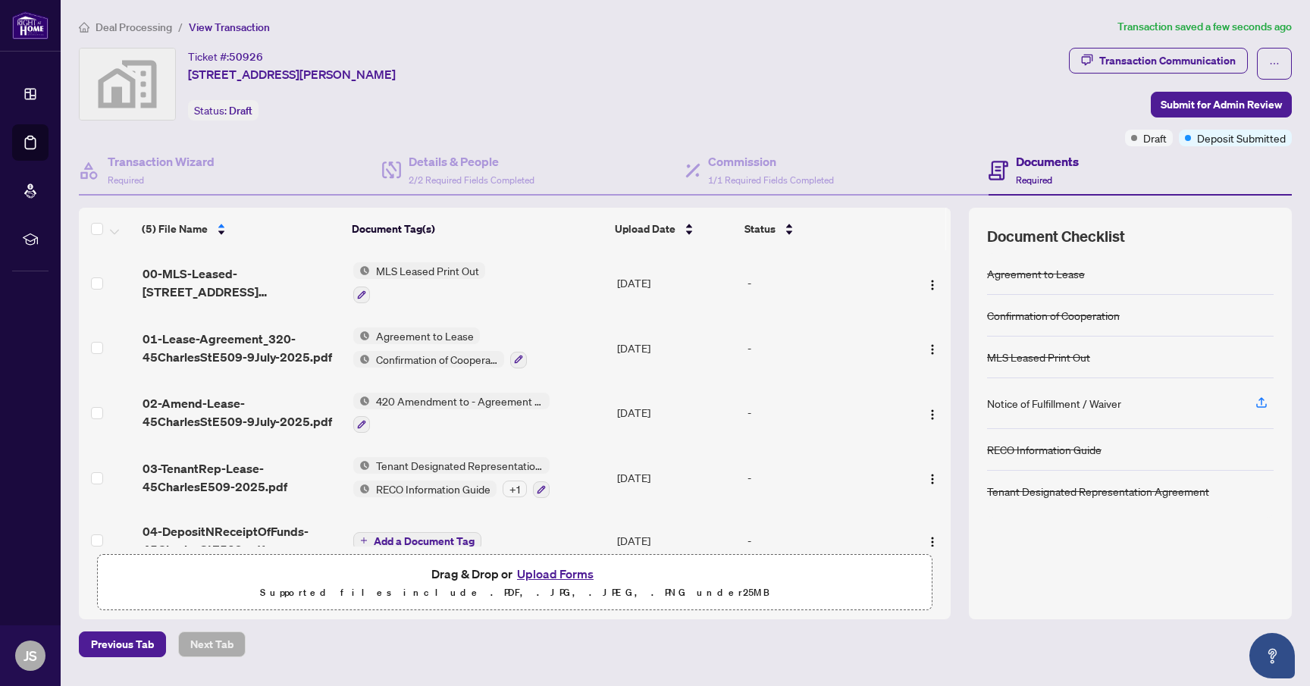
scroll to position [27, 0]
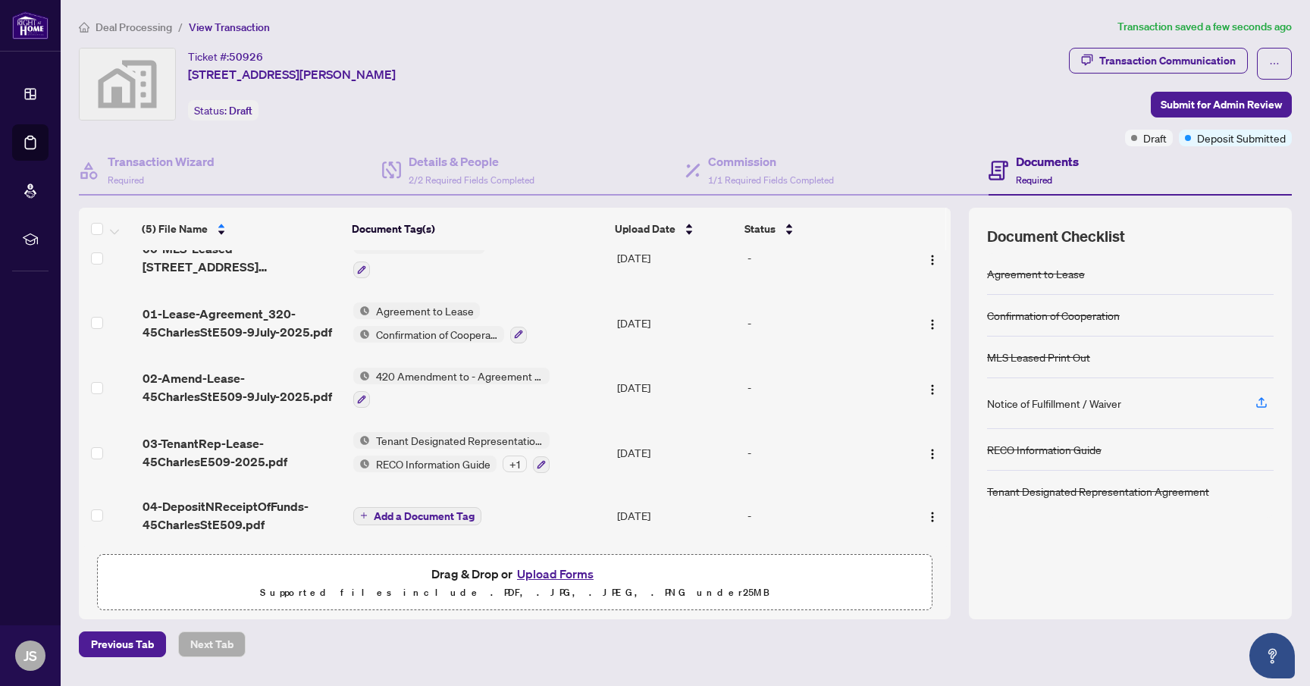
click at [405, 513] on span "Add a Document Tag" at bounding box center [424, 516] width 101 height 11
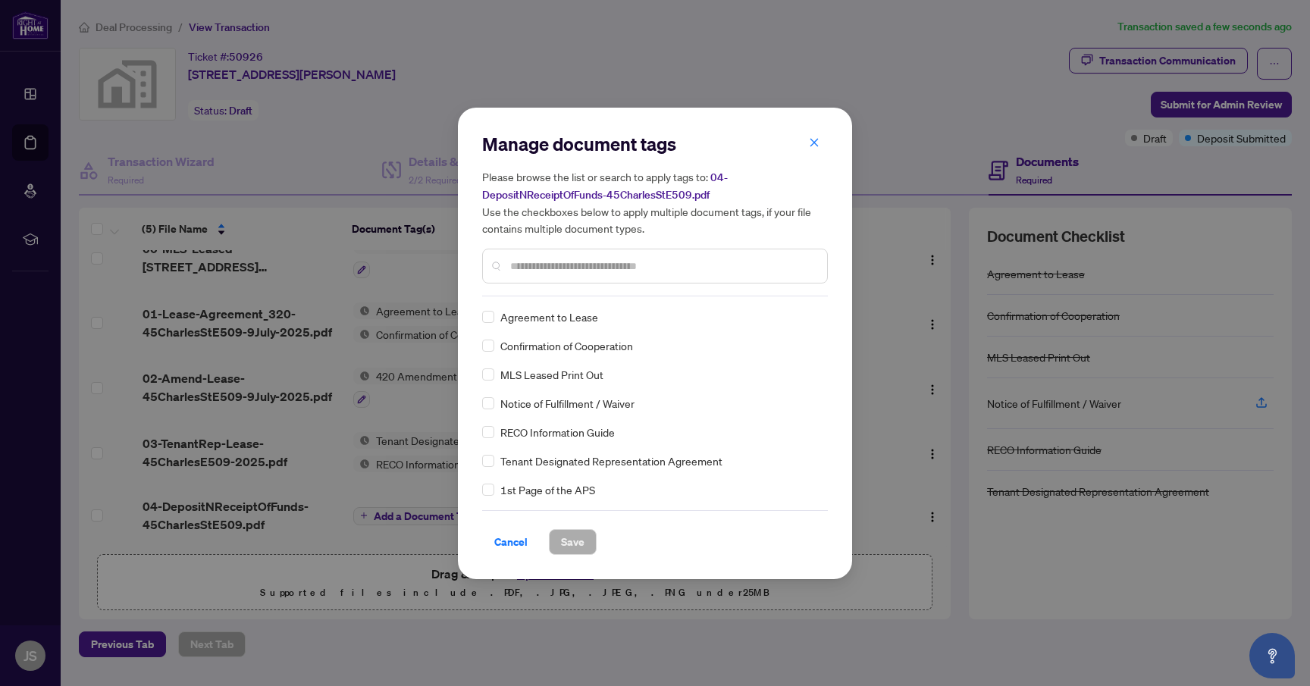
click at [606, 299] on div "Manage document tags Please browse the list or search to apply tags to: 04-Depo…" at bounding box center [655, 343] width 346 height 423
click at [632, 274] on div at bounding box center [655, 266] width 346 height 35
click at [641, 268] on input "text" at bounding box center [662, 266] width 305 height 17
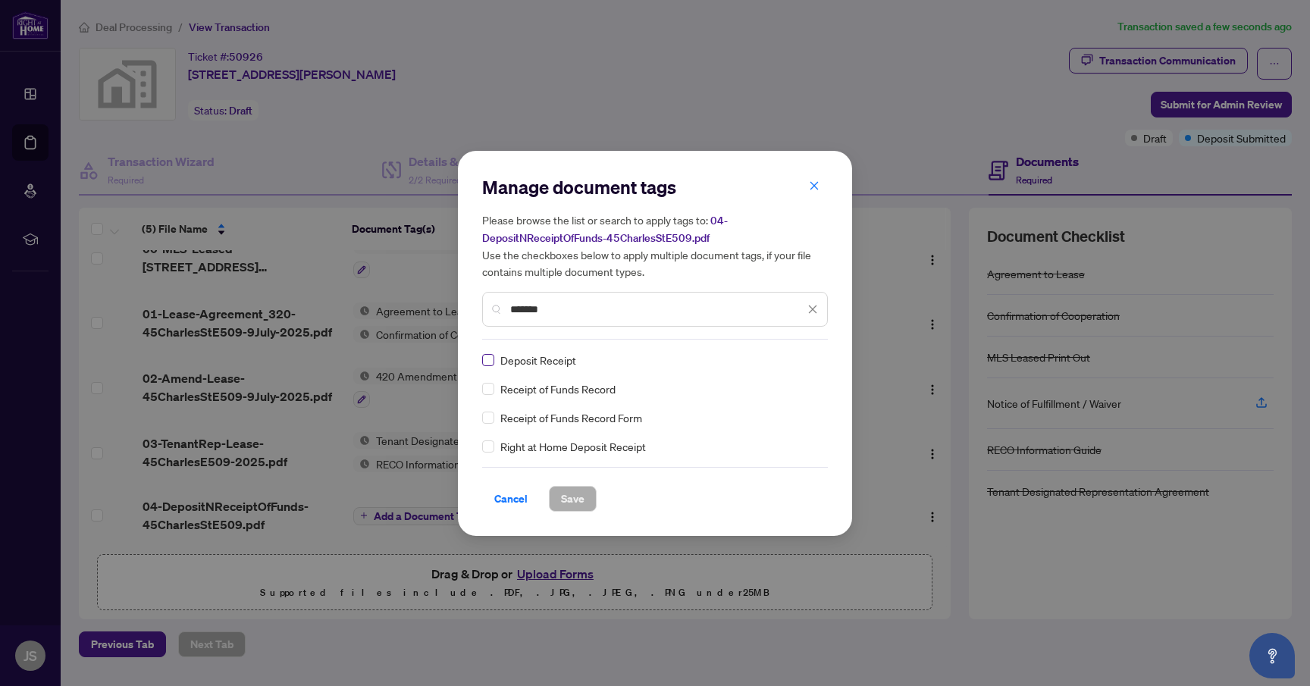
type input "*******"
click at [577, 502] on span "Save" at bounding box center [573, 499] width 24 height 24
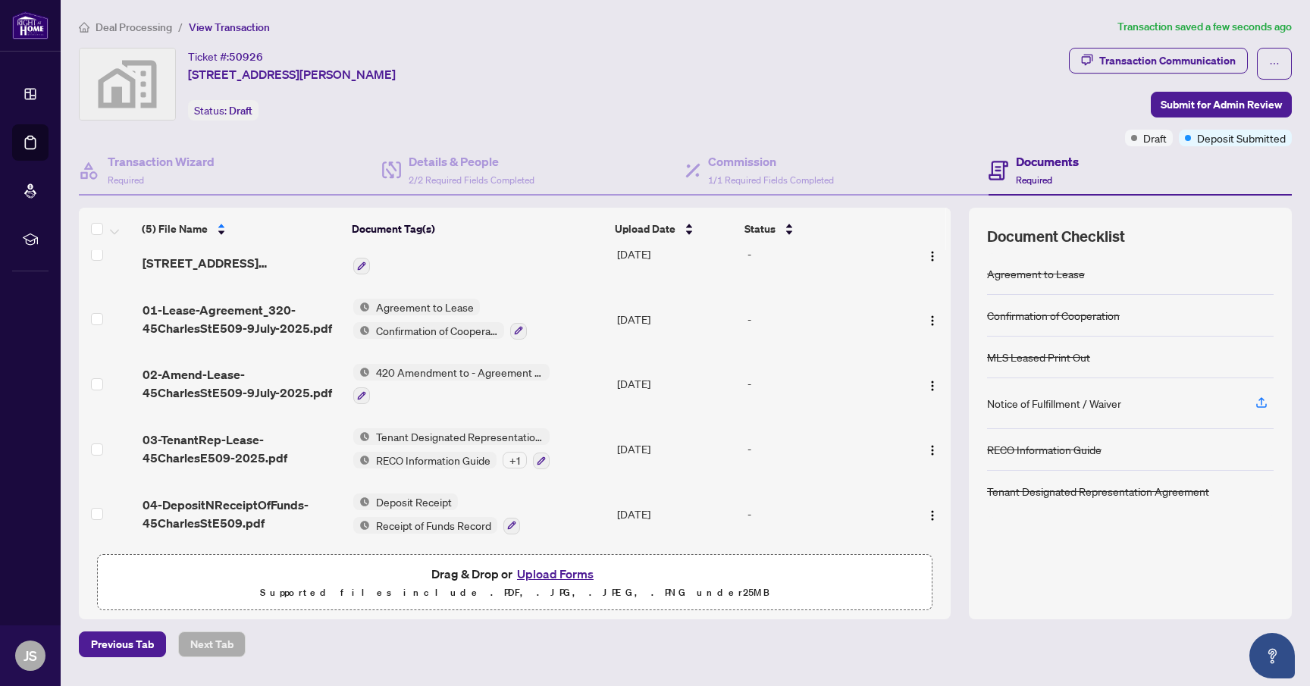
scroll to position [0, 0]
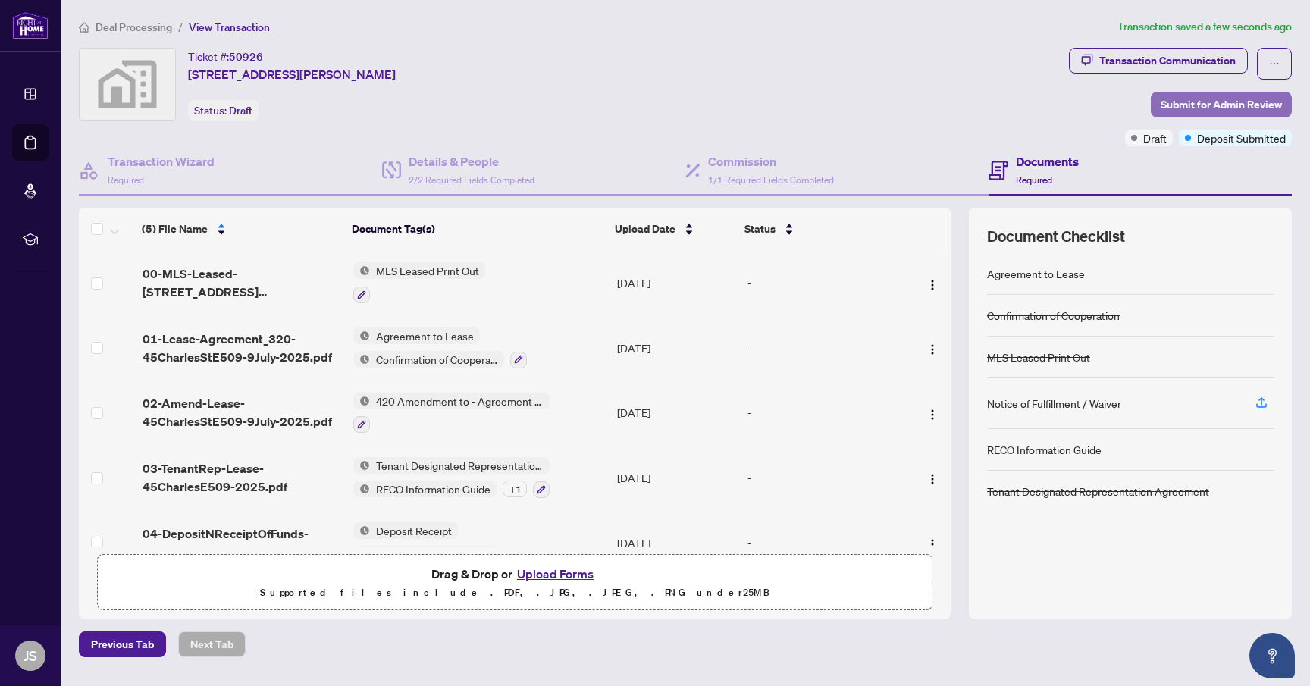
click at [1233, 102] on span "Submit for Admin Review" at bounding box center [1221, 104] width 121 height 24
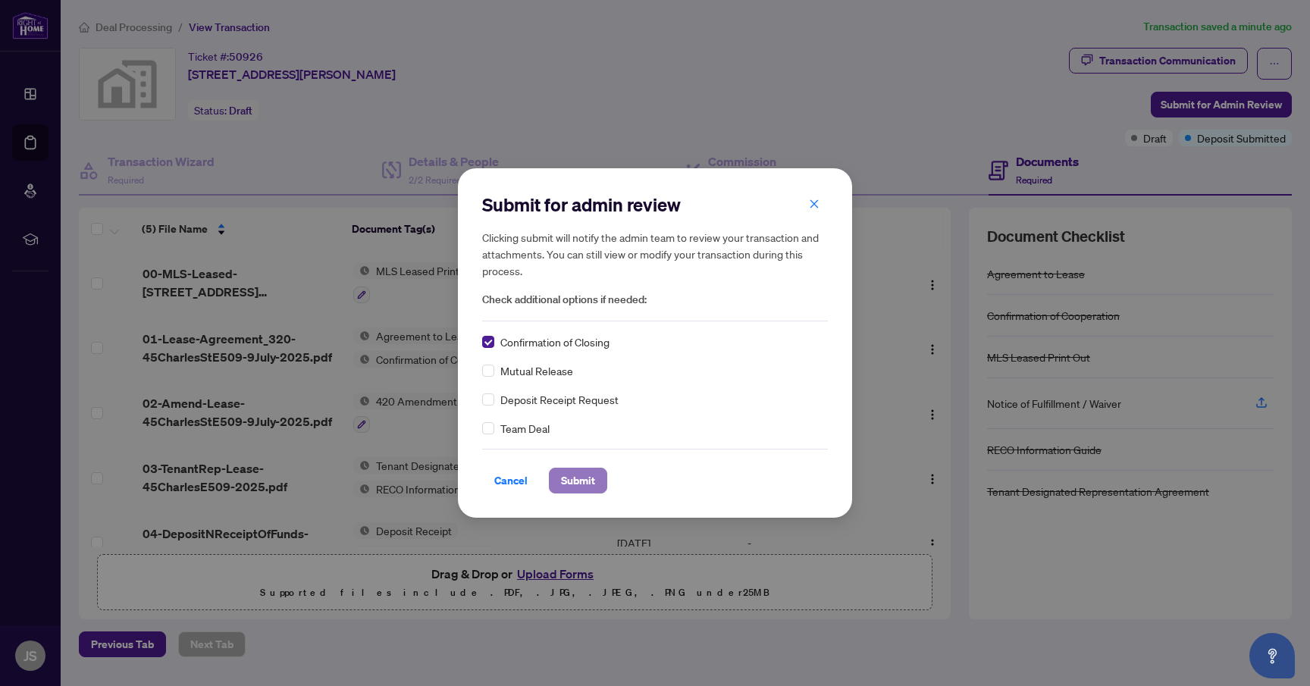
click at [585, 484] on span "Submit" at bounding box center [578, 481] width 34 height 24
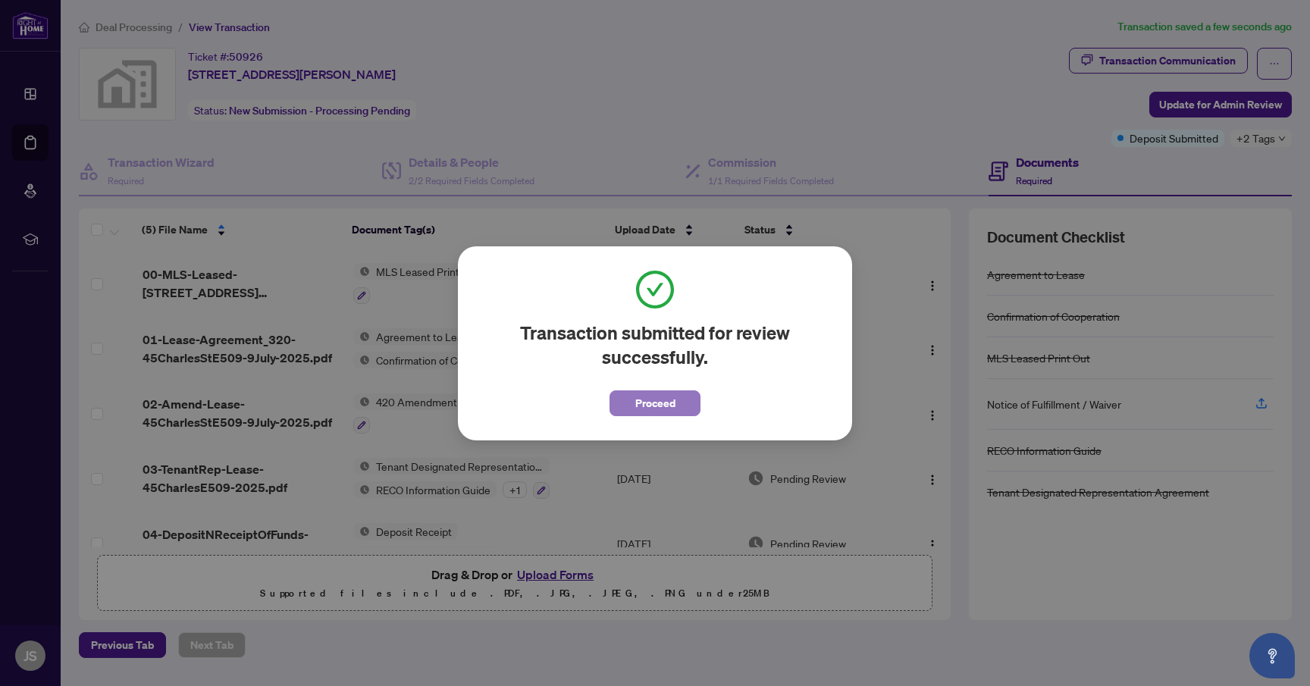
click at [653, 406] on span "Proceed" at bounding box center [655, 403] width 40 height 24
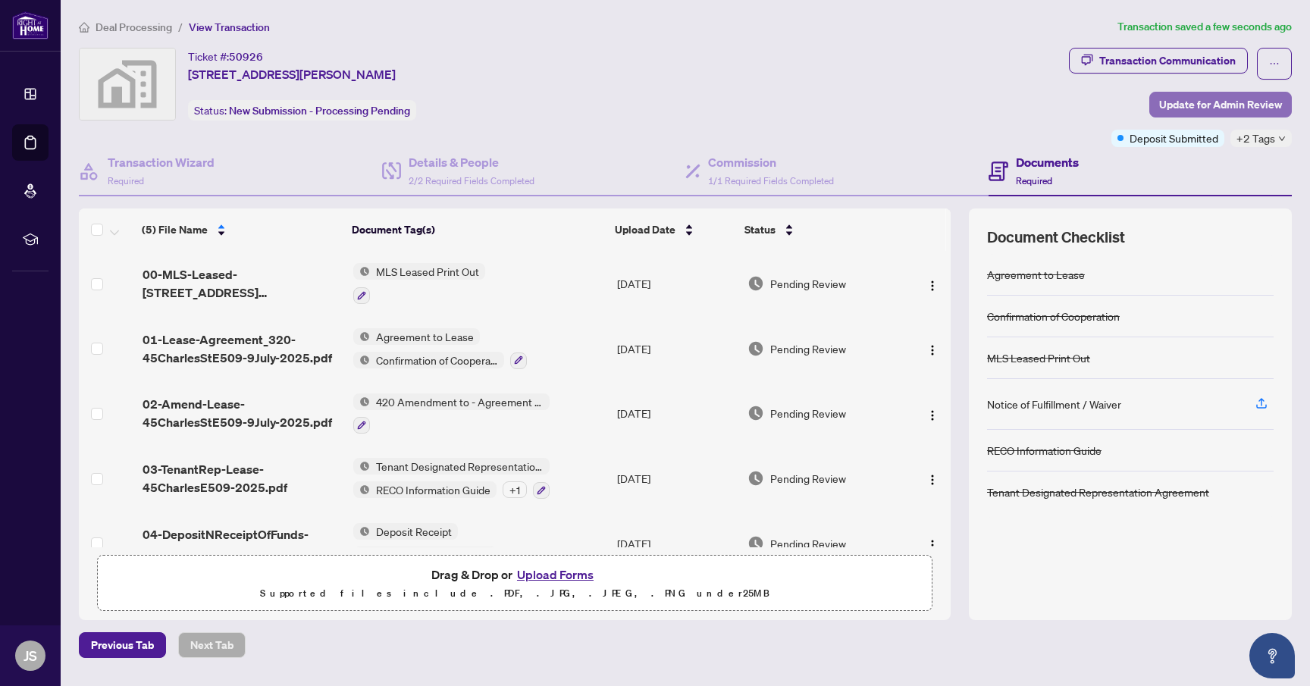
click at [1249, 110] on span "Update for Admin Review" at bounding box center [1220, 104] width 123 height 24
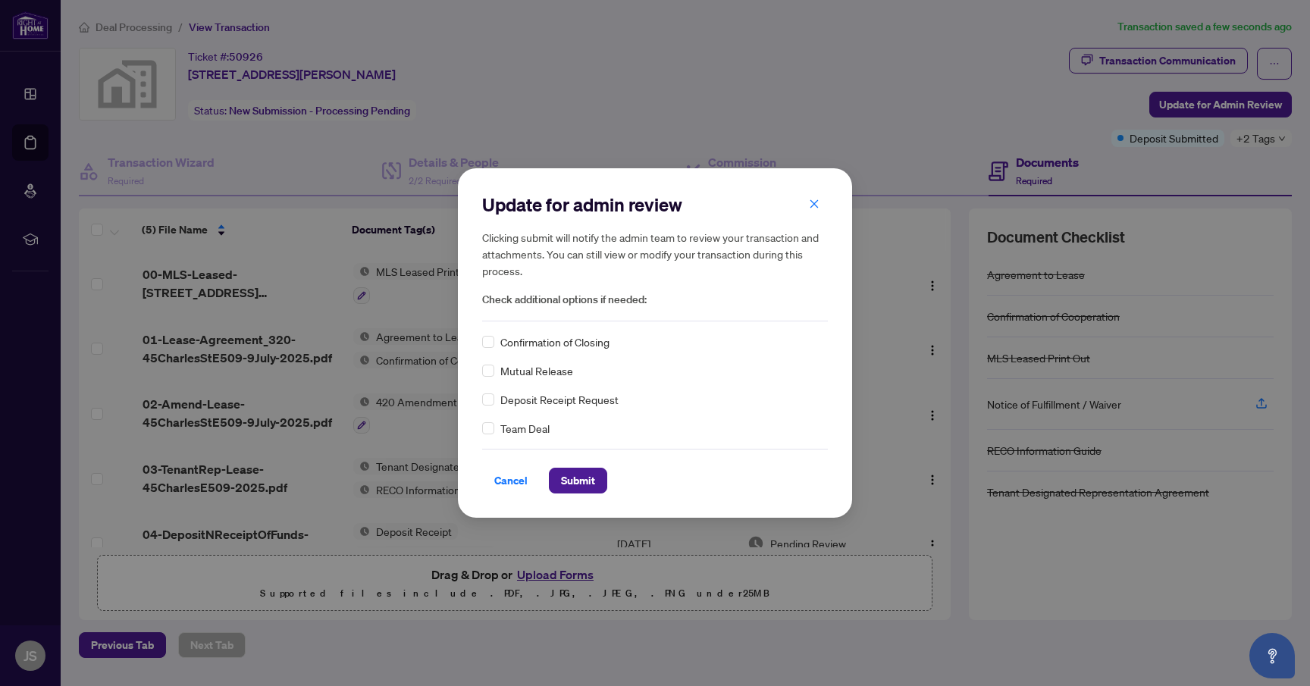
click at [568, 343] on span "Confirmation of Closing" at bounding box center [554, 342] width 109 height 17
click at [497, 335] on div "Confirmation of Closing" at bounding box center [655, 342] width 346 height 17
click at [564, 477] on span "Submit" at bounding box center [578, 481] width 34 height 24
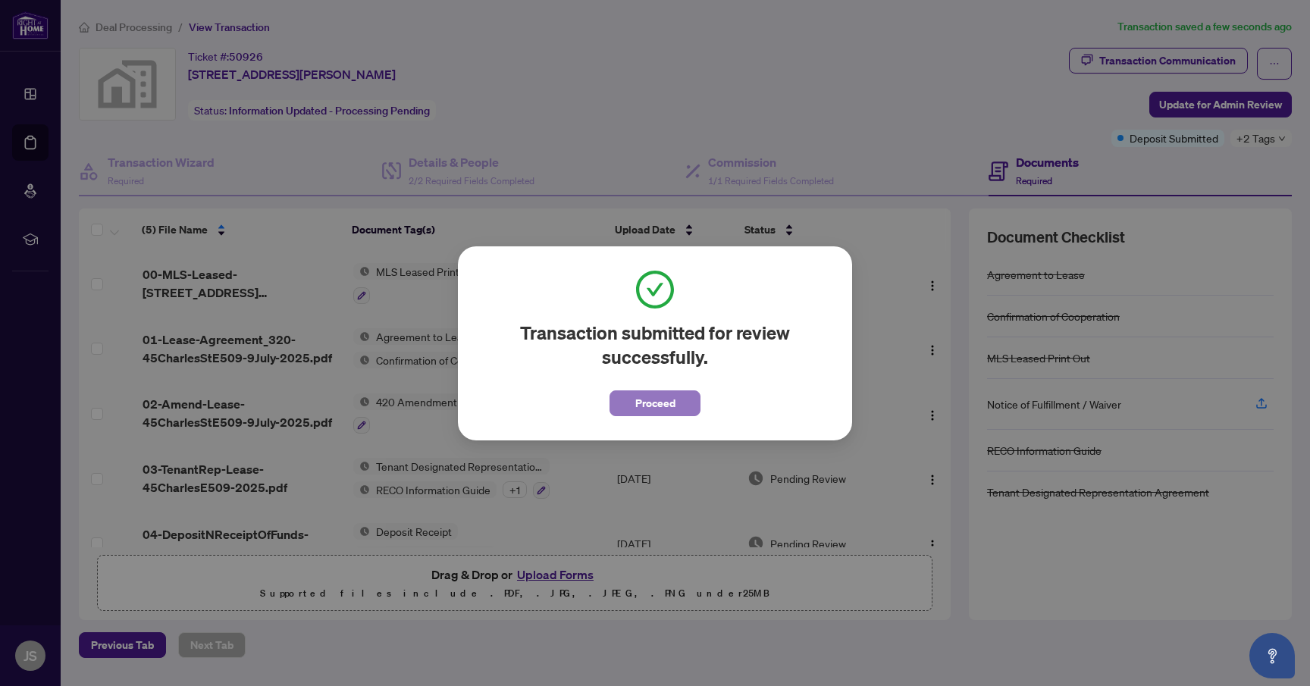
click at [676, 406] on button "Proceed" at bounding box center [655, 403] width 91 height 26
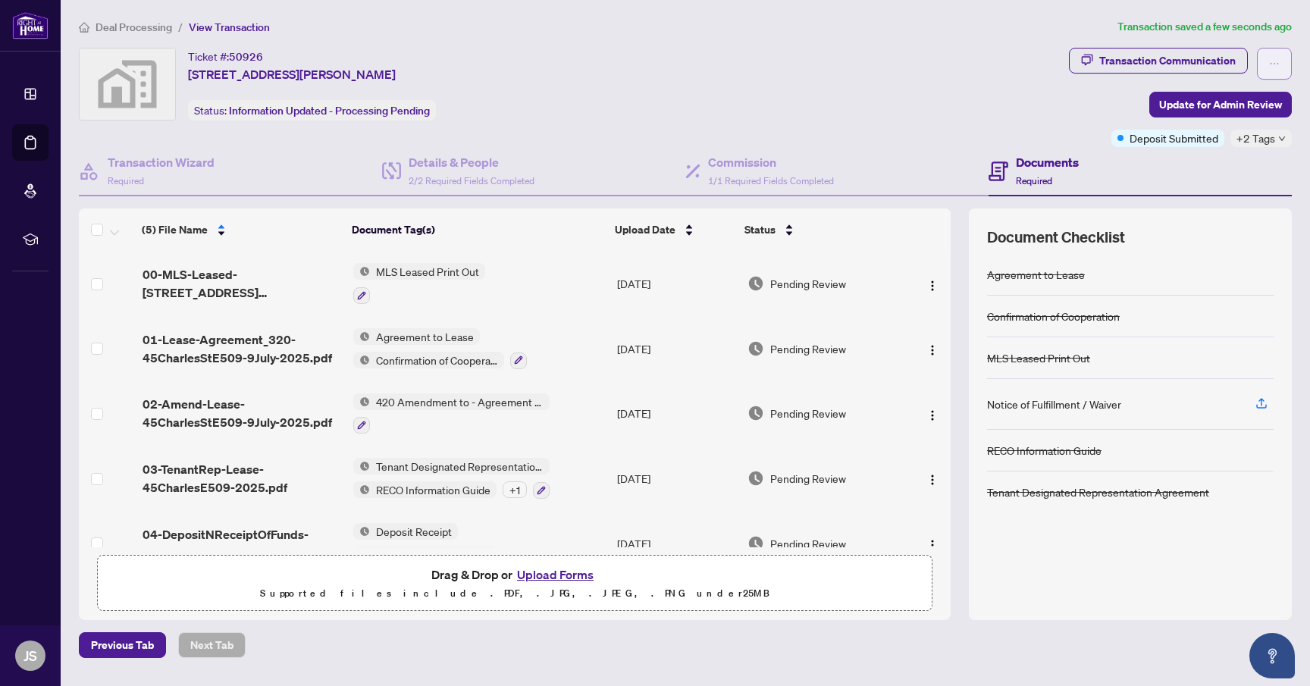
click at [1274, 54] on span "button" at bounding box center [1274, 64] width 11 height 24
click at [967, 105] on div "Ticket #: 50926 [STREET_ADDRESS][PERSON_NAME] Status: Information Updated - Pro…" at bounding box center [571, 84] width 984 height 73
click at [1278, 73] on span "button" at bounding box center [1274, 64] width 11 height 24
click at [946, 92] on div "Ticket #: 50926 [STREET_ADDRESS][PERSON_NAME] Status: Information Updated - Pro…" at bounding box center [571, 84] width 984 height 73
click at [1063, 162] on h4 "Documents" at bounding box center [1047, 162] width 63 height 18
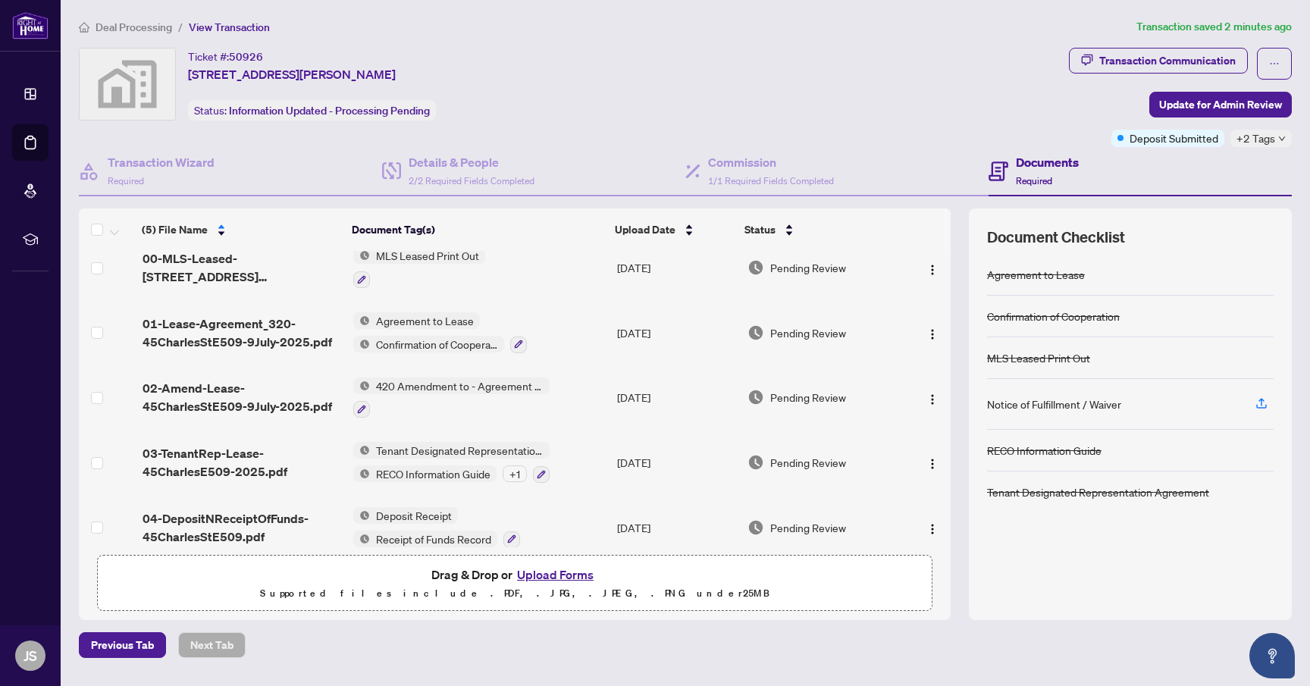
scroll to position [30, 0]
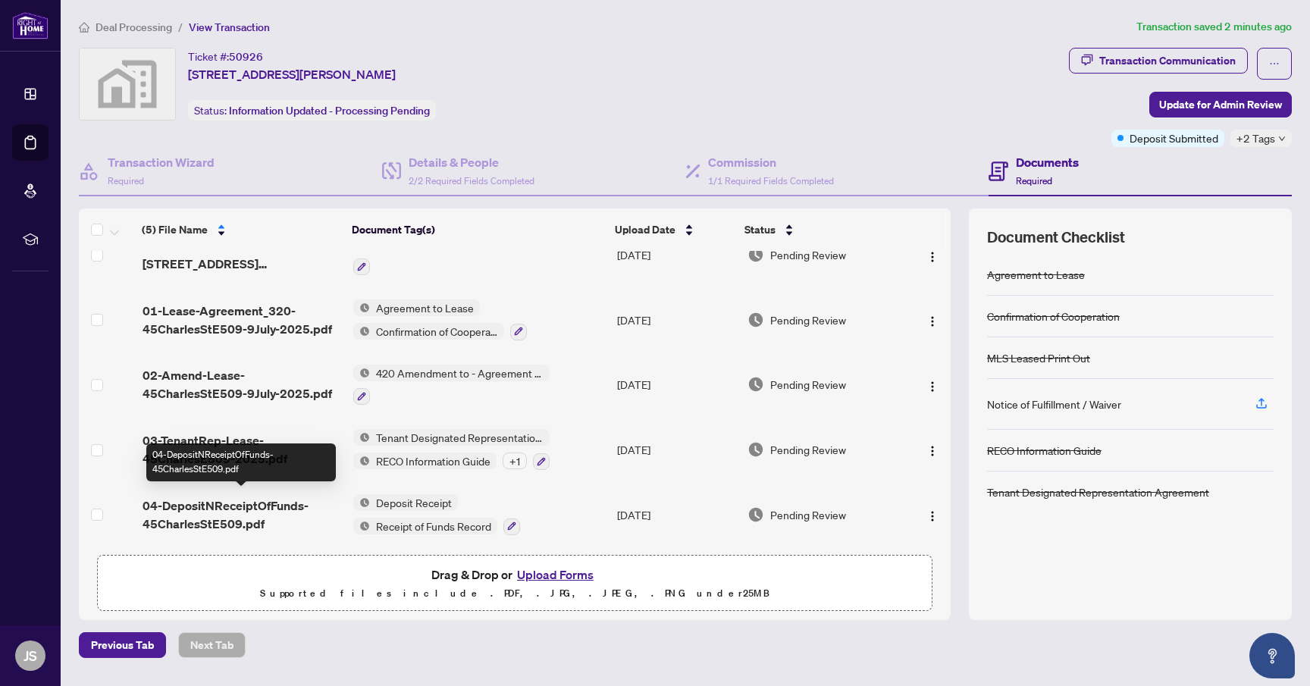
click at [224, 516] on span "04-DepositNReceiptOfFunds-45CharlesStE509.pdf" at bounding box center [242, 515] width 199 height 36
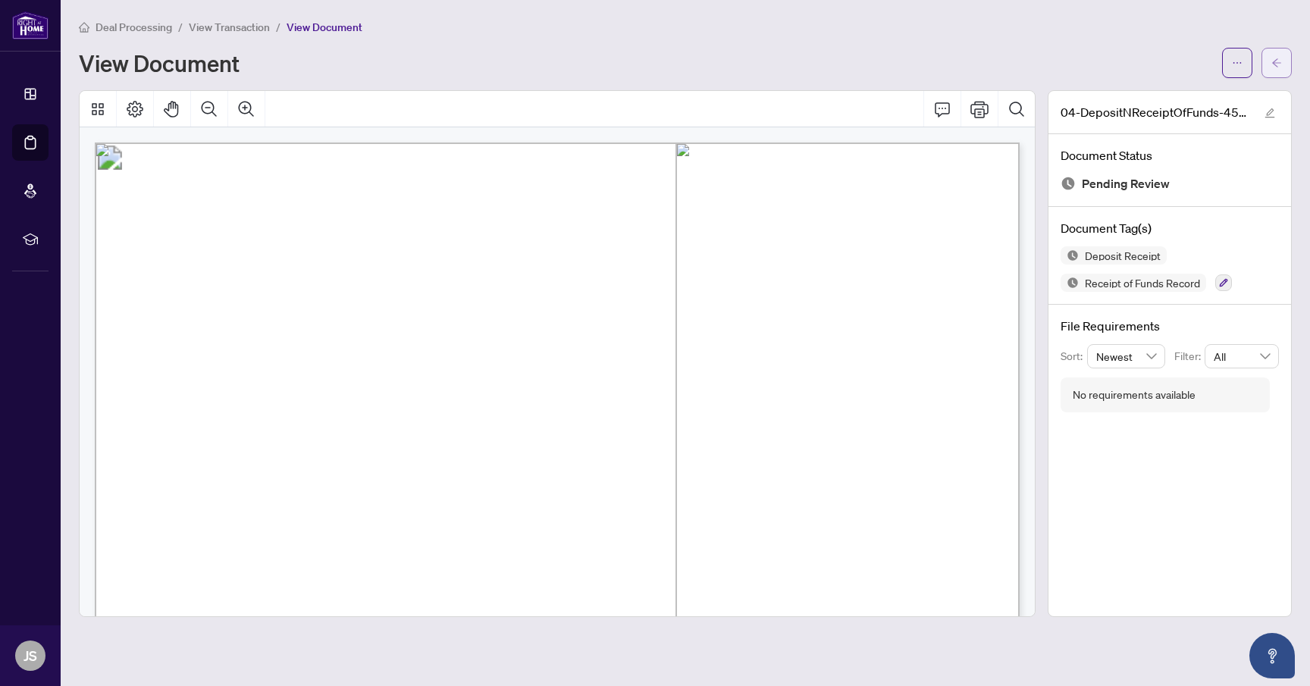
click at [1285, 61] on button "button" at bounding box center [1277, 63] width 30 height 30
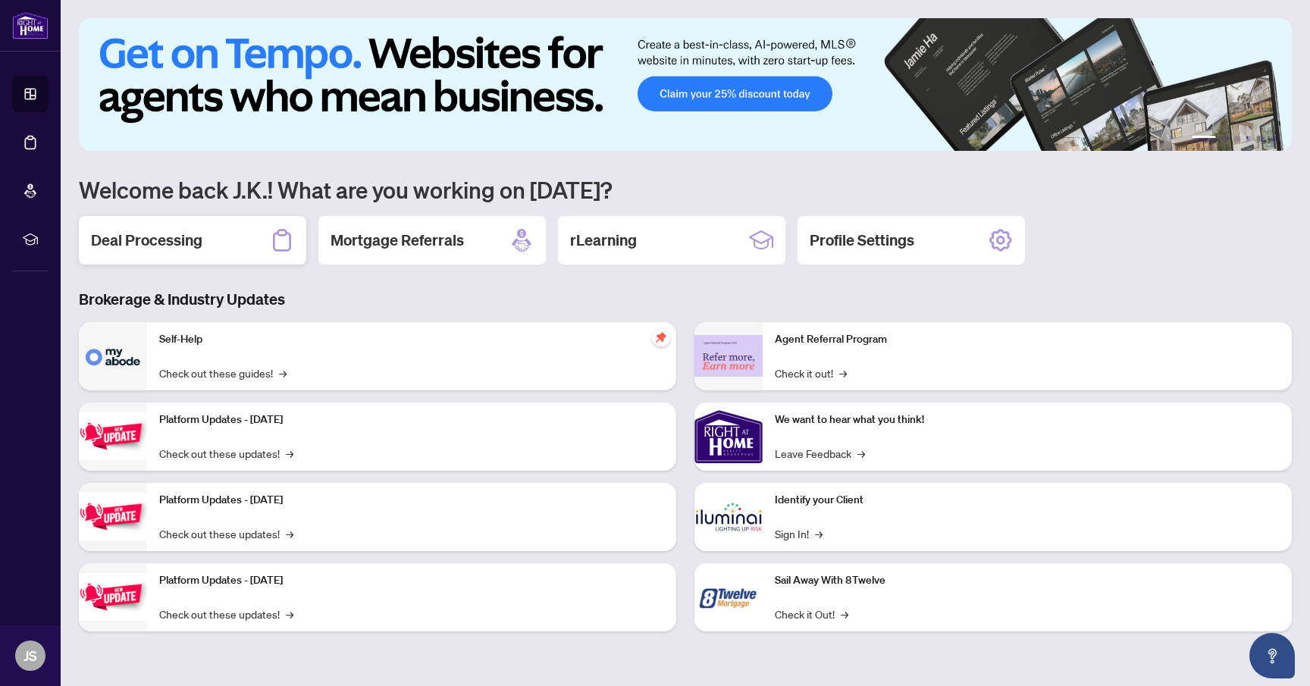
click at [187, 252] on div "Deal Processing" at bounding box center [192, 240] width 227 height 49
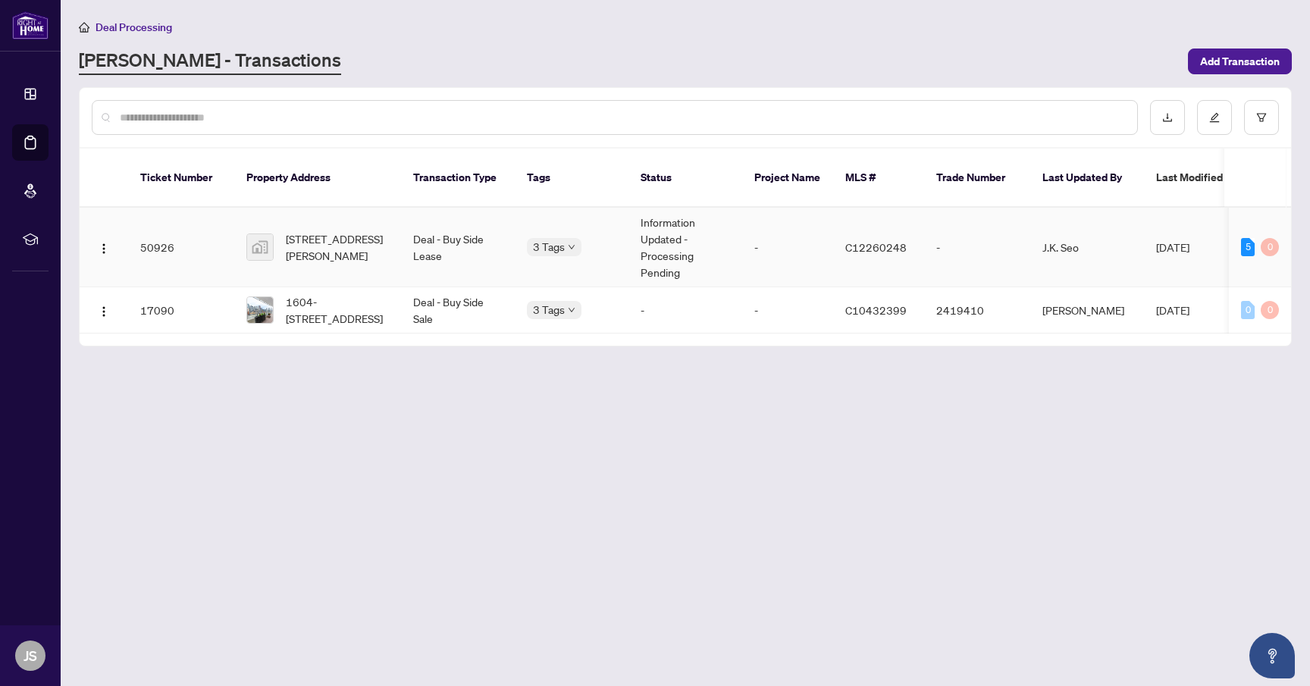
click at [666, 224] on td "Information Updated - Processing Pending" at bounding box center [686, 248] width 114 height 80
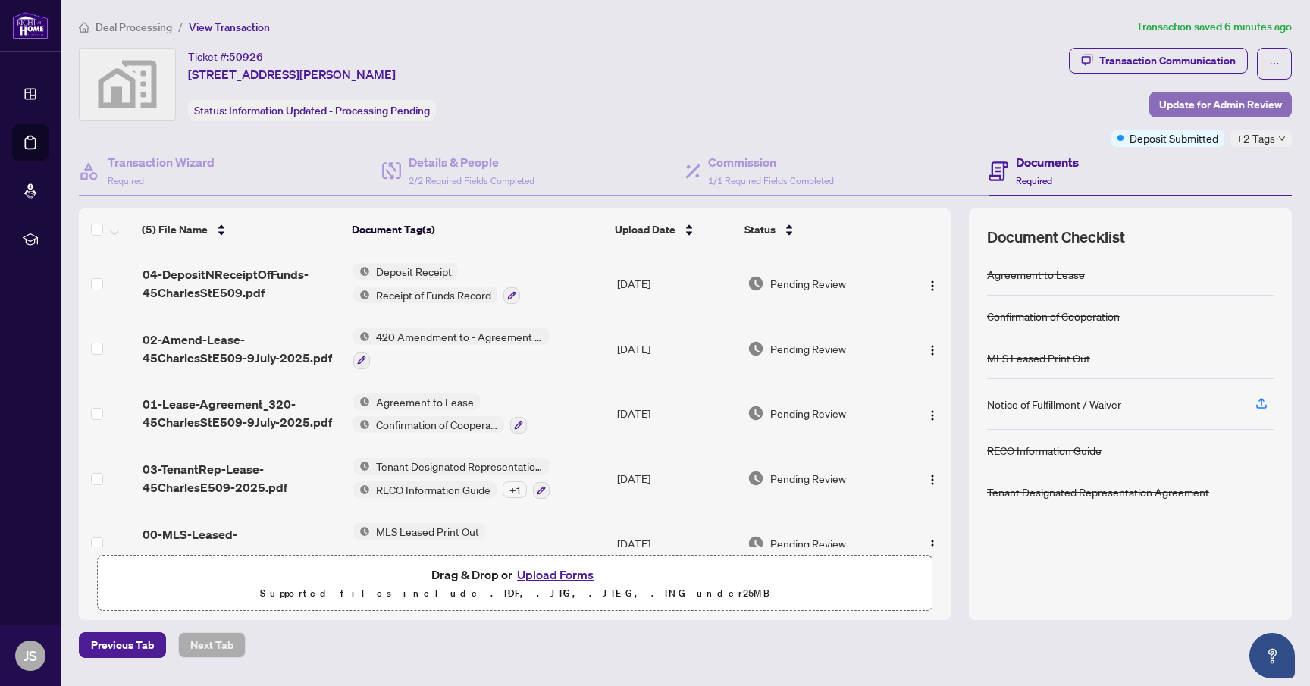
click at [1268, 110] on span "Update for Admin Review" at bounding box center [1220, 104] width 123 height 24
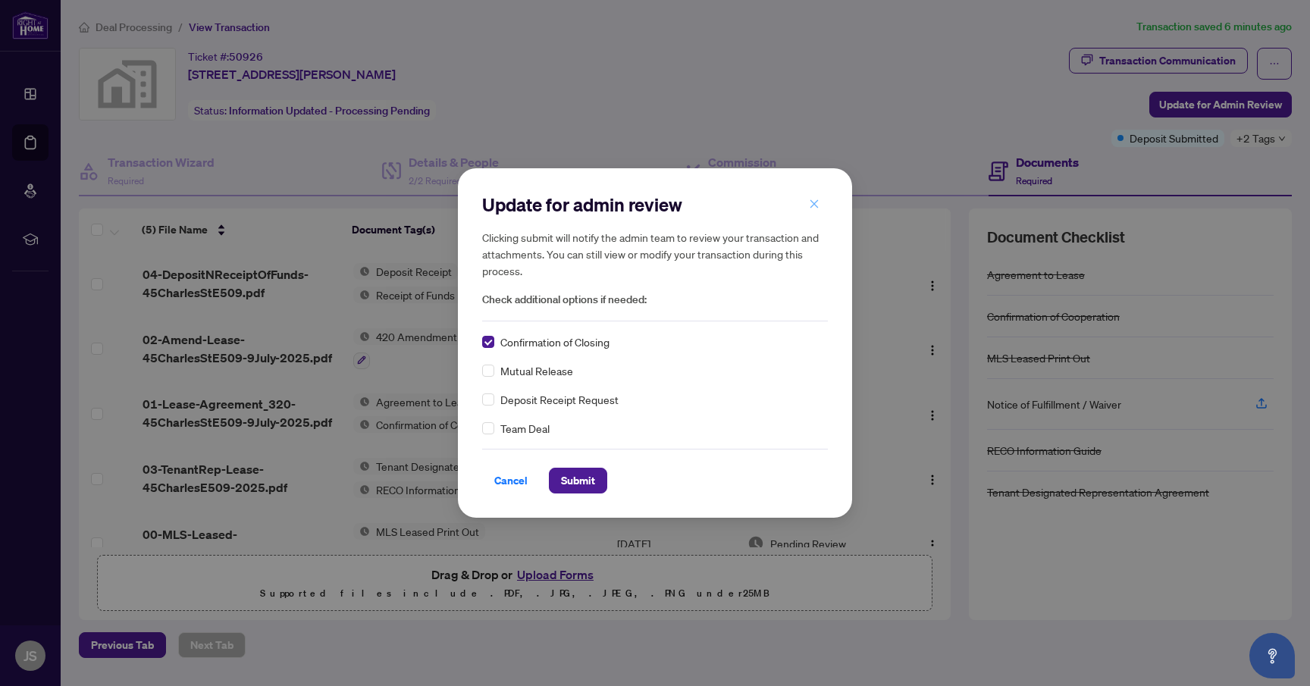
click at [813, 199] on icon "close" at bounding box center [814, 204] width 11 height 11
